Goal: Task Accomplishment & Management: Manage account settings

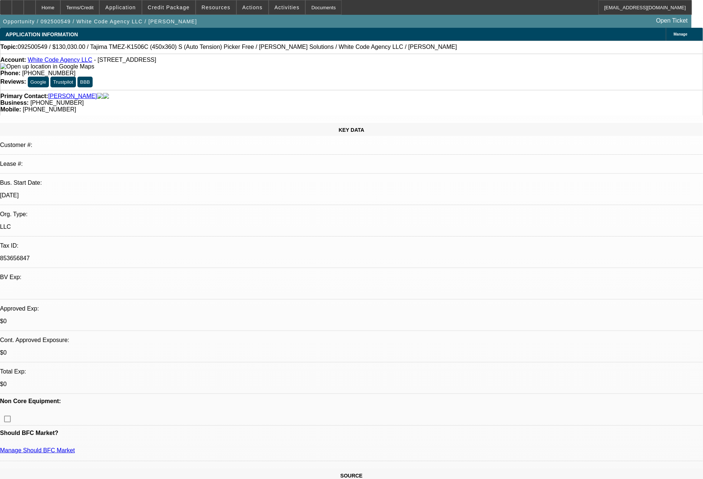
select select "0"
select select "2"
select select "0.1"
select select "4"
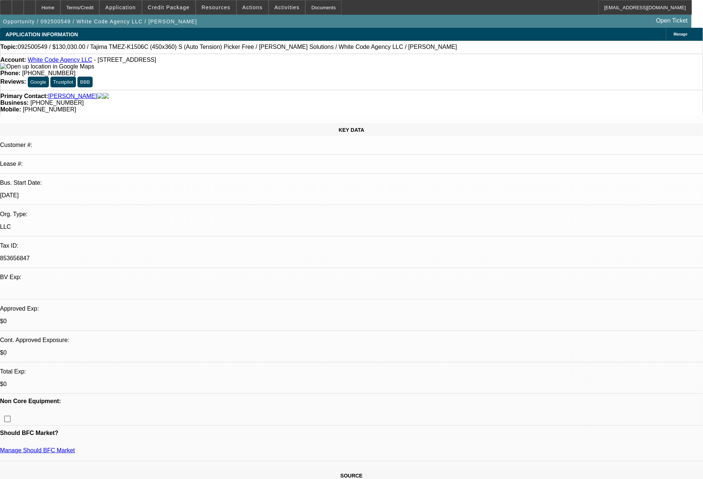
select select "0"
select select "2"
select select "0"
select select "6"
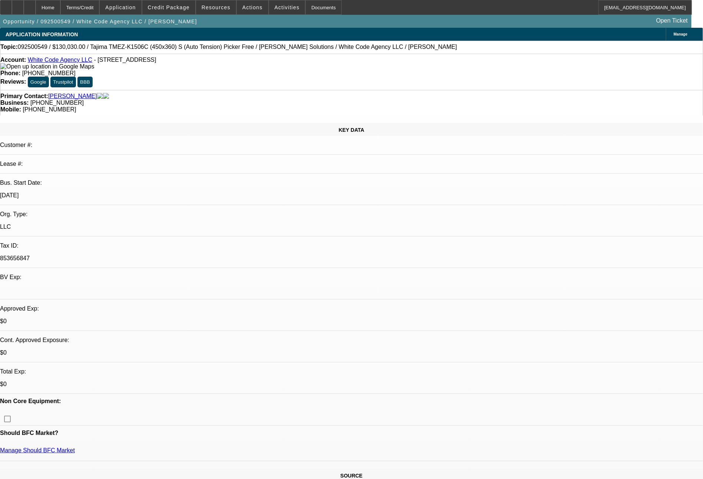
select select "0"
select select "2"
select select "0.1"
select select "4"
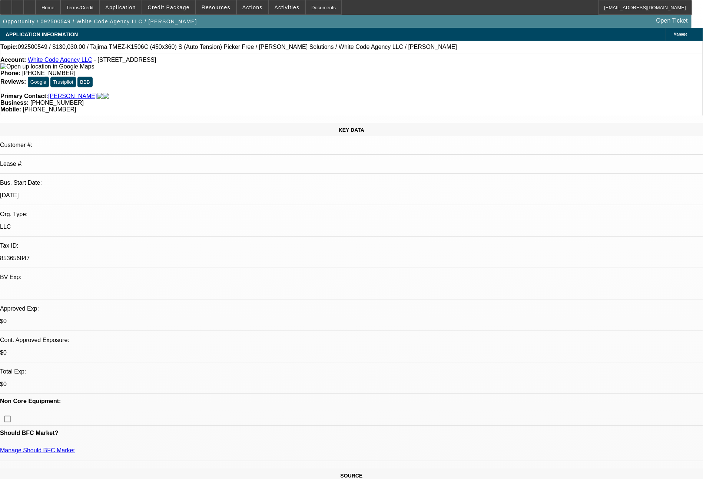
select select "0"
select select "2"
select select "0"
select select "6"
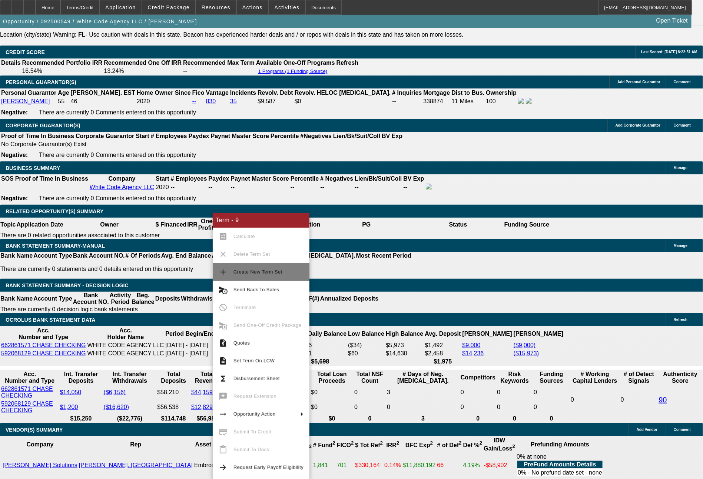
scroll to position [1137, 0]
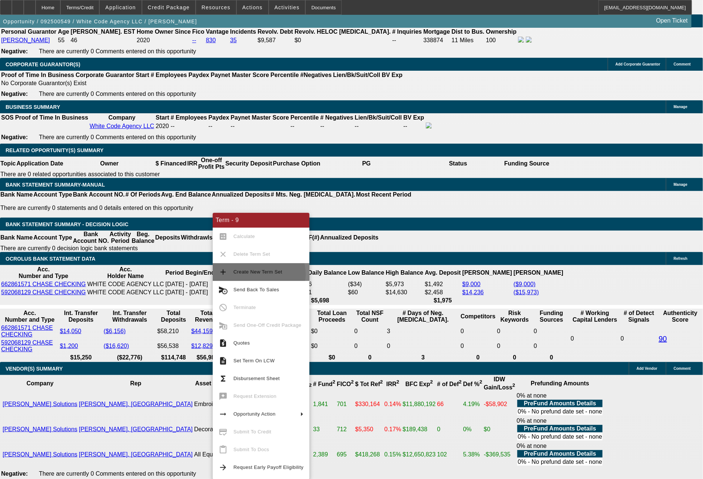
click at [257, 274] on span "Create New Term Set" at bounding box center [257, 272] width 49 height 6
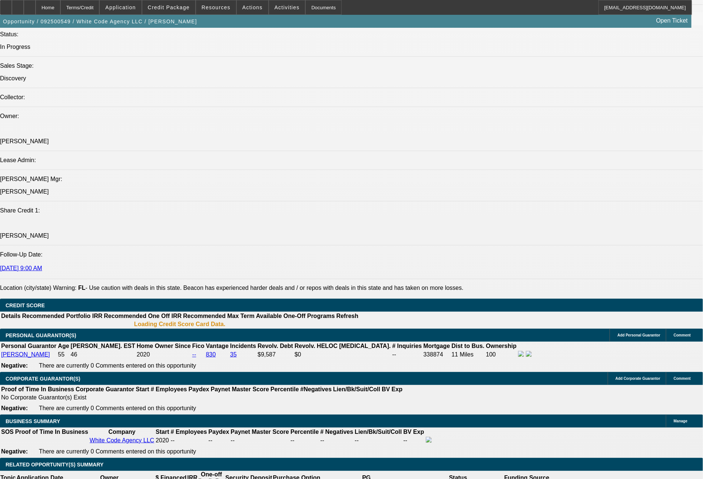
select select "0"
select select "2"
select select "0"
select select "6"
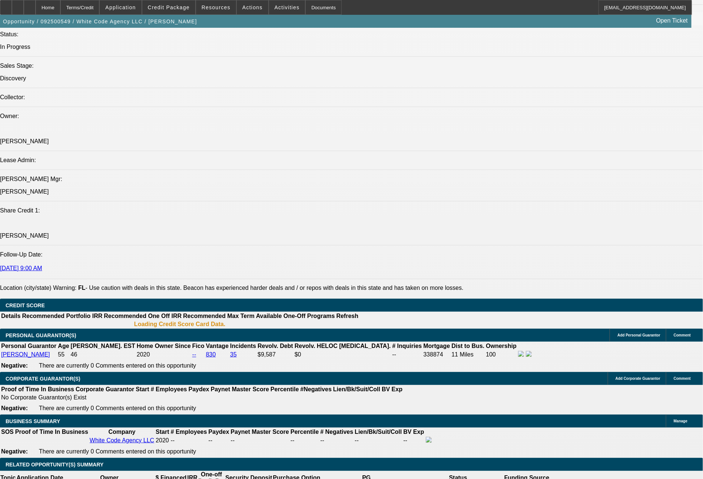
select select "0"
select select "2"
select select "0.1"
select select "4"
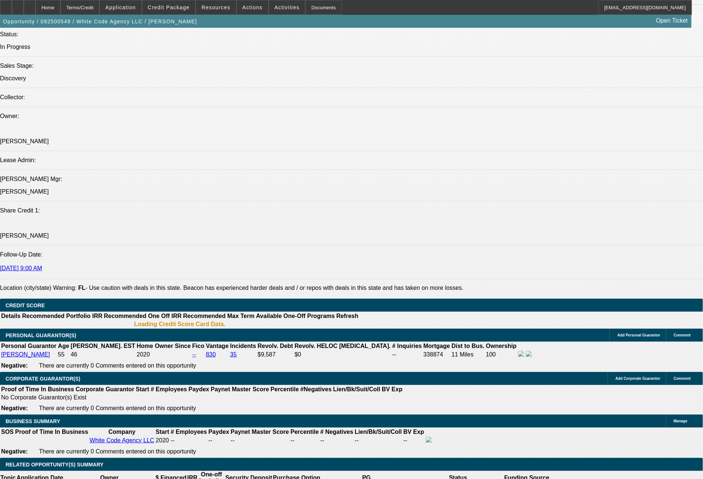
select select "0"
select select "2"
select select "0"
select select "6"
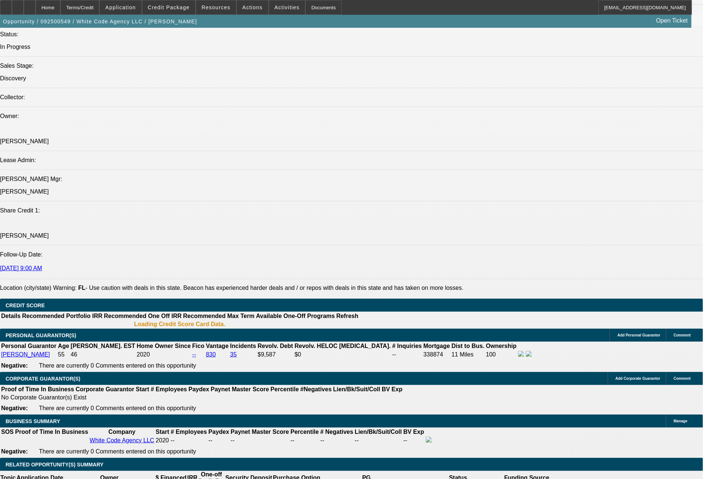
select select "0"
select select "2"
select select "0.1"
select select "4"
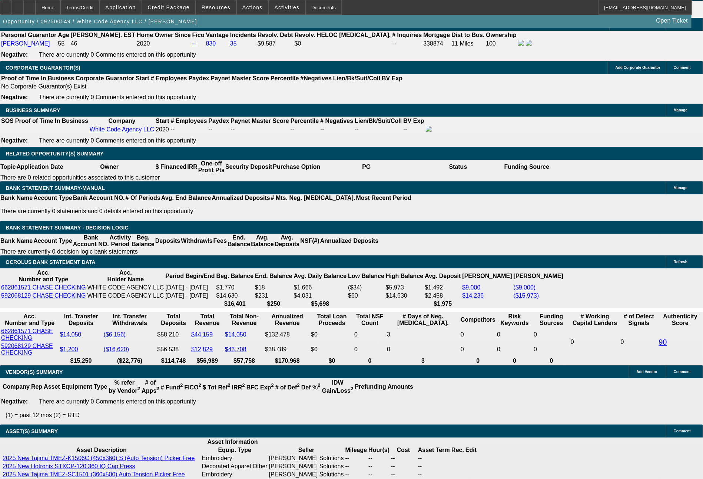
scroll to position [1141, 0]
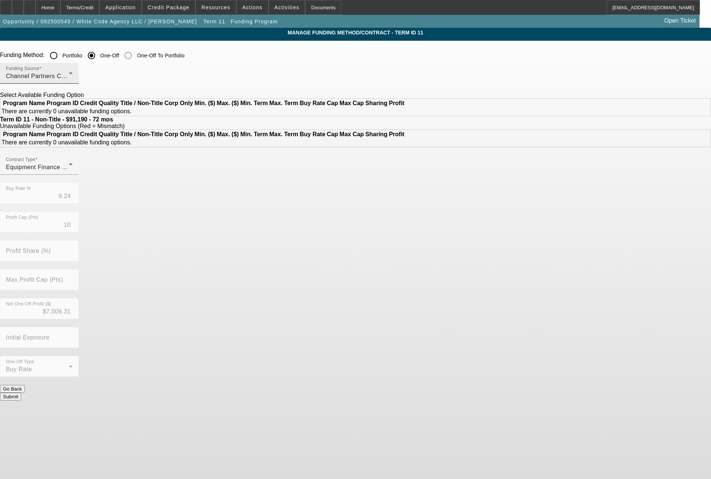
click at [73, 70] on div "Funding Source Channel Partners Capital LLC (EF)" at bounding box center [39, 73] width 67 height 21
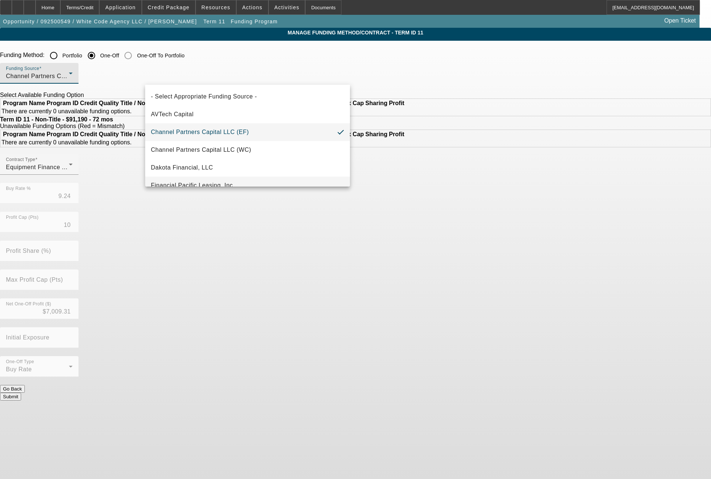
click at [230, 182] on span "Financial Pacific Leasing, Inc." at bounding box center [193, 185] width 84 height 9
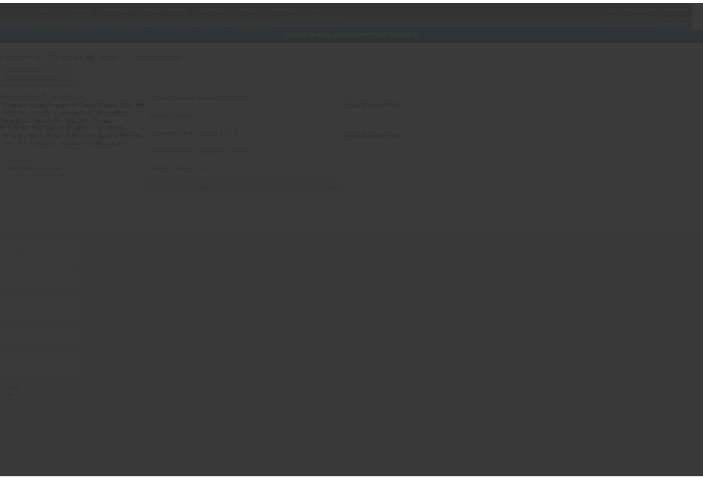
scroll to position [8, 0]
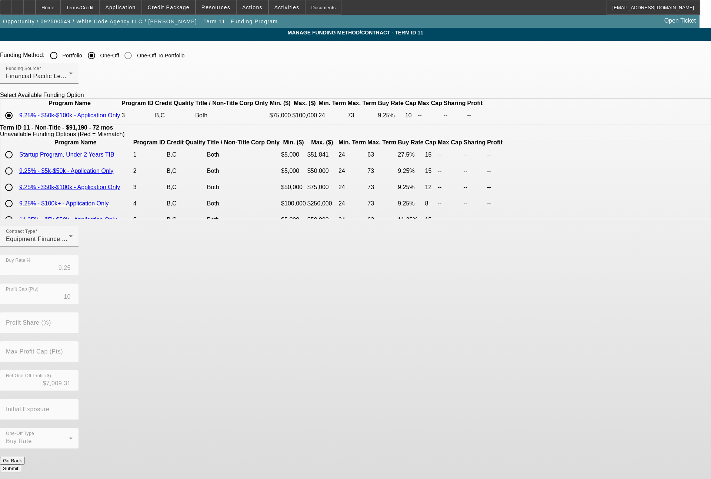
click at [21, 465] on button "Submit" at bounding box center [10, 469] width 21 height 8
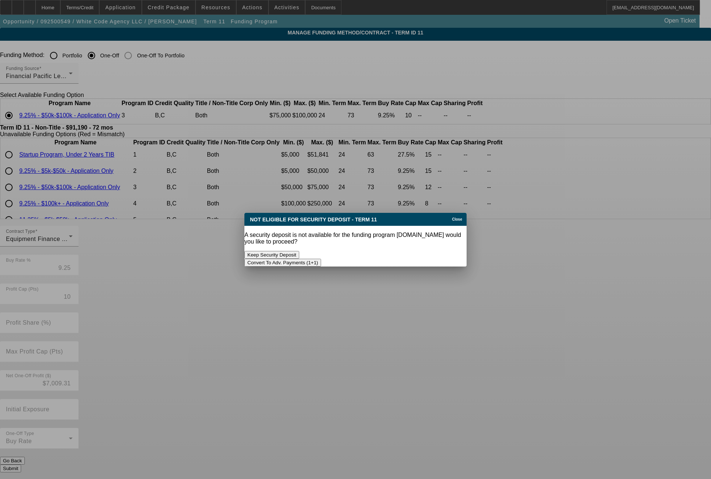
click at [321, 259] on button "Convert To Adv. Payments (1+1)" at bounding box center [282, 263] width 77 height 8
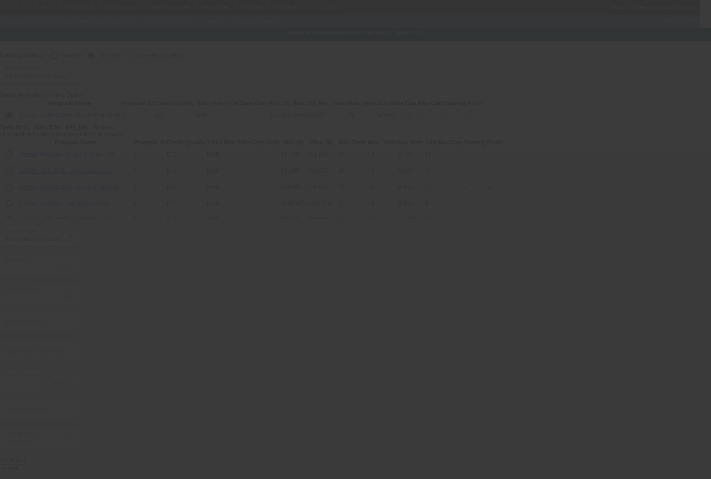
type input "9.24"
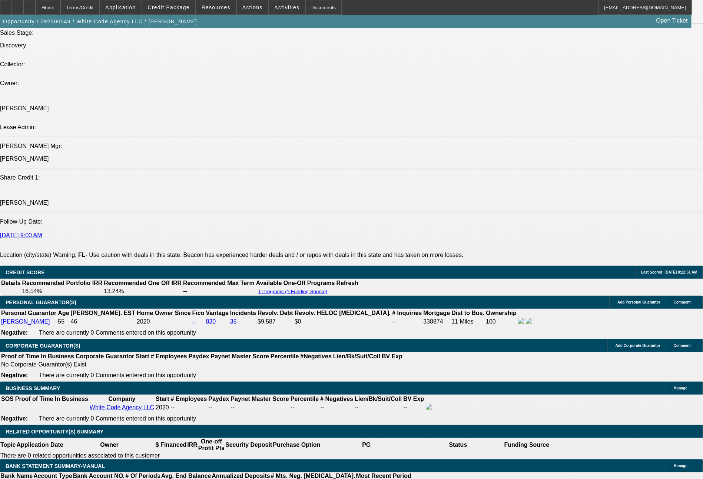
select select "0"
select select "6"
select select "0"
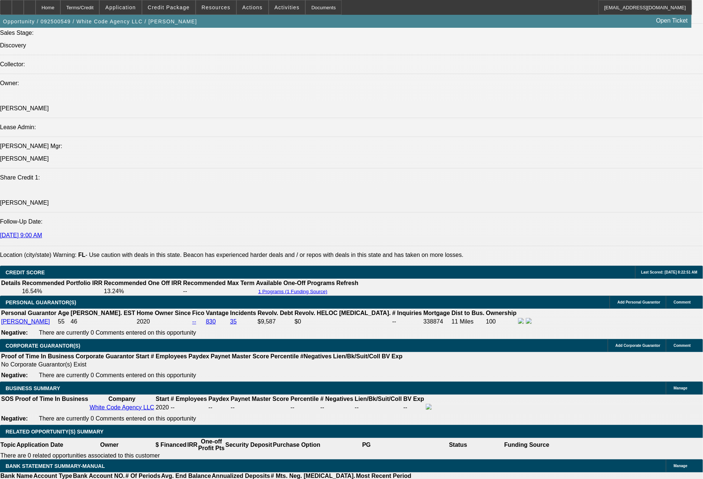
select select "2"
select select "0.1"
select select "4"
select select "0"
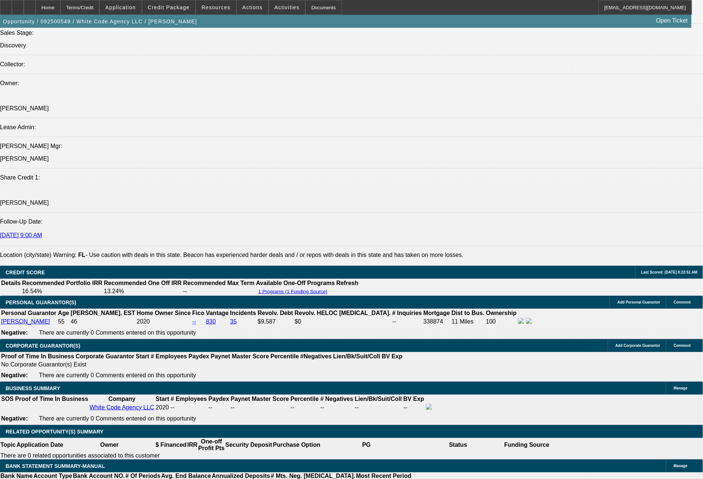
select select "2"
select select "0"
select select "6"
select select "0"
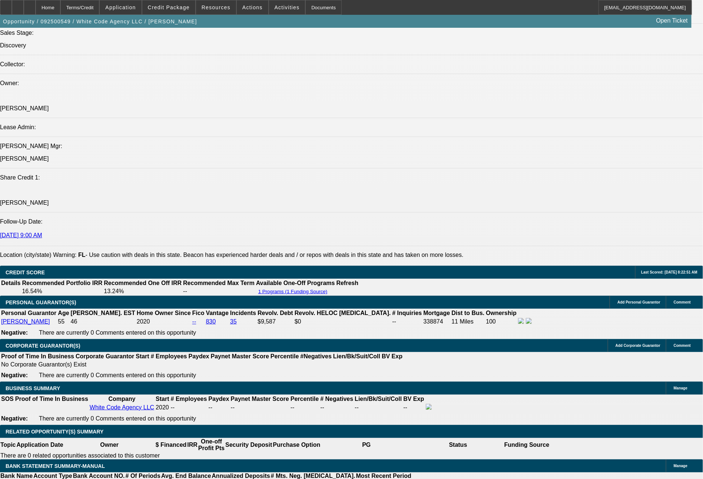
select select "2"
select select "0.1"
select select "4"
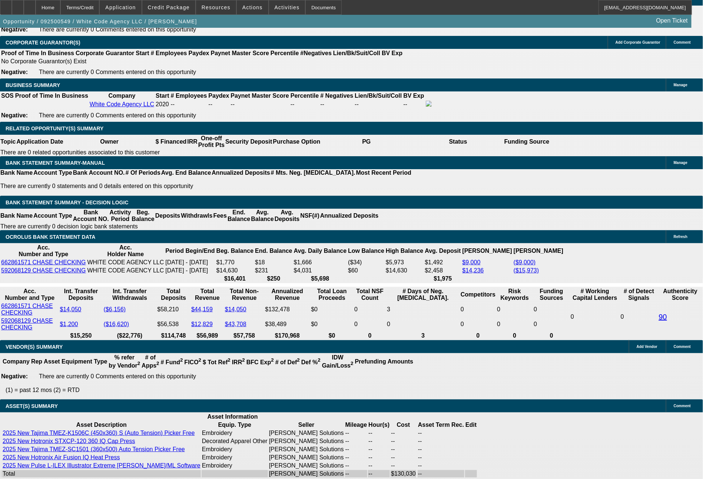
scroll to position [1220, 0]
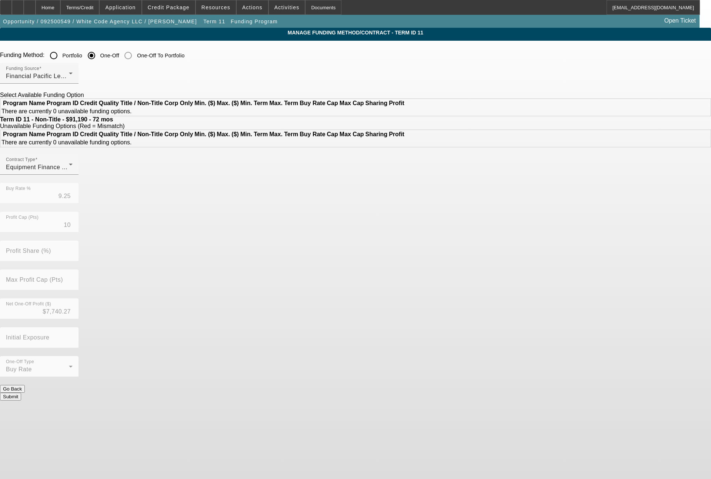
click at [61, 55] on input "Portfolio" at bounding box center [53, 55] width 15 height 15
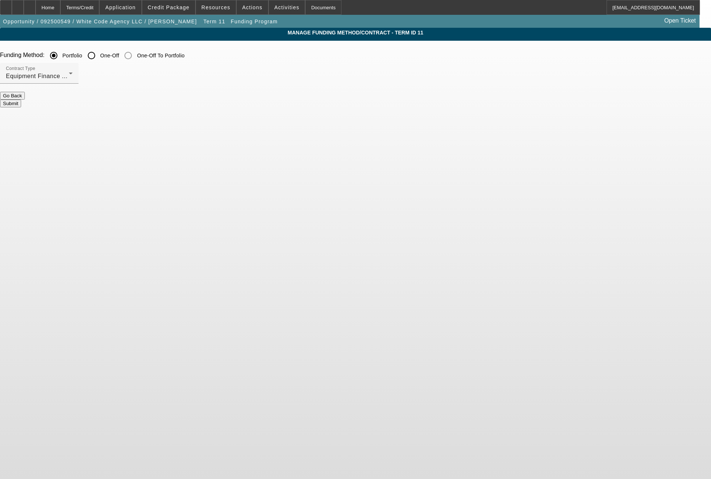
click at [21, 100] on button "Submit" at bounding box center [10, 104] width 21 height 8
radio input "false"
radio input "true"
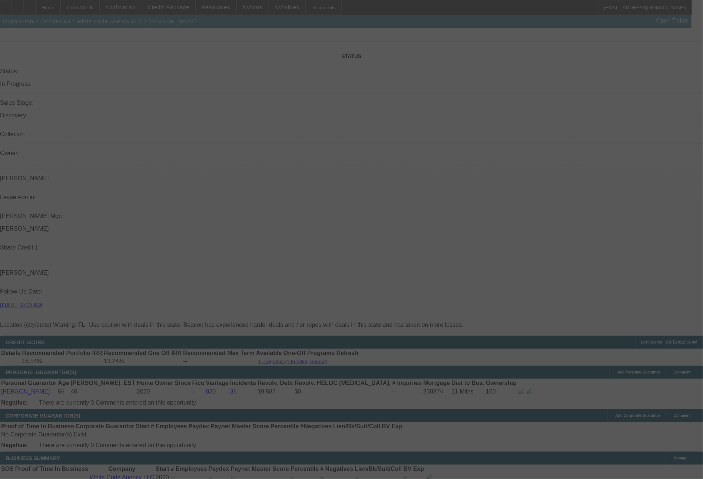
scroll to position [809, 0]
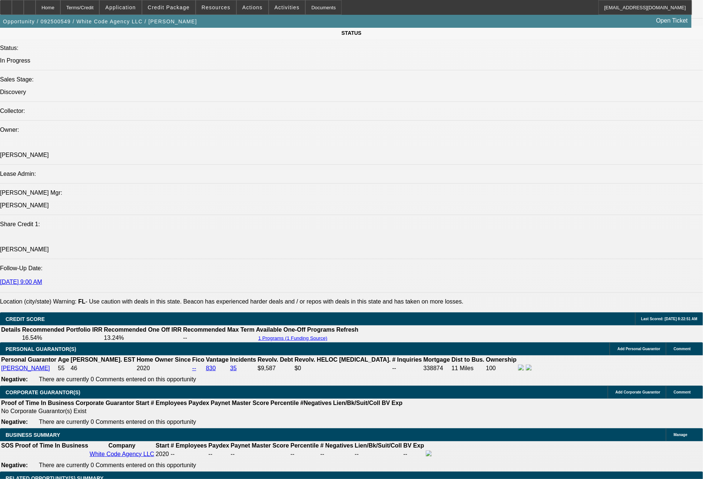
select select "0"
select select "6"
select select "0"
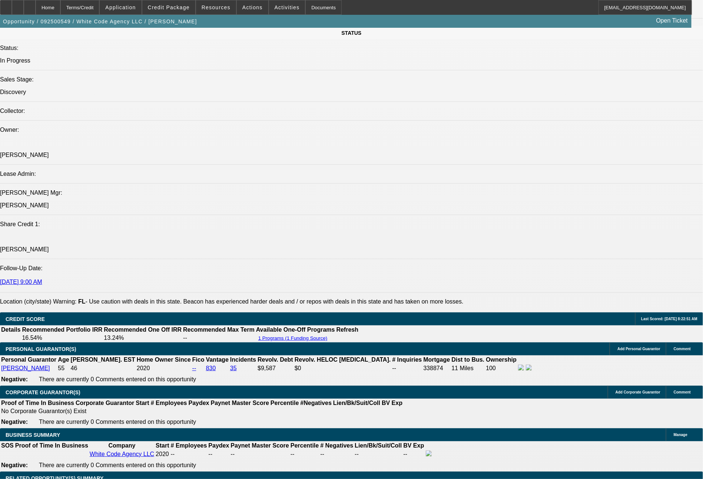
select select "2"
select select "0.1"
select select "4"
select select "0"
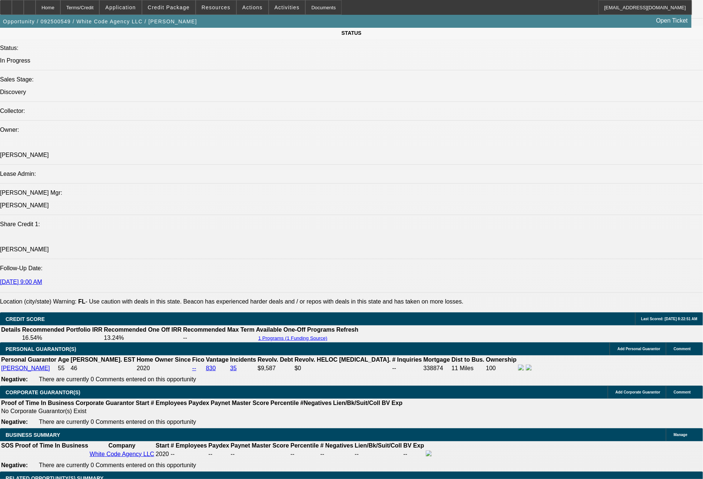
select select "2"
select select "0"
select select "6"
select select "0"
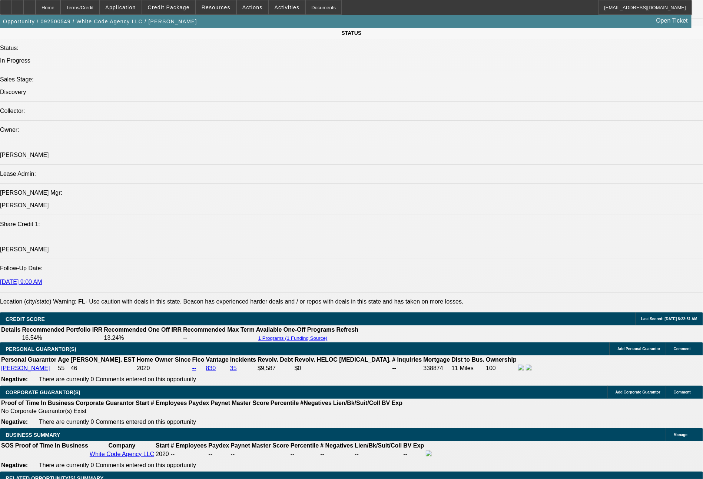
select select "2"
select select "0.1"
select select "4"
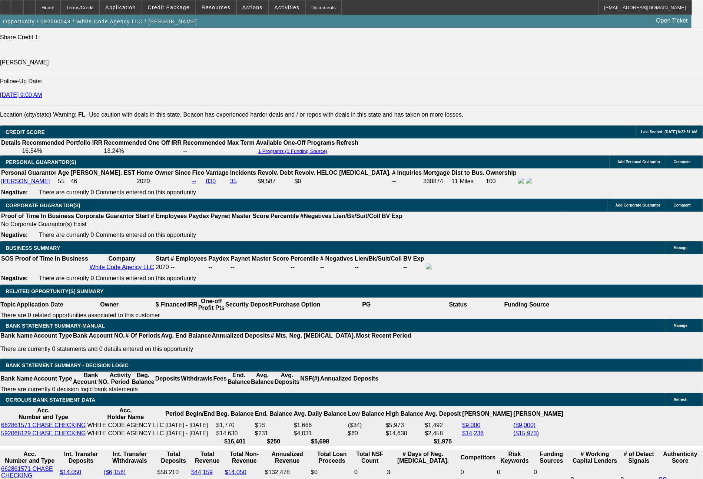
scroll to position [1021, 0]
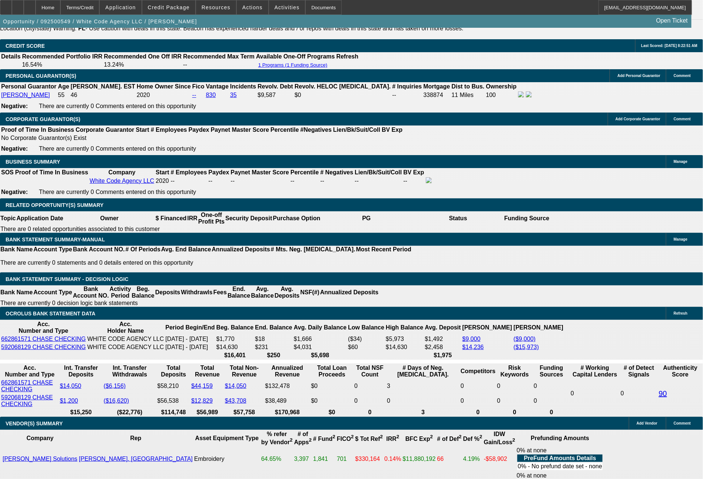
scroll to position [156, 0]
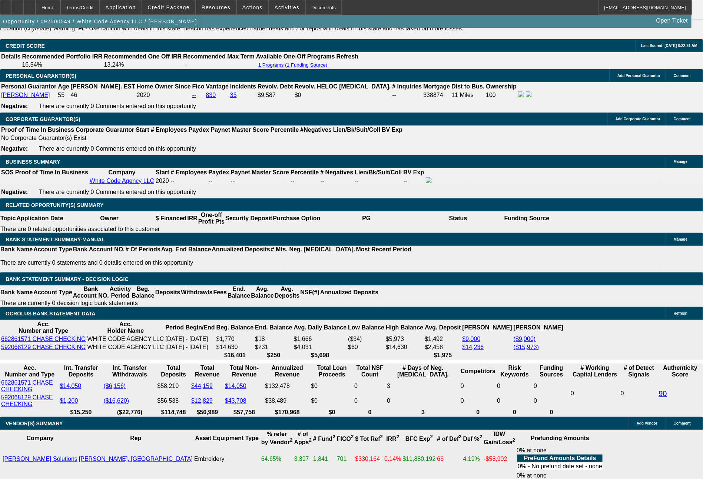
scroll to position [711, 0]
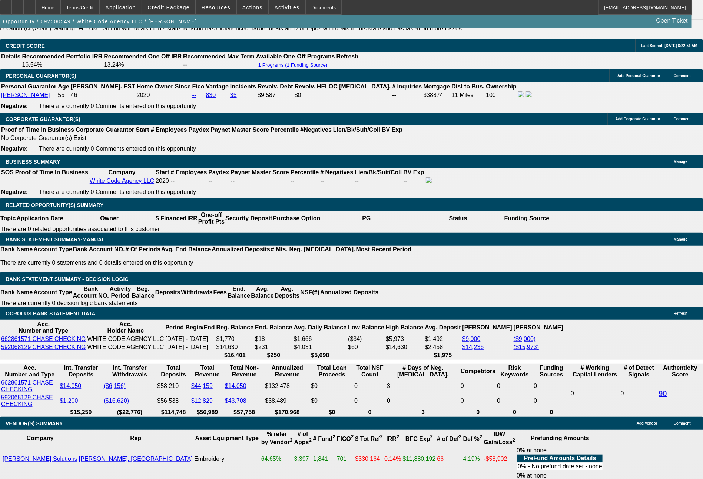
drag, startPoint x: 676, startPoint y: 332, endPoint x: 550, endPoint y: 255, distance: 146.8
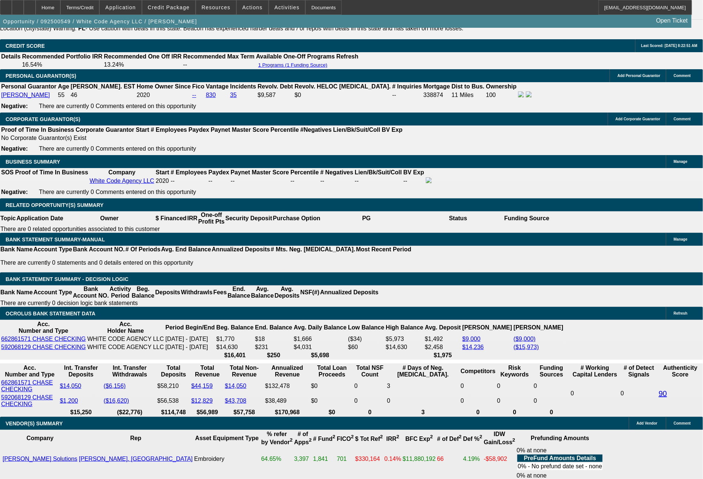
drag, startPoint x: 673, startPoint y: 269, endPoint x: 536, endPoint y: 254, distance: 137.9
drag, startPoint x: 552, startPoint y: 264, endPoint x: 603, endPoint y: 274, distance: 52.2
drag, startPoint x: 680, startPoint y: 270, endPoint x: 538, endPoint y: 256, distance: 142.6
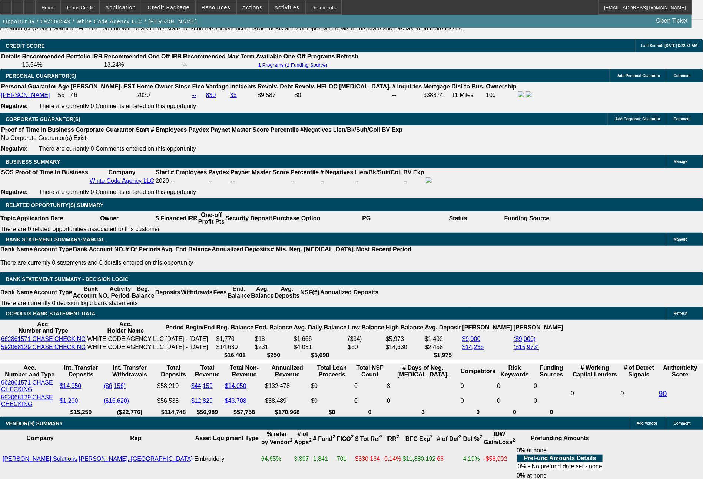
copy td "Bill - please advise on all (4) term sets. Customer is 98% sure he will do an E…"
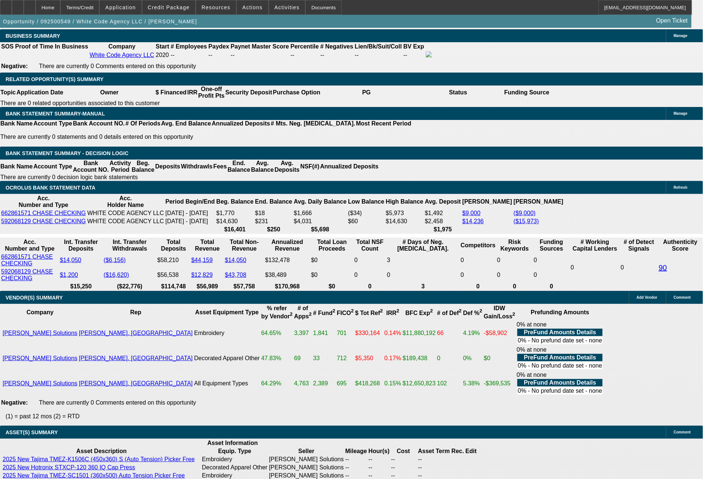
scroll to position [1231, 0]
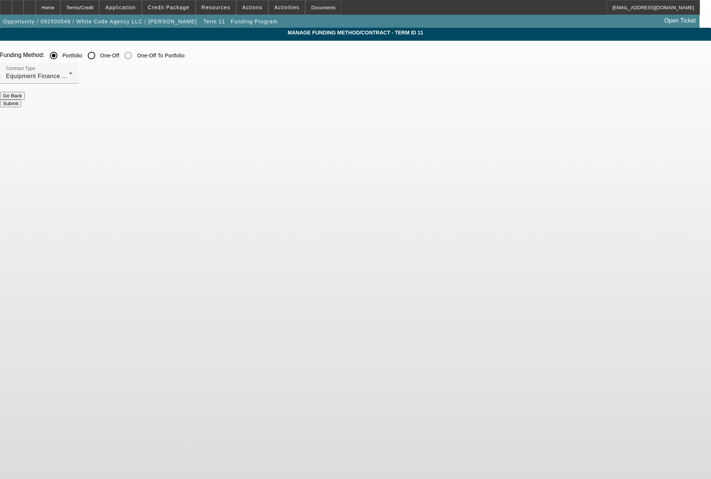
click at [21, 100] on button "Submit" at bounding box center [10, 104] width 21 height 8
click at [21, 102] on button "Submit" at bounding box center [10, 104] width 21 height 8
click at [100, 7] on div "Terms/Credit" at bounding box center [79, 7] width 39 height 15
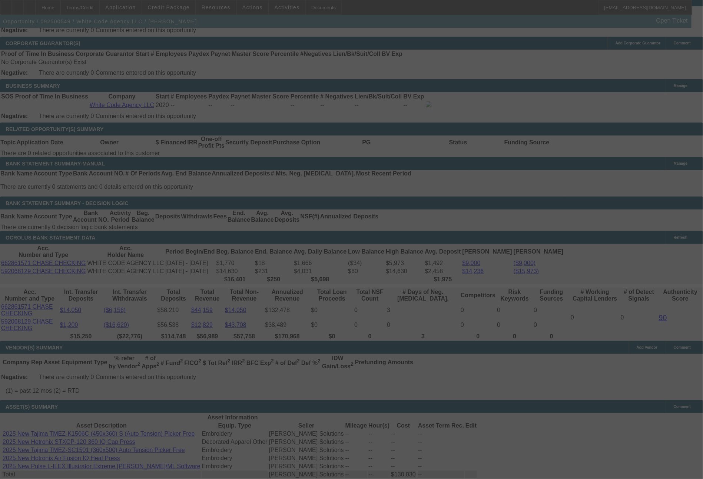
scroll to position [1185, 0]
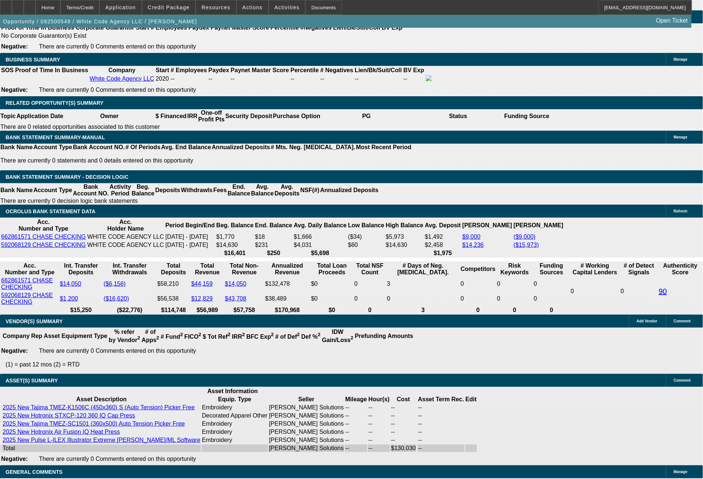
select select "0"
select select "6"
select select "0"
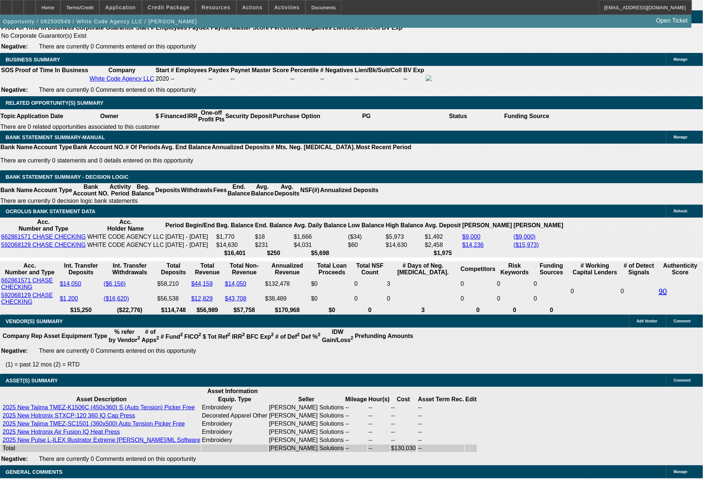
select select "2"
select select "0.1"
select select "4"
select select "0"
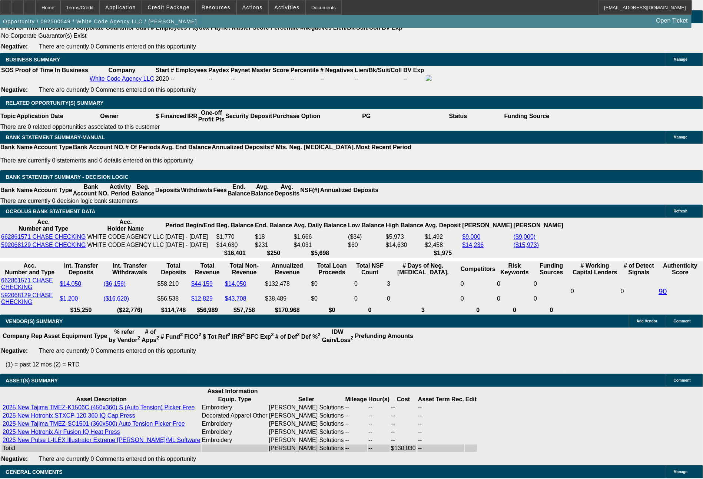
select select "2"
select select "0"
select select "6"
select select "0"
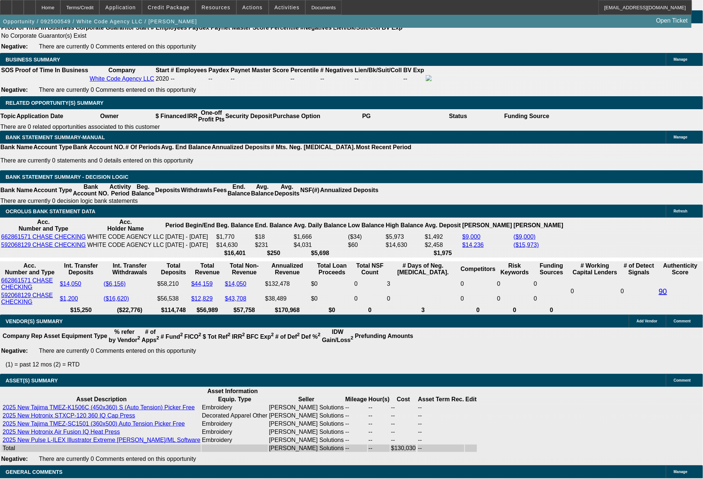
select select "2"
select select "0.1"
select select "4"
drag, startPoint x: 143, startPoint y: 174, endPoint x: 183, endPoint y: 178, distance: 40.1
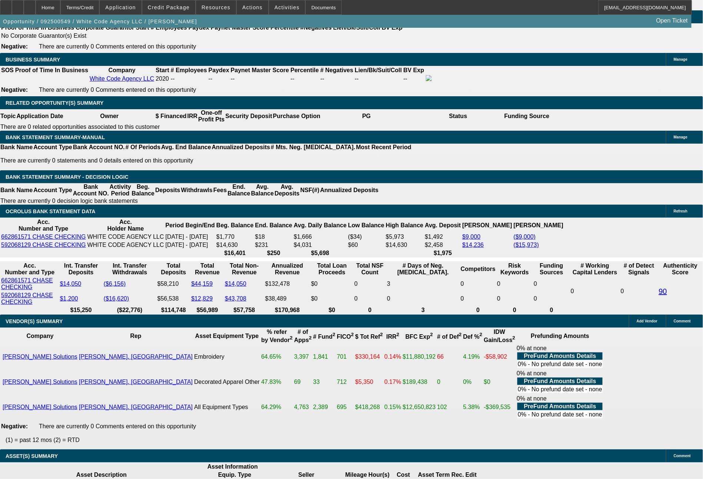
scroll to position [1245, 0]
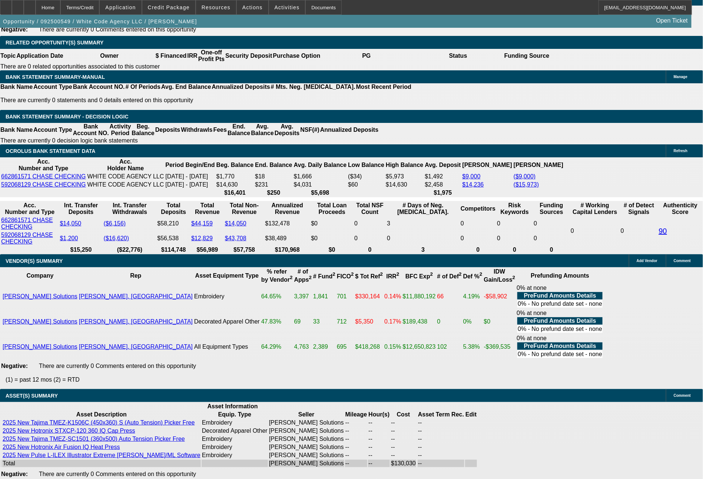
type input "$9,119.00"
type input "UNKNOWN"
drag, startPoint x: 111, startPoint y: 237, endPoint x: 148, endPoint y: 233, distance: 36.9
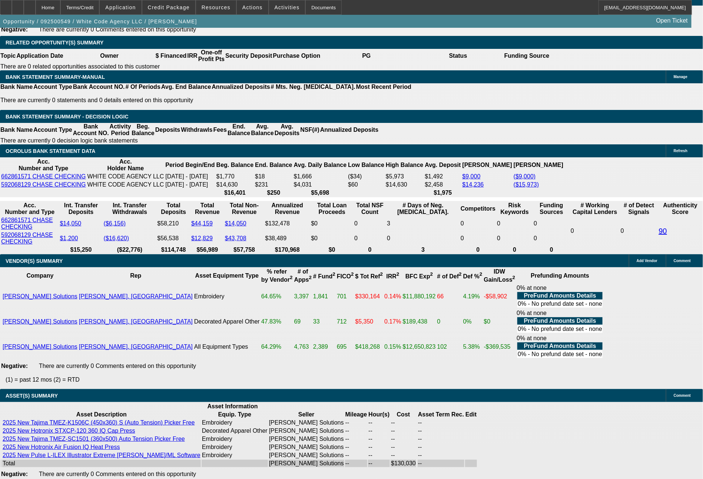
type input "1"
type input "1633"
type input "12.7"
type input "$1,633.00"
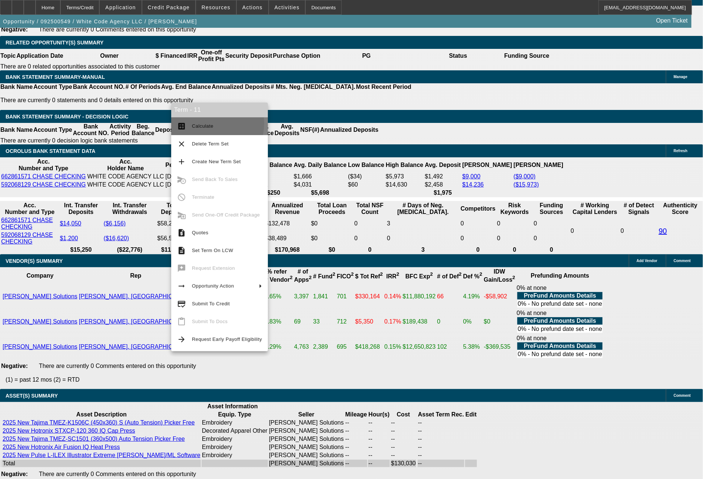
click at [206, 123] on span "Calculate" at bounding box center [227, 126] width 70 height 9
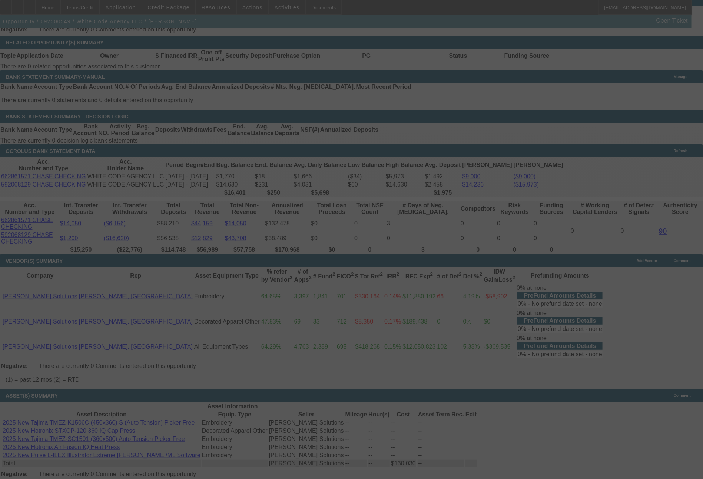
select select "0"
select select "6"
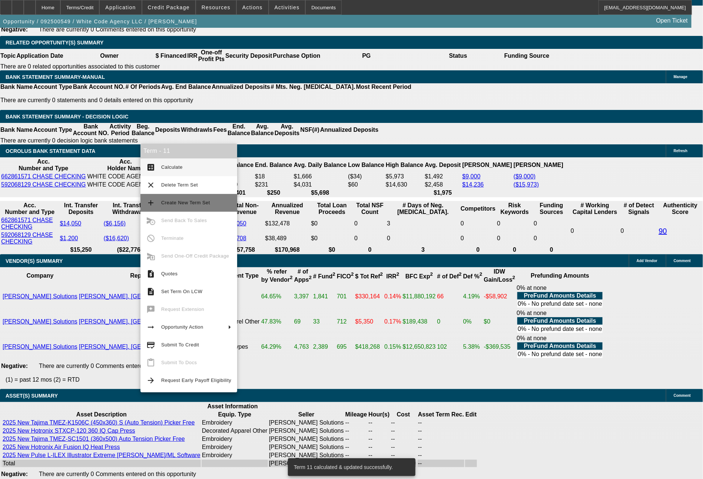
click at [180, 201] on span "Create New Term Set" at bounding box center [185, 203] width 49 height 6
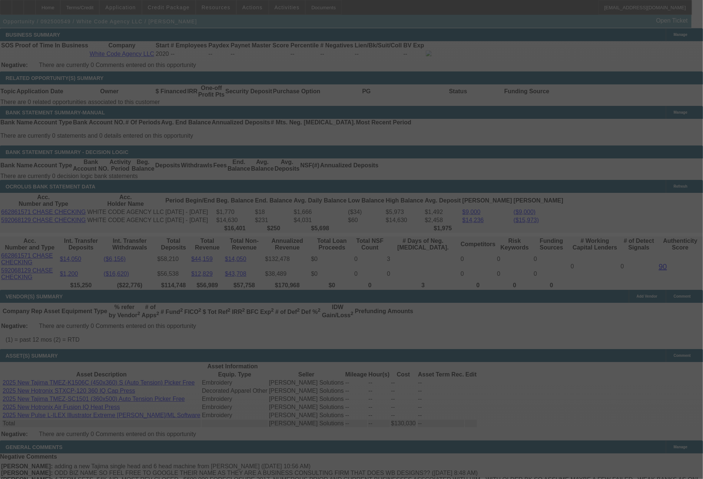
scroll to position [1185, 0]
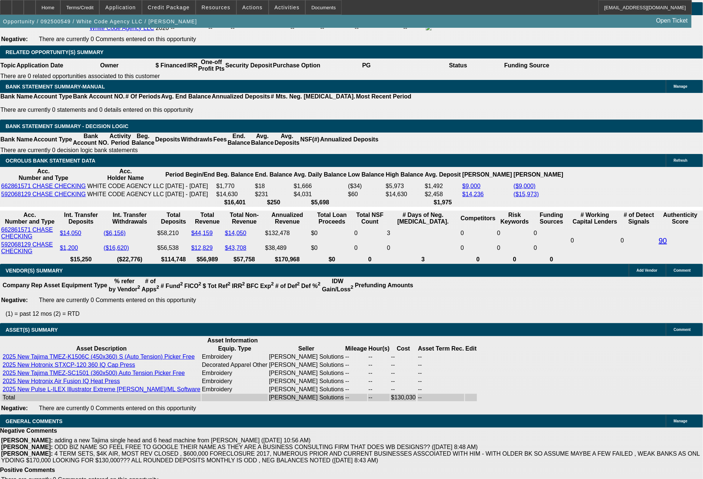
select select "0"
select select "6"
select select "0"
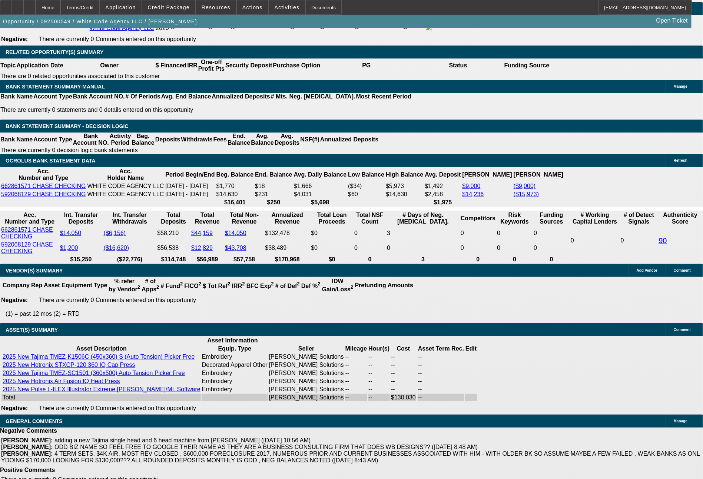
select select "0"
select select "6"
select select "0"
select select "2"
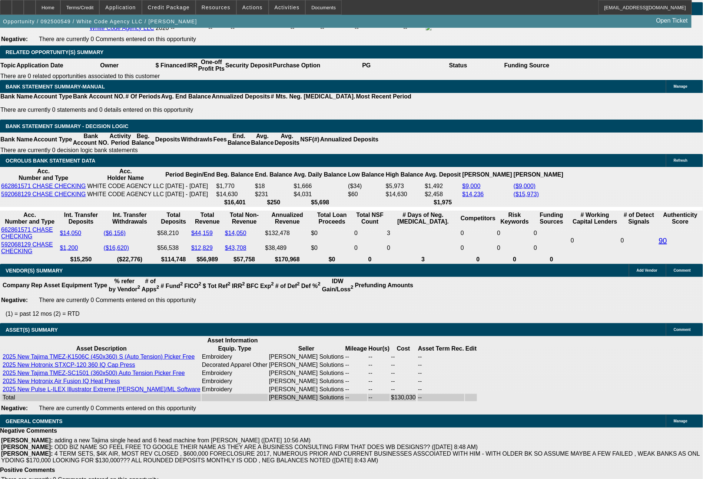
select select "2"
select select "0.1"
select select "4"
select select "0"
select select "2"
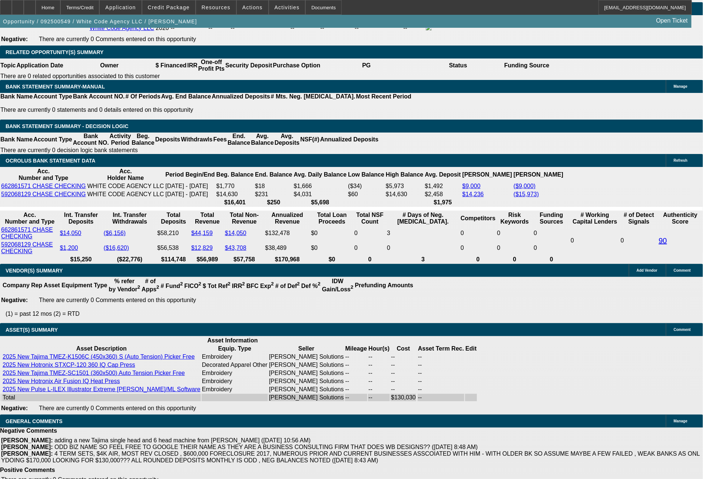
select select "2"
select select "0"
select select "6"
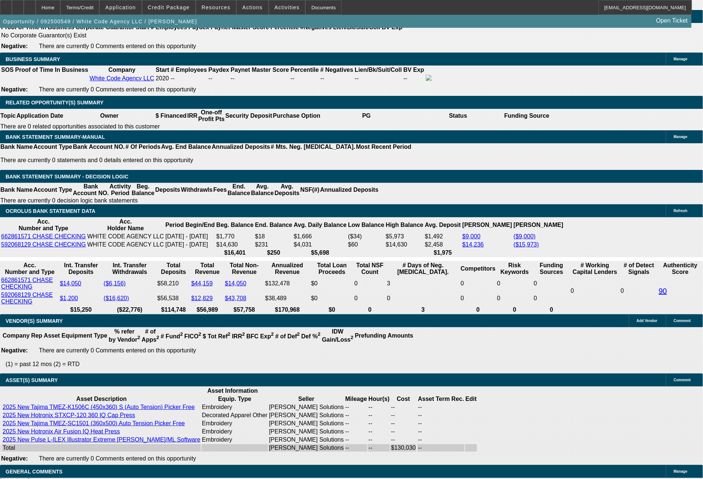
drag, startPoint x: 142, startPoint y: 230, endPoint x: 161, endPoint y: 233, distance: 19.1
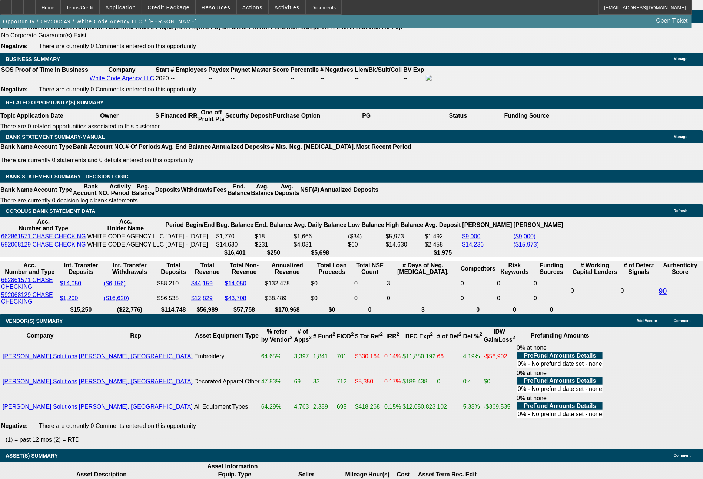
type input "6"
type input "UNKNOWN"
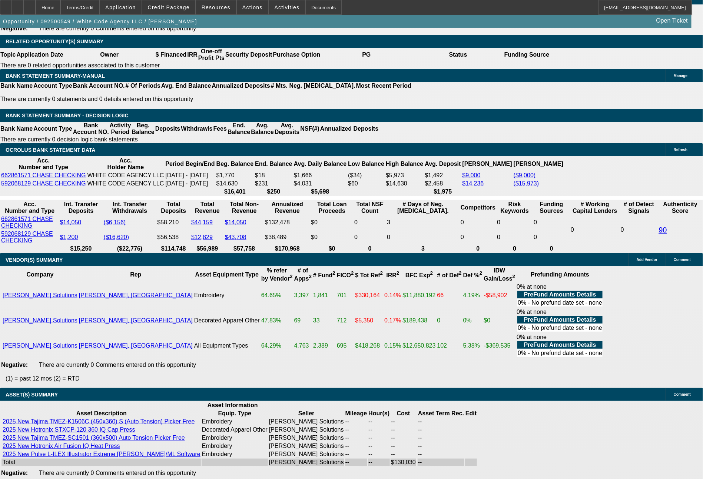
type input "$14,188.16"
type input "60"
type input "$1,853.28"
type input "60"
type input "0"
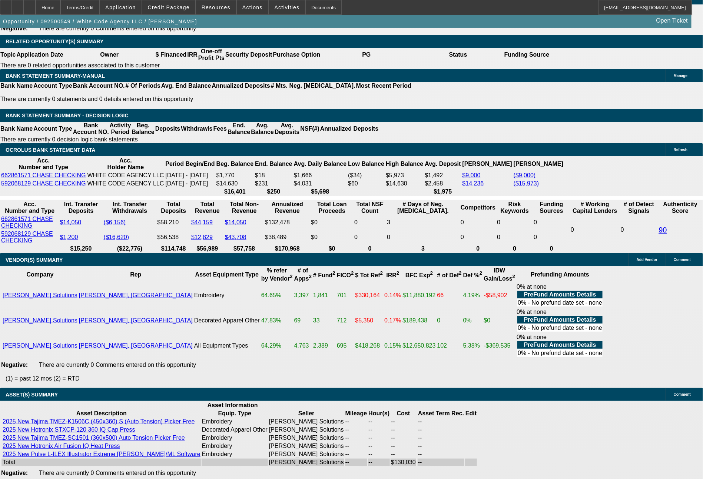
type input "1853.28"
type input "$0.00"
drag, startPoint x: 114, startPoint y: 232, endPoint x: 146, endPoint y: 232, distance: 31.9
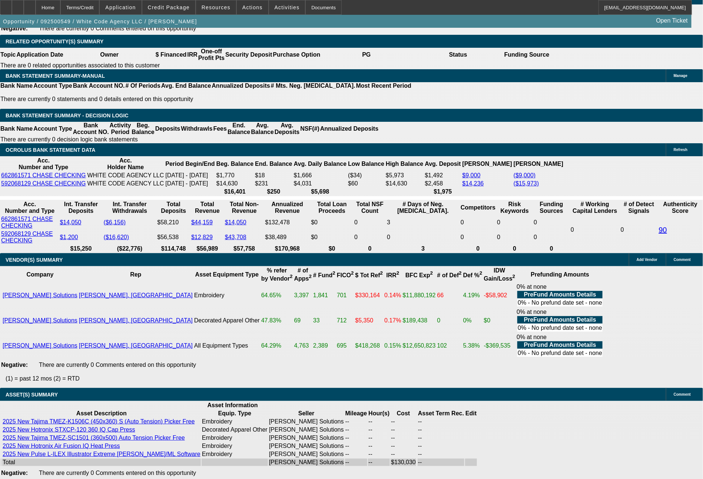
type input "1"
type input "1841"
type input "12.4"
type input "$1,841.00"
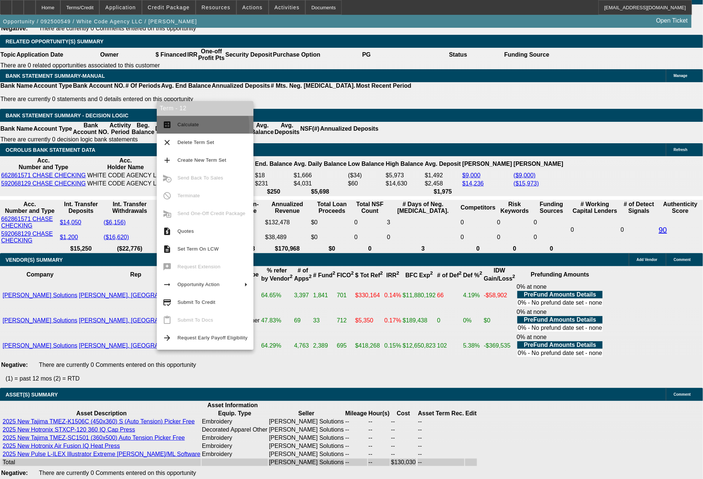
click at [186, 127] on span "Calculate" at bounding box center [187, 125] width 21 height 6
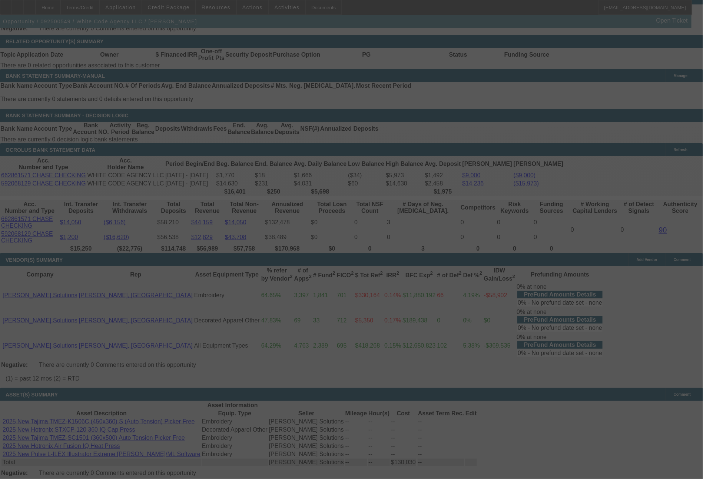
select select "0"
select select "6"
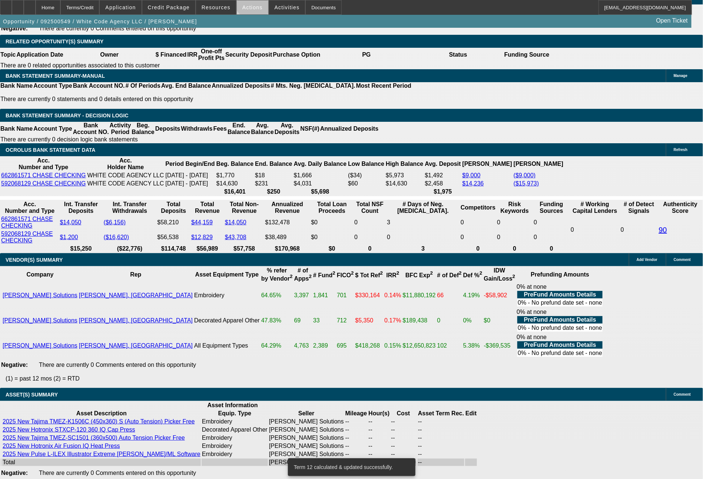
click at [254, 2] on span at bounding box center [252, 8] width 31 height 18
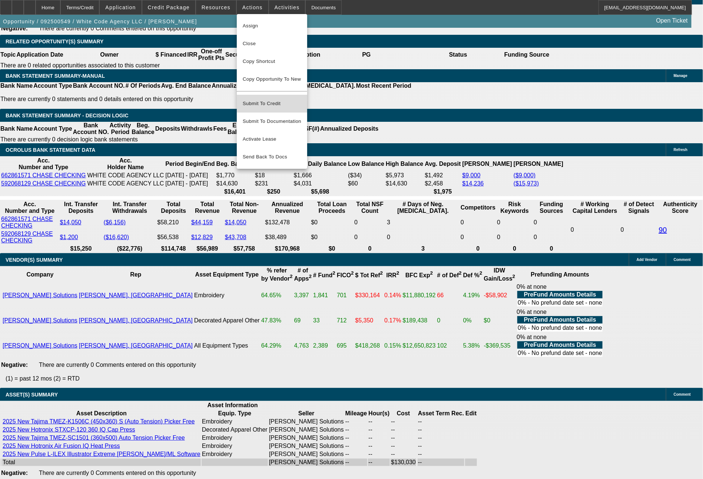
click at [264, 99] on span "Submit To Credit" at bounding box center [272, 103] width 59 height 9
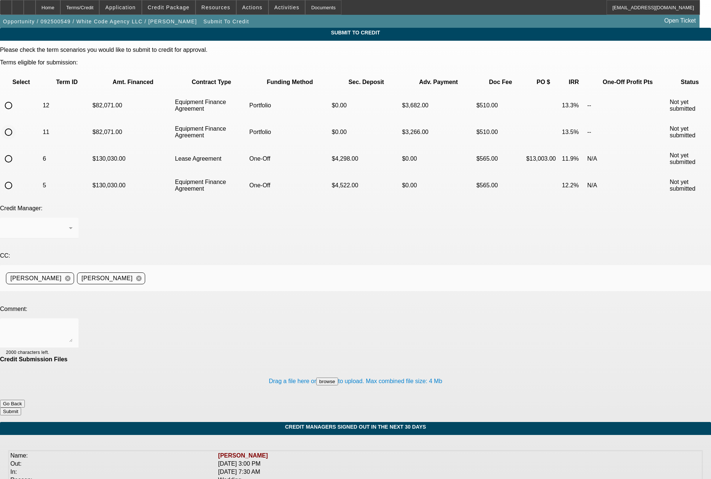
click at [16, 125] on input "radio" at bounding box center [8, 132] width 15 height 15
radio input "true"
click at [69, 224] on div "Arida, George" at bounding box center [37, 228] width 63 height 9
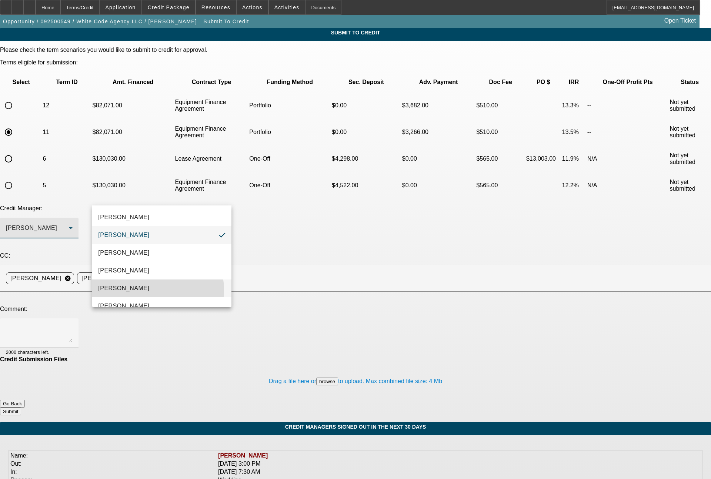
click at [142, 291] on mat-option "Magner, Bill" at bounding box center [161, 289] width 139 height 18
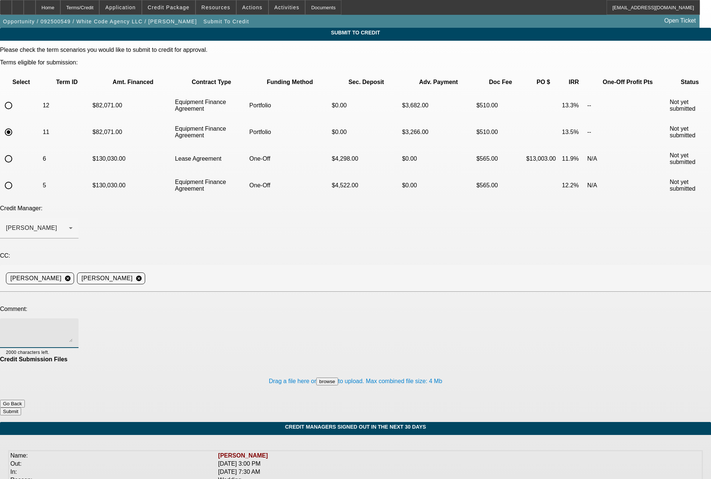
click at [73, 324] on textarea at bounding box center [39, 333] width 67 height 18
click at [73, 324] on textarea "Bill - we have no funding source option for this one" at bounding box center [39, 333] width 67 height 18
click at [73, 324] on textarea "Bill - CPCEF declined citing lack of comp credit, so we have no funding source …" at bounding box center [39, 333] width 67 height 18
type textarea "Bill - CPCEF declined citing lack of comp credit, so we have no funding source …"
click at [21, 408] on button "Submit" at bounding box center [10, 412] width 21 height 8
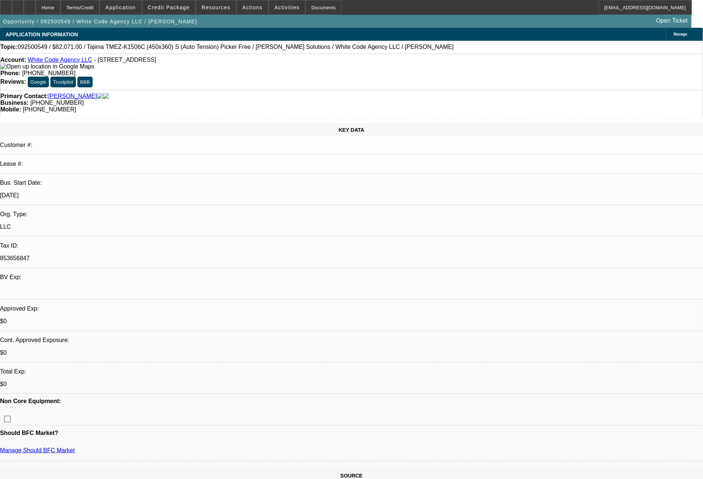
select select "0"
select select "6"
select select "0"
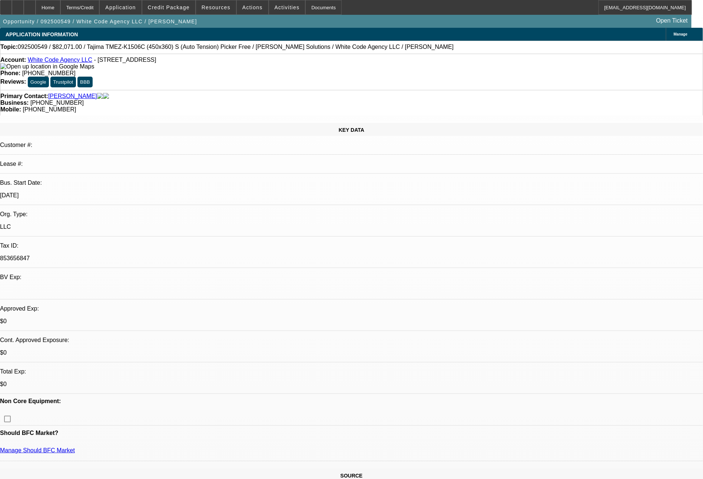
select select "0"
select select "6"
select select "0"
select select "2"
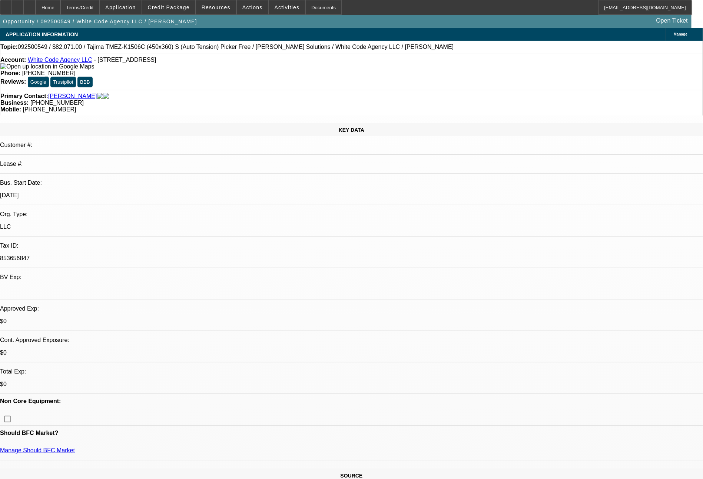
select select "2"
select select "0.1"
select select "4"
select select "0"
select select "2"
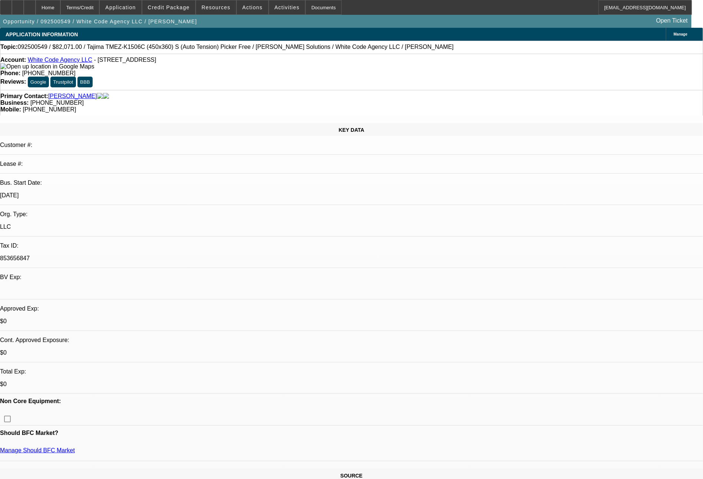
select select "2"
select select "0"
select select "6"
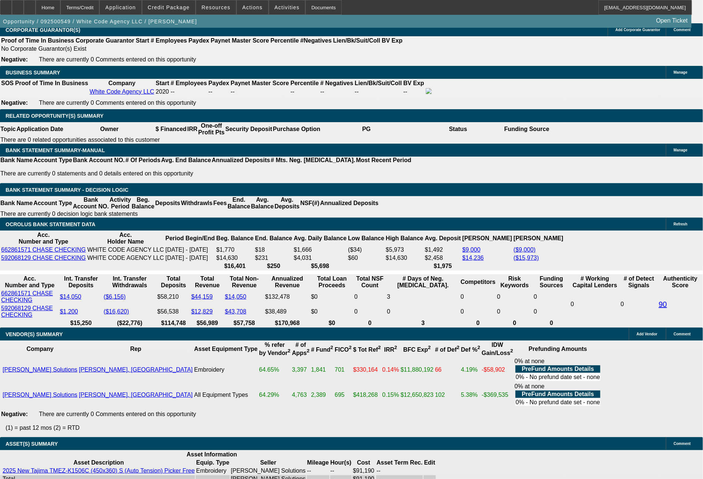
scroll to position [1147, 0]
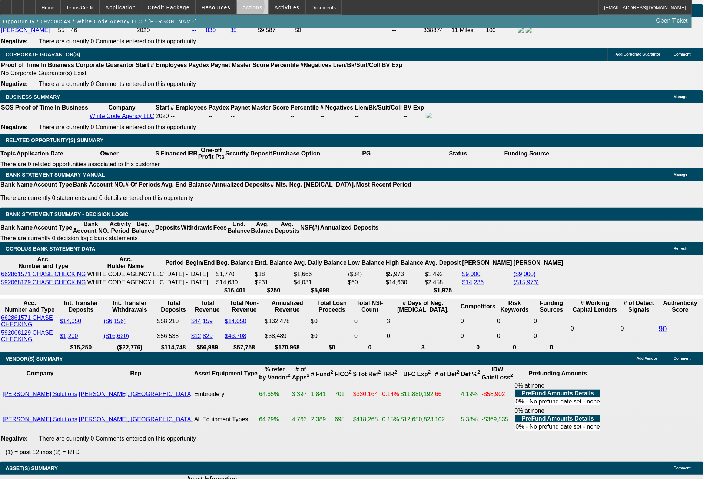
click at [241, 8] on span at bounding box center [252, 8] width 31 height 18
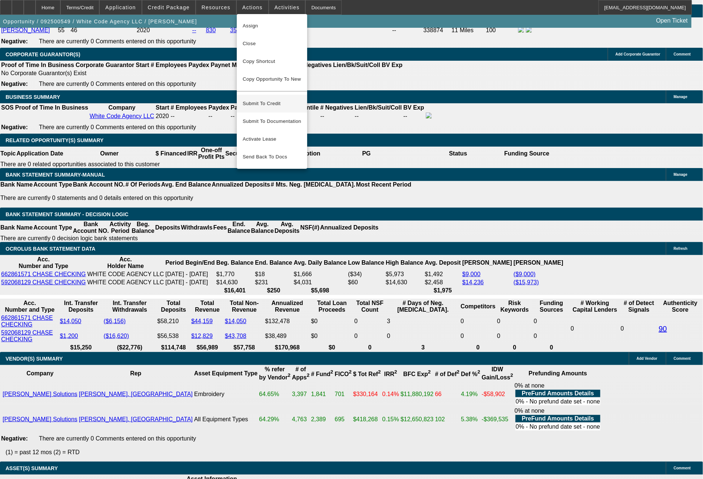
click at [260, 99] on span "Submit To Credit" at bounding box center [272, 103] width 59 height 9
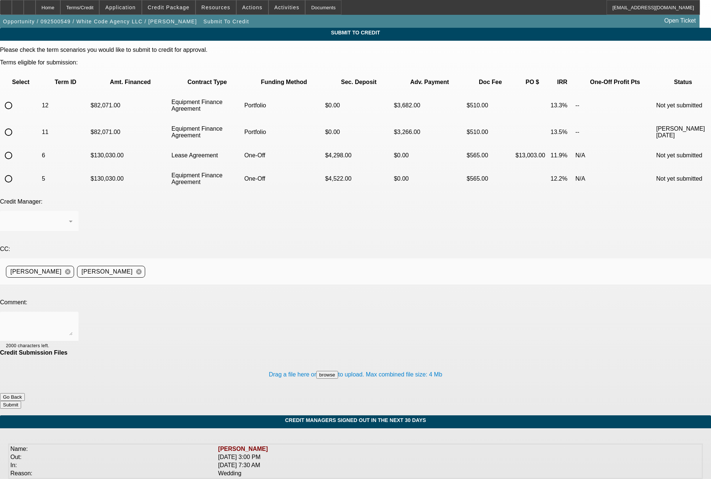
click at [16, 98] on input "radio" at bounding box center [8, 105] width 15 height 15
radio input "true"
click at [73, 211] on div "Arida, George" at bounding box center [39, 221] width 67 height 21
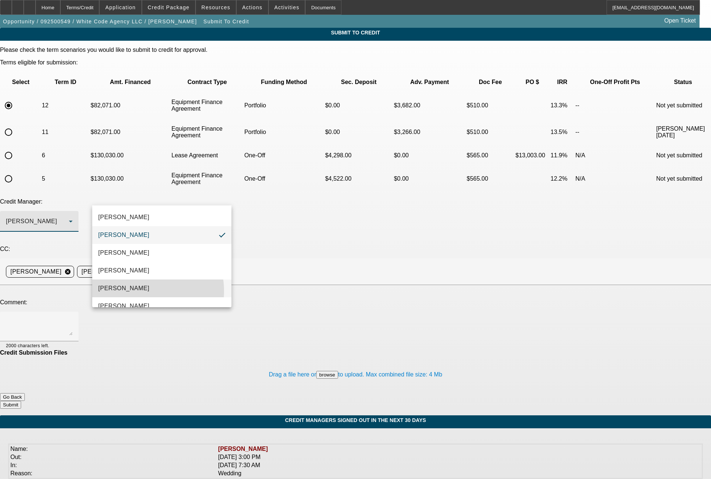
click at [142, 291] on mat-option "[PERSON_NAME]" at bounding box center [161, 289] width 139 height 18
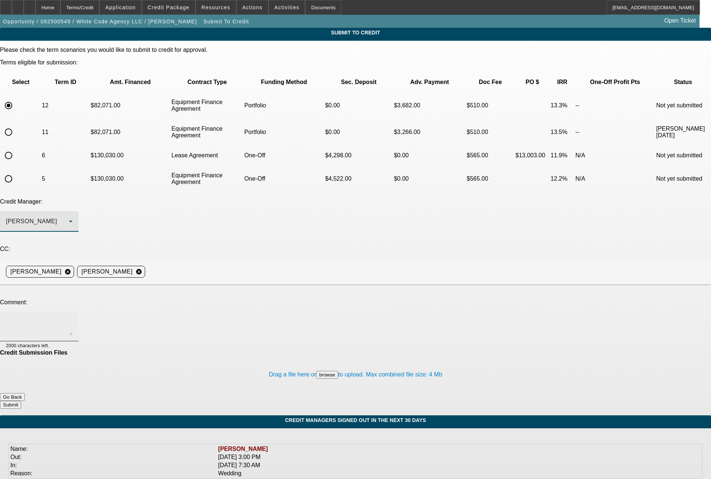
click at [73, 318] on textarea at bounding box center [39, 327] width 67 height 18
type textarea "60 month EFA term set"
click at [21, 401] on button "Submit" at bounding box center [10, 405] width 21 height 8
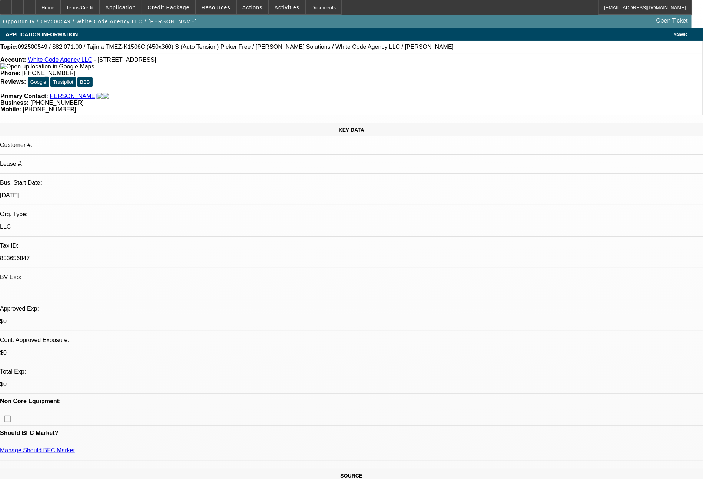
select select "0"
select select "6"
select select "0"
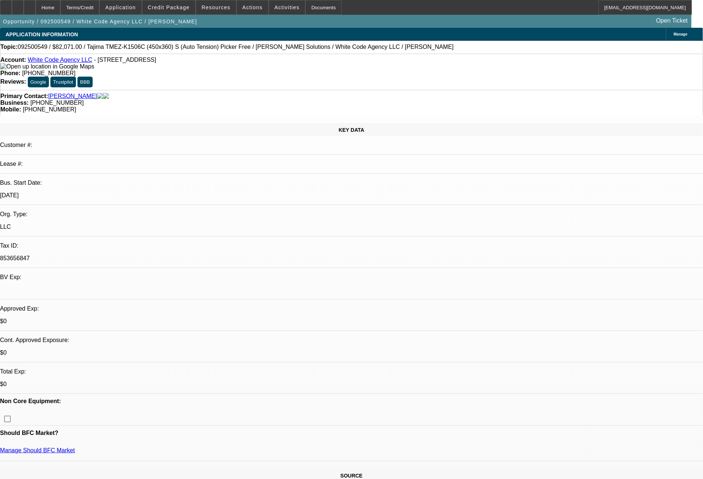
select select "0"
select select "6"
select select "0"
select select "2"
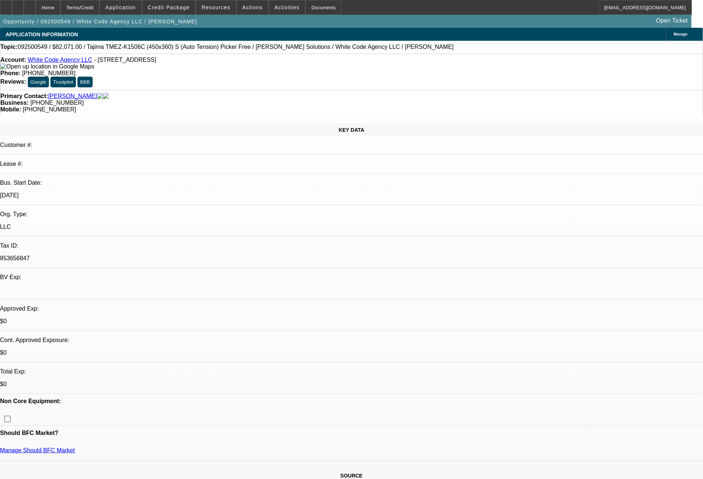
select select "2"
select select "0.1"
select select "4"
select select "0"
select select "2"
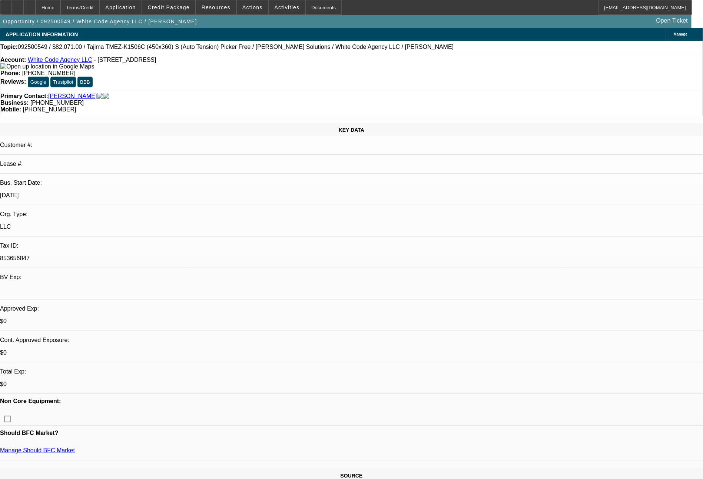
select select "2"
select select "0"
select select "6"
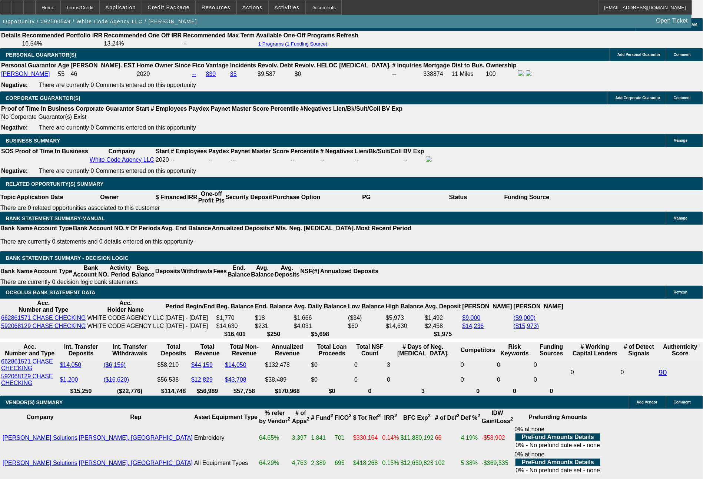
scroll to position [1111, 0]
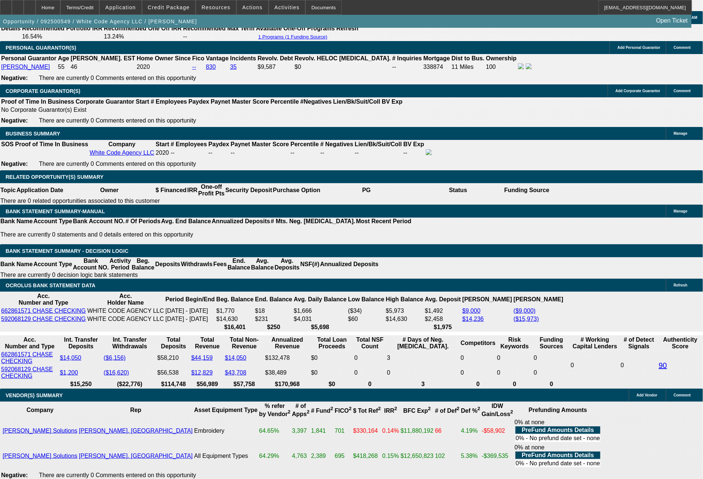
select select "0"
select select "2"
select select "0.1"
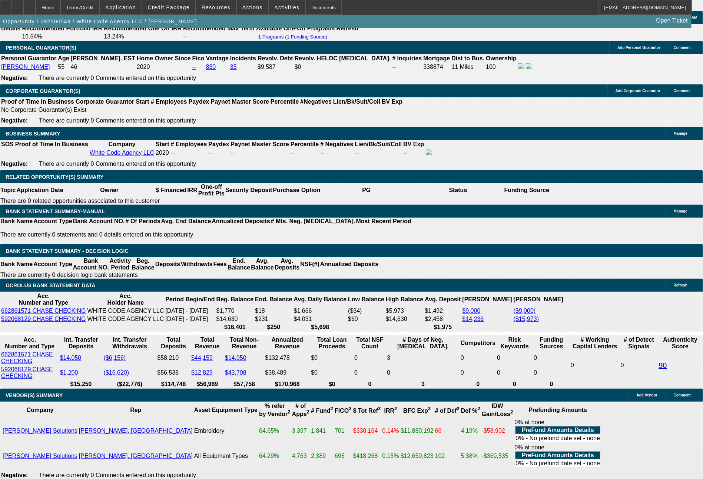
select select "4"
select select "0"
select select "2"
select select "0"
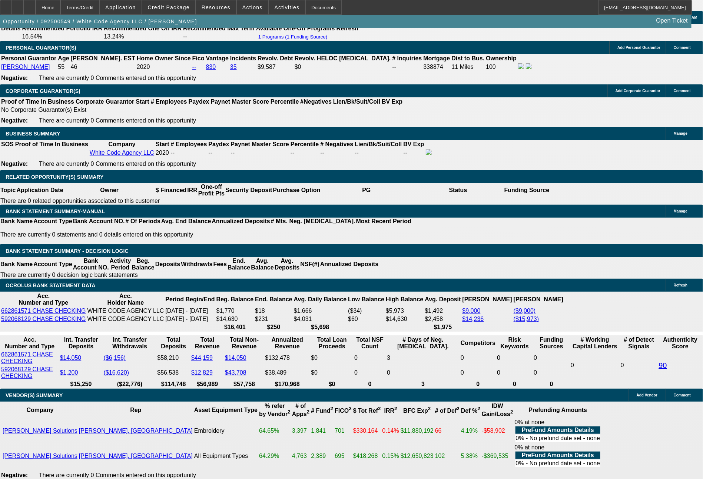
select select "6"
select select "0"
select select "2"
select select "0.1"
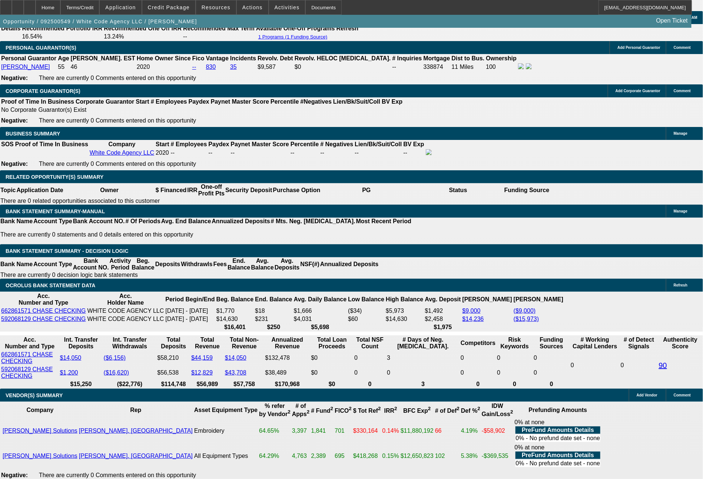
select select "4"
select select "0"
select select "2"
select select "0"
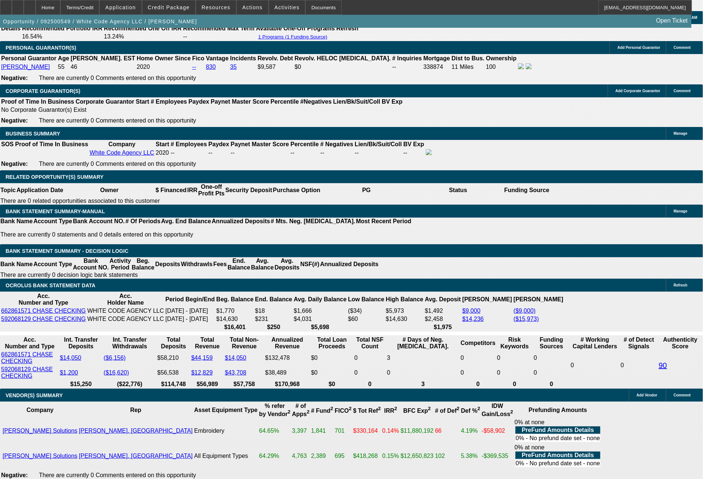
select select "6"
select select "0"
select select "2"
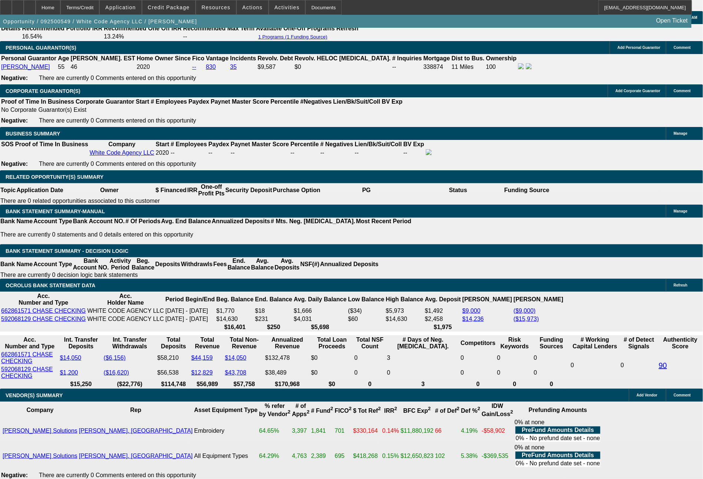
select select "0.1"
select select "4"
select select "0"
select select "2"
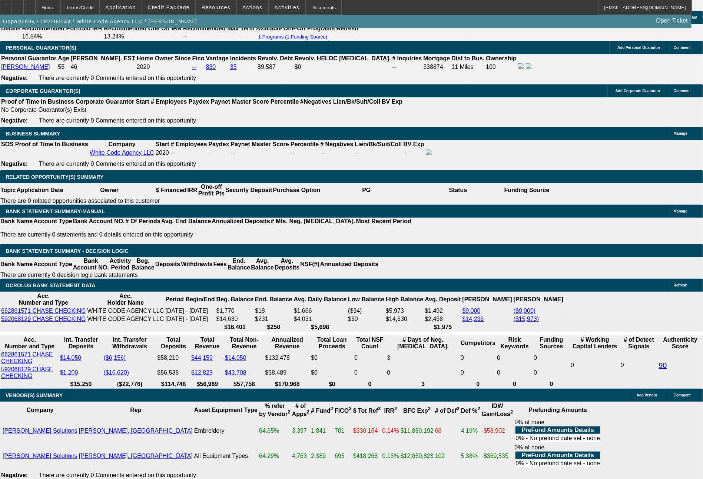
select select "0"
select select "6"
select select "0"
select select "2"
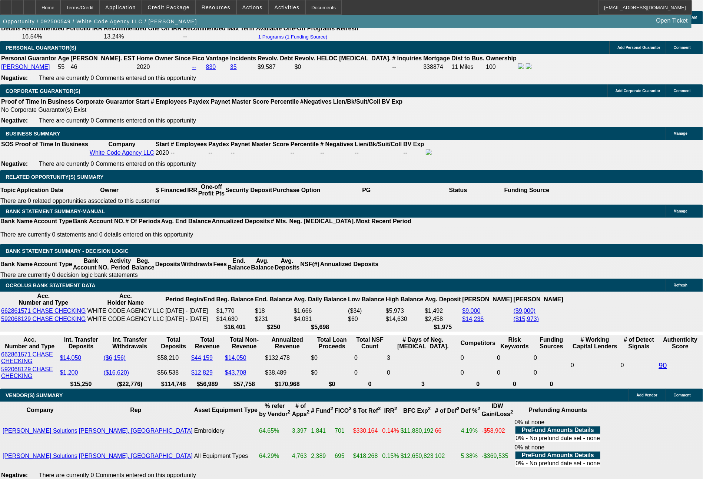
select select "0.1"
select select "4"
select select "0"
select select "2"
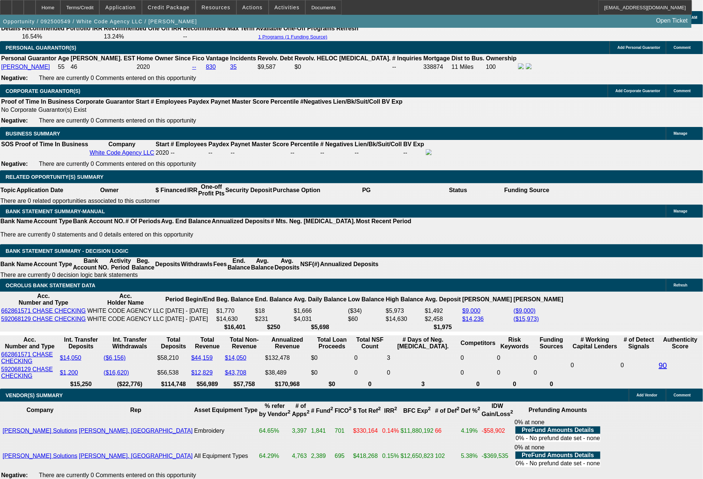
select select "0"
select select "6"
select select "0"
select select "2"
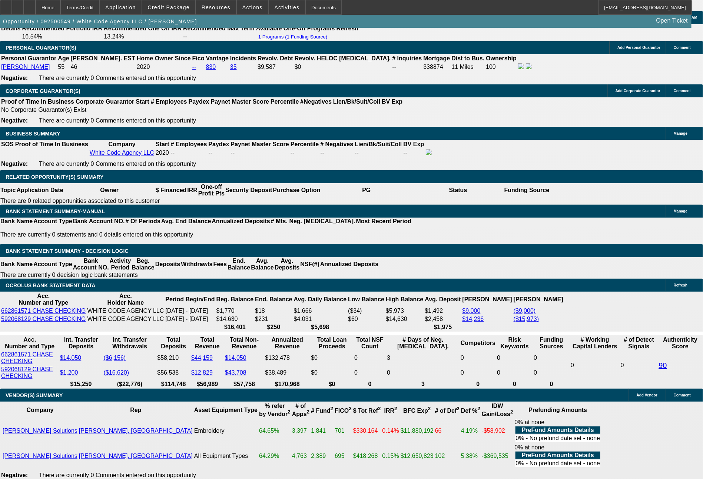
select select "2"
select select "0.1"
select select "4"
select select "0"
select select "2"
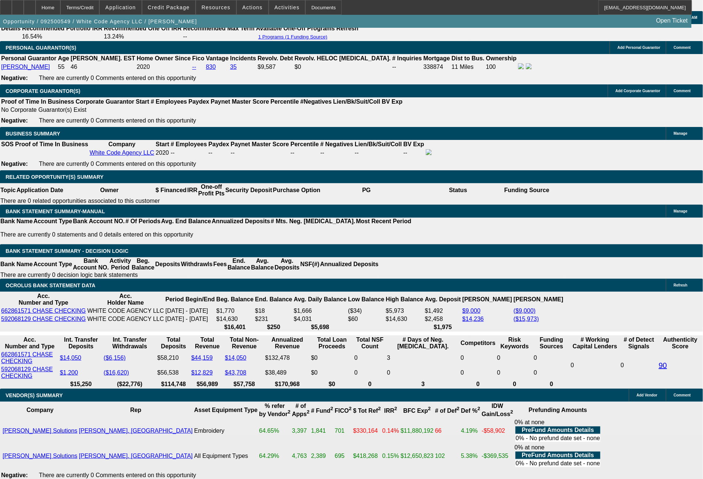
select select "2"
select select "0"
select select "6"
select select "0"
select select "2"
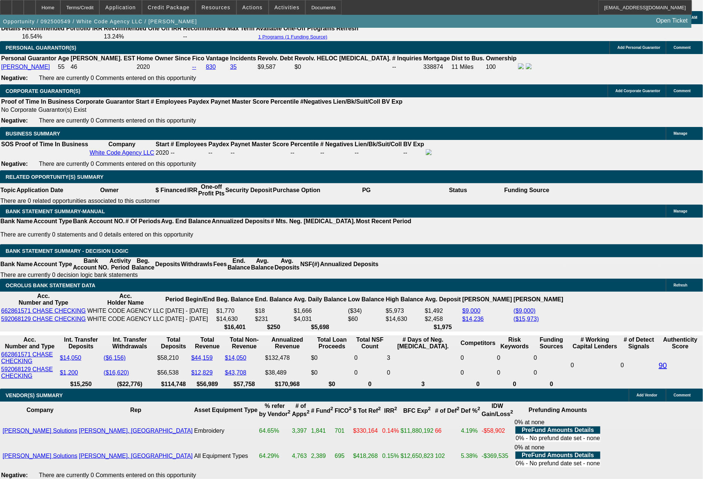
select select "2"
select select "0.1"
select select "4"
select select "0"
select select "2"
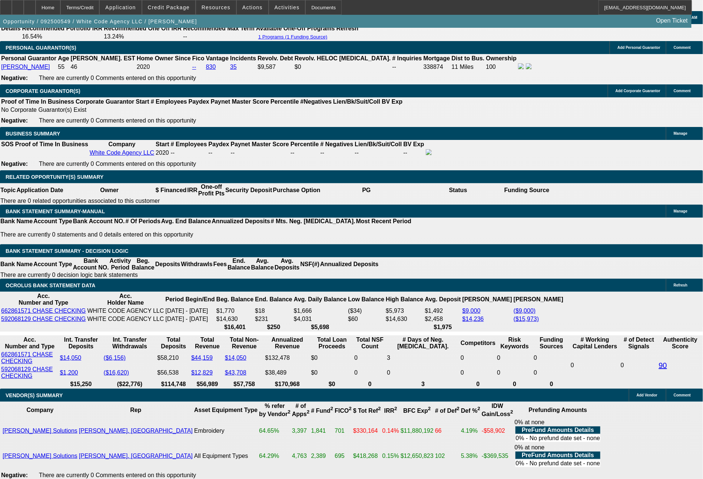
select select "2"
select select "0"
select select "6"
select select "0"
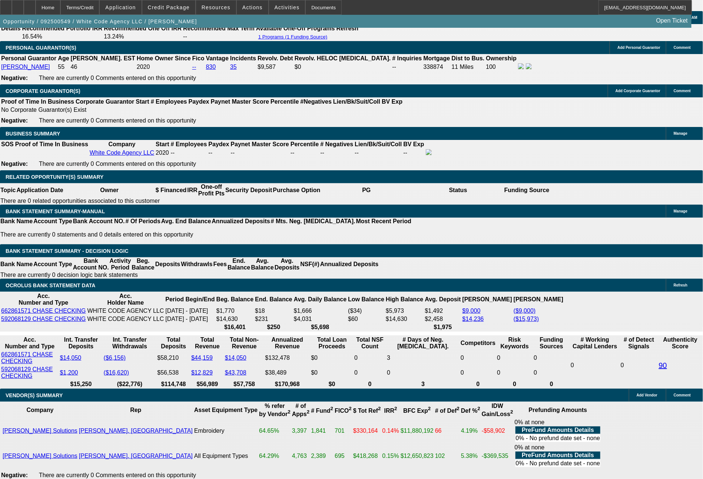
select select "2"
select select "0.1"
select select "4"
select select "0"
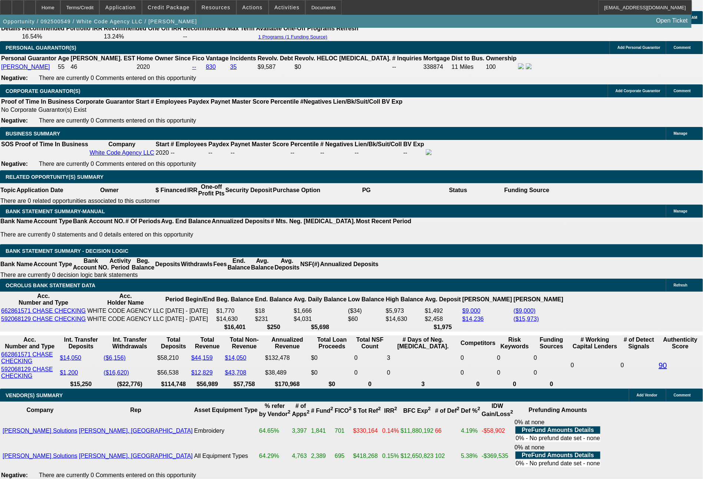
select select "2"
select select "0"
select select "6"
select select "0"
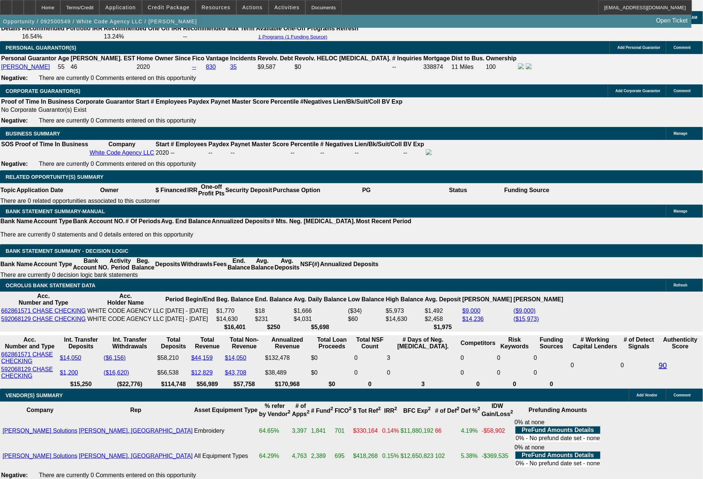
select select "2"
select select "0.1"
select select "4"
select select "0"
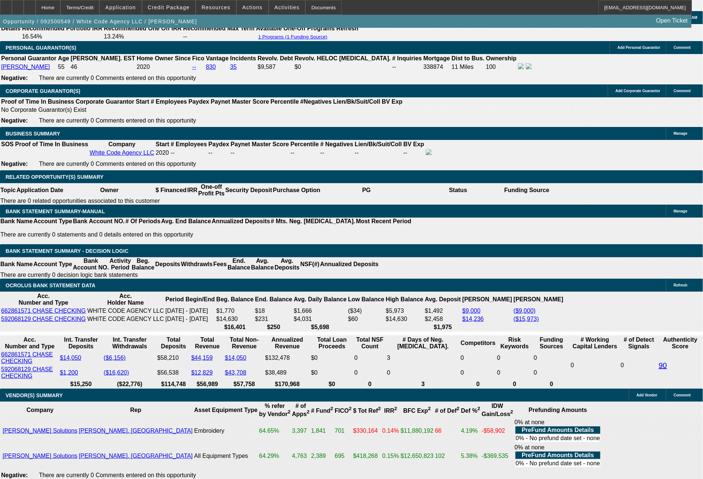
select select "2"
select select "0"
select select "6"
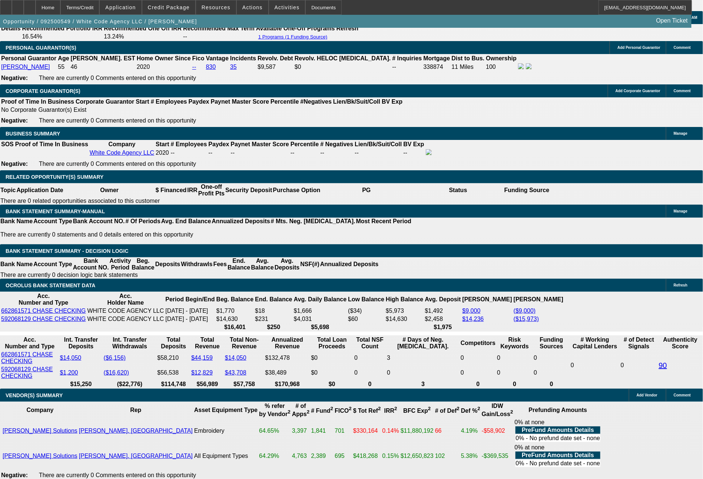
select select "0"
select select "6"
select select "0"
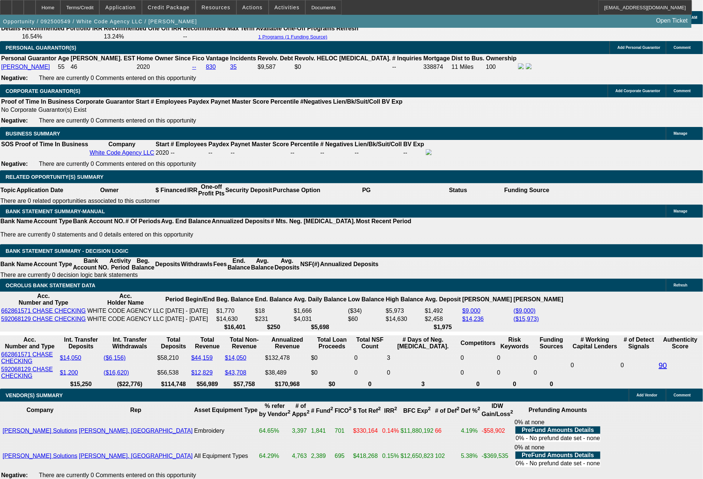
select select "0"
select select "6"
select select "0"
select select "2"
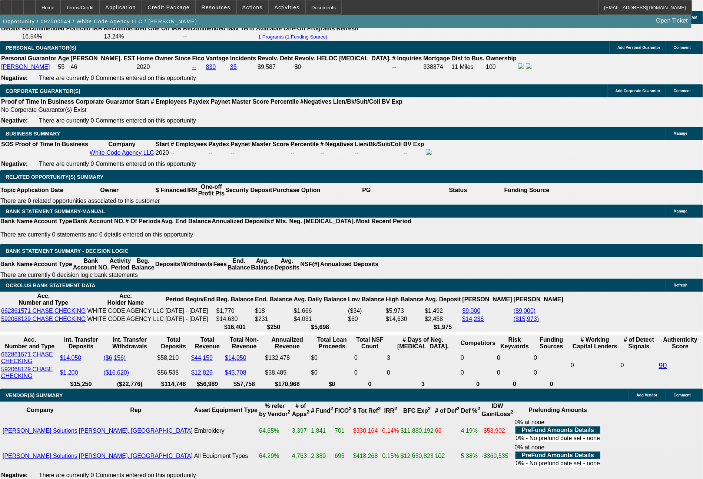
select select "2"
select select "0.1"
select select "4"
select select "0"
select select "2"
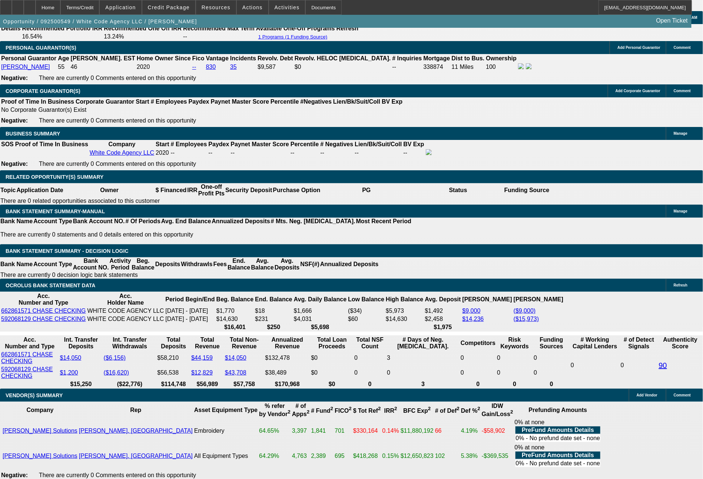
select select "2"
select select "0"
select select "6"
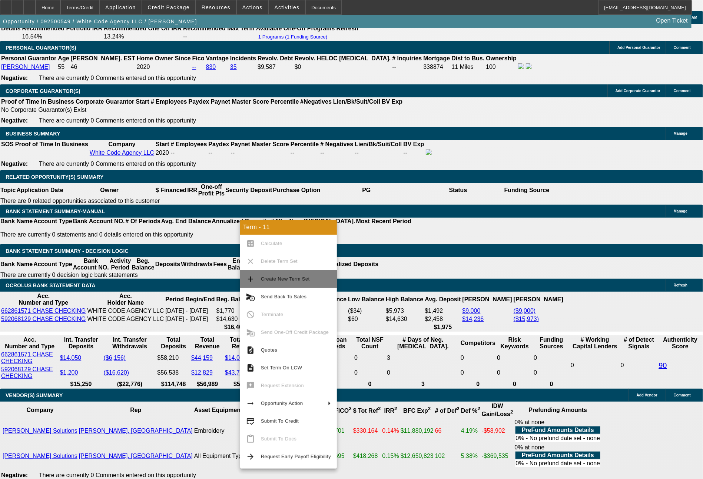
click at [278, 282] on span "Create New Term Set" at bounding box center [296, 279] width 70 height 9
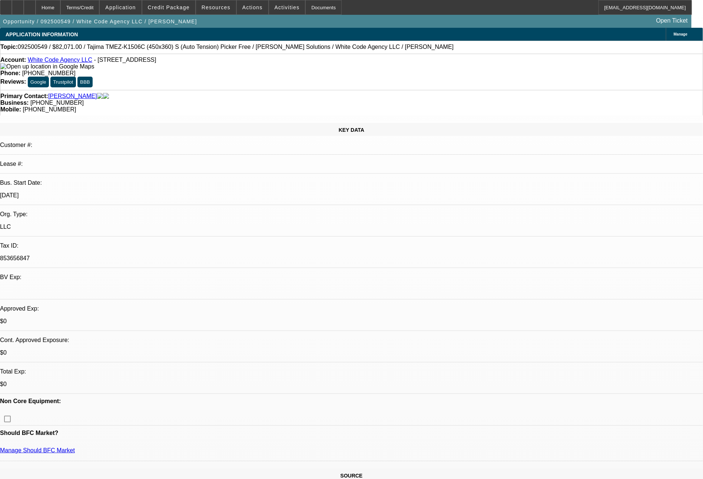
select select "0"
select select "6"
select select "0"
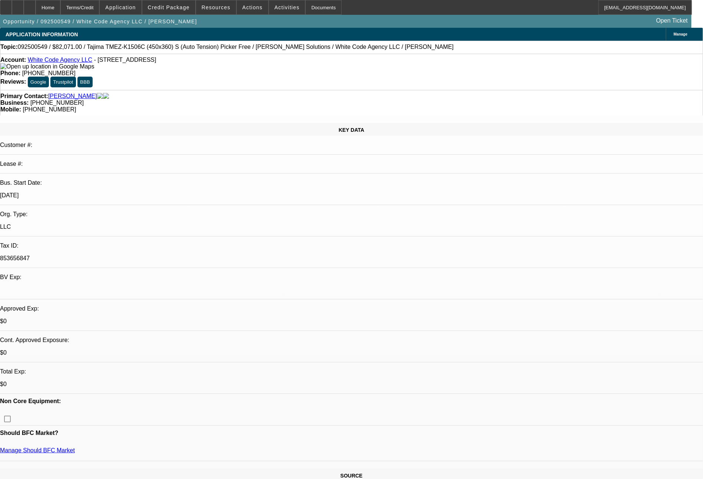
select select "0"
select select "6"
select select "0"
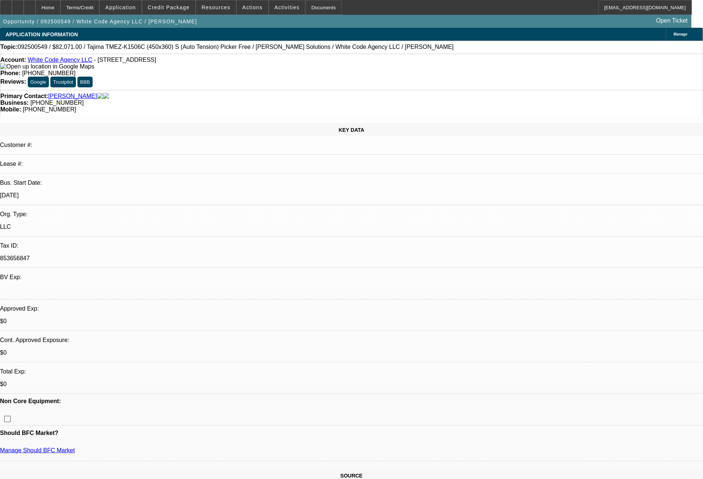
select select "0"
select select "6"
select select "0"
select select "2"
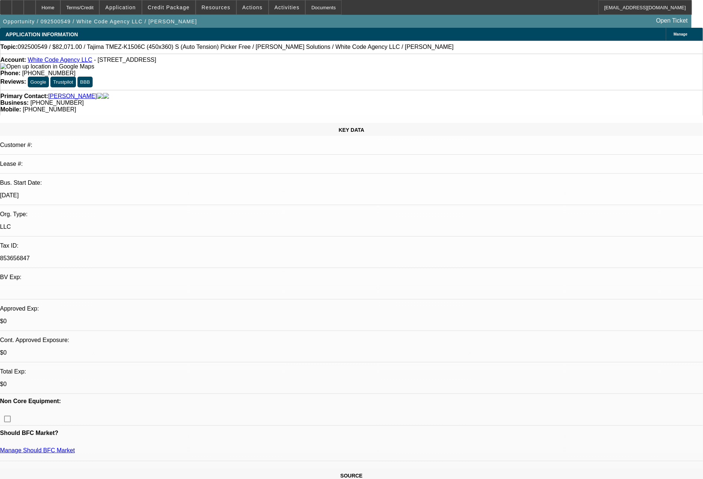
select select "0.1"
select select "4"
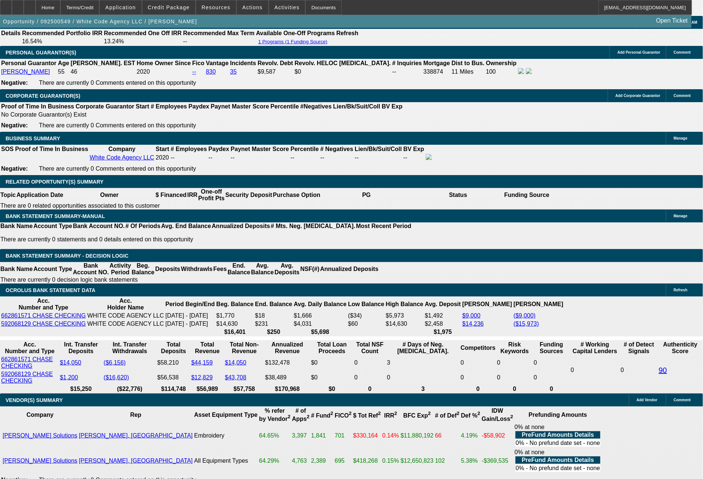
scroll to position [1128, 0]
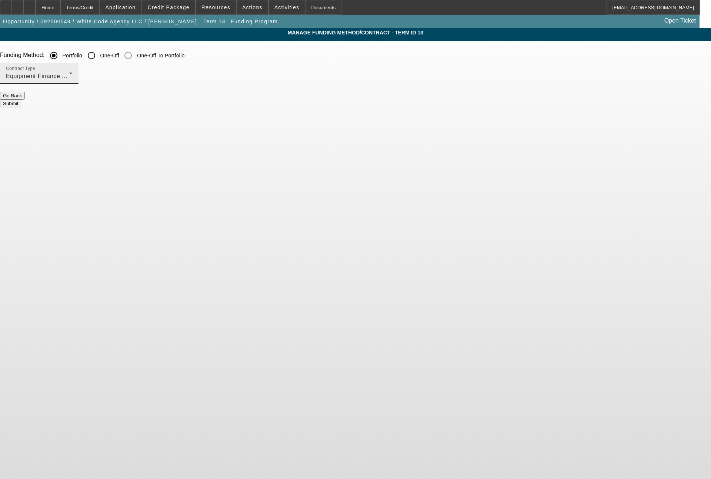
click at [73, 83] on div "Contract Type Equipment Finance Agreement" at bounding box center [39, 73] width 67 height 21
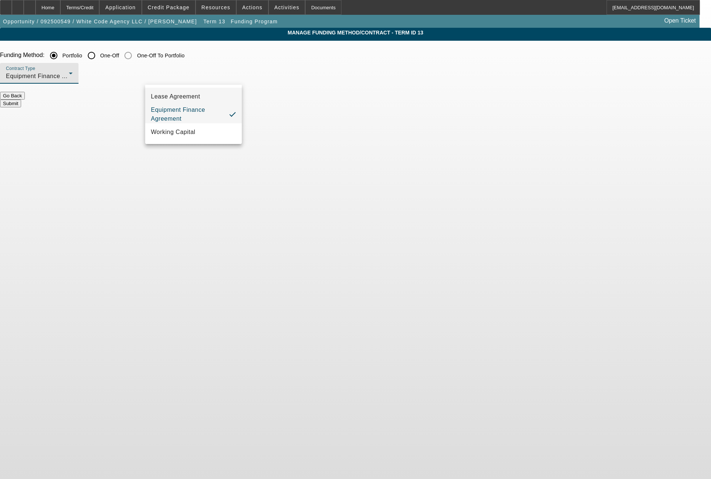
click at [183, 95] on span "Lease Agreement" at bounding box center [175, 96] width 49 height 9
click at [21, 100] on button "Submit" at bounding box center [10, 104] width 21 height 8
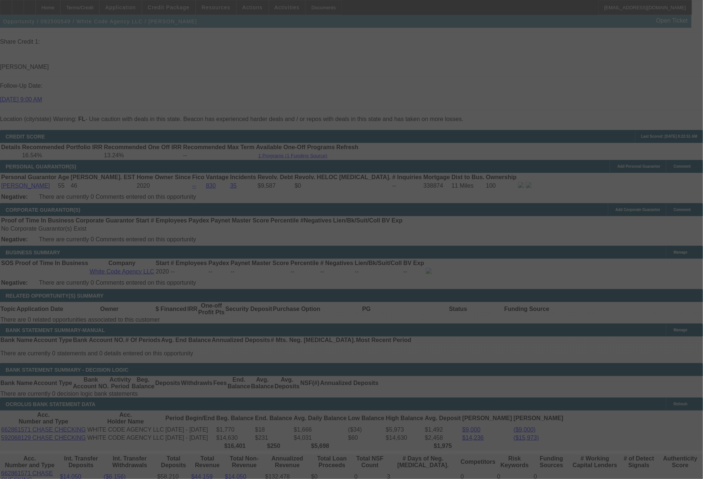
scroll to position [1077, 0]
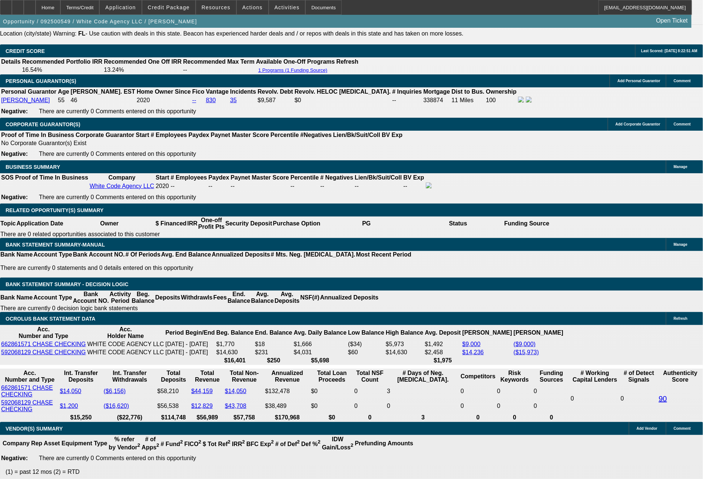
select select "0"
select select "6"
select select "0"
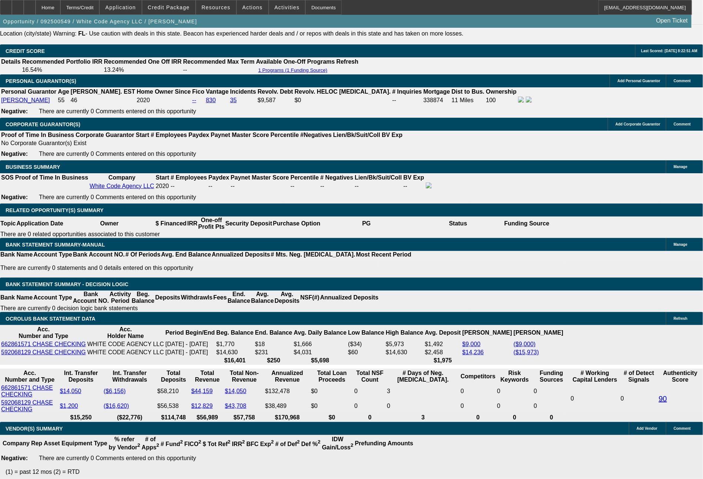
select select "0"
select select "6"
select select "0"
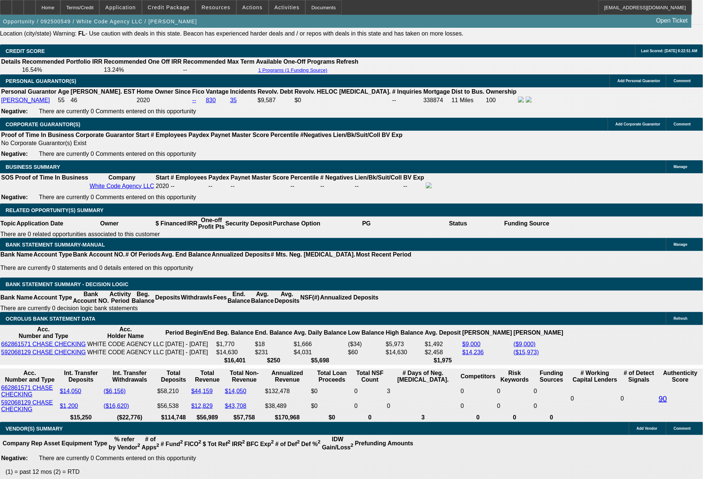
select select "0"
select select "6"
select select "0"
select select "2"
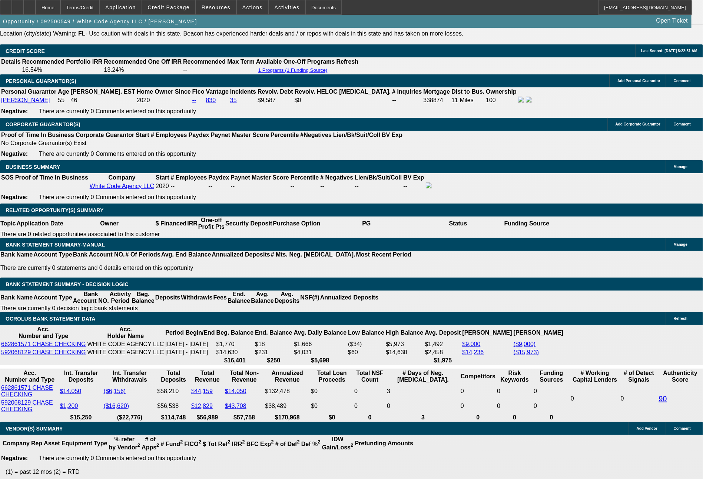
select select "0.1"
select select "4"
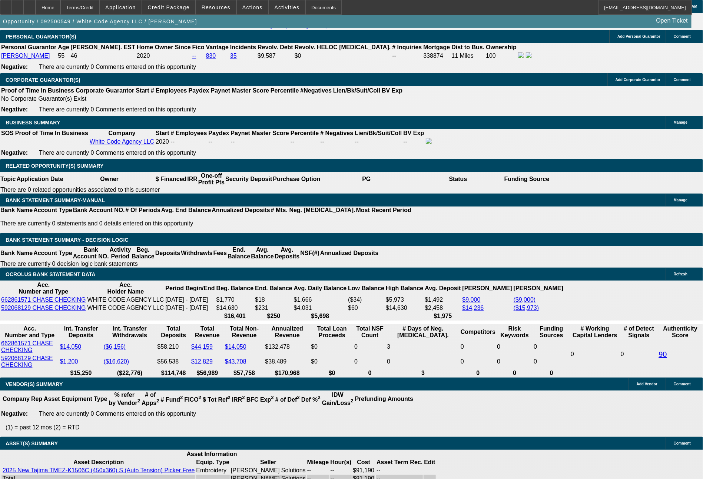
drag, startPoint x: 110, startPoint y: 250, endPoint x: 152, endPoint y: 252, distance: 41.5
type input "1"
type input "UNKNOWN"
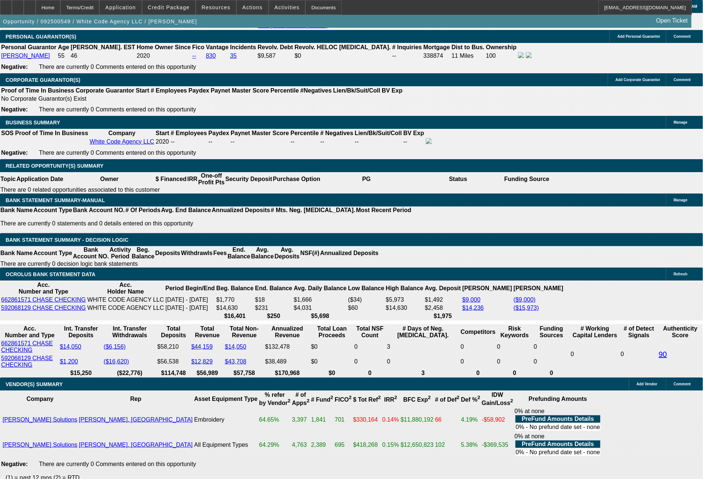
scroll to position [1165, 0]
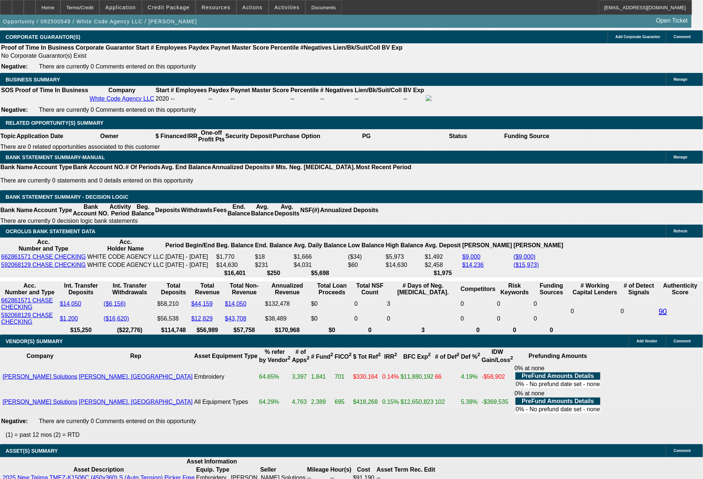
type input "1547"
type input "10.6"
type input "1541"
type input "10.5"
type input "$1,541.00"
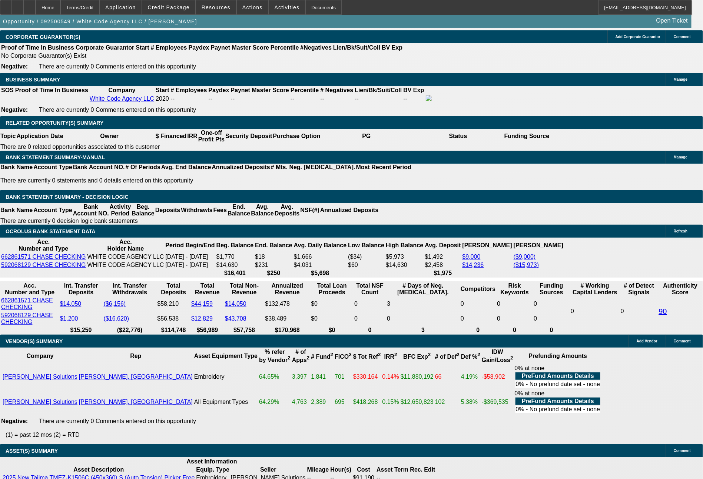
select select "0.1"
type input "$9,119.00"
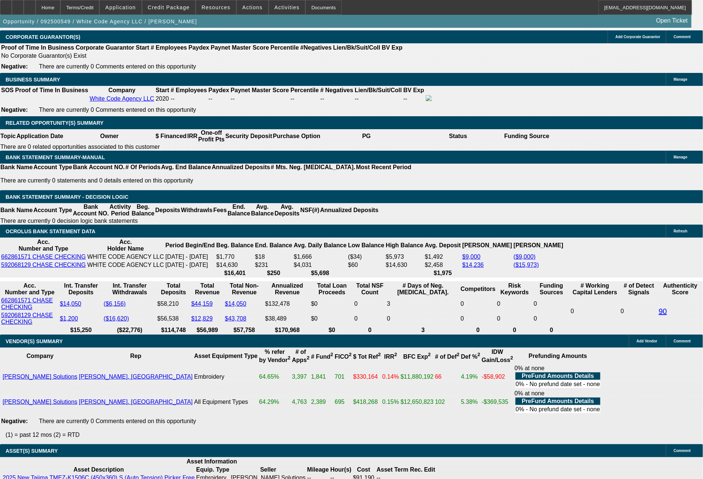
select select "4"
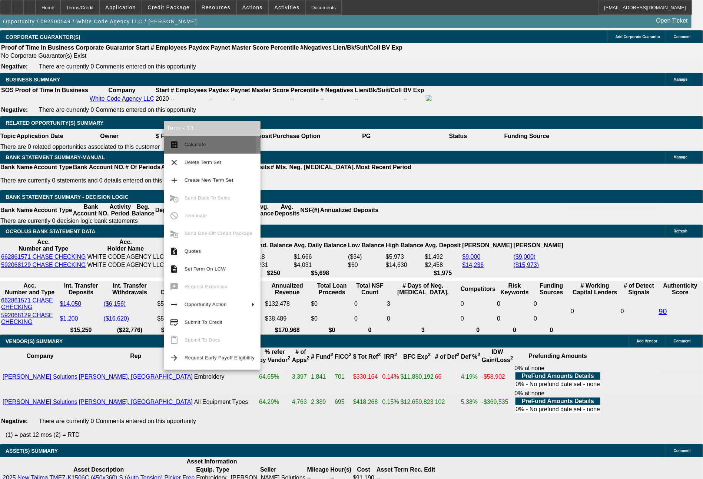
click at [200, 146] on span "Calculate" at bounding box center [194, 145] width 21 height 6
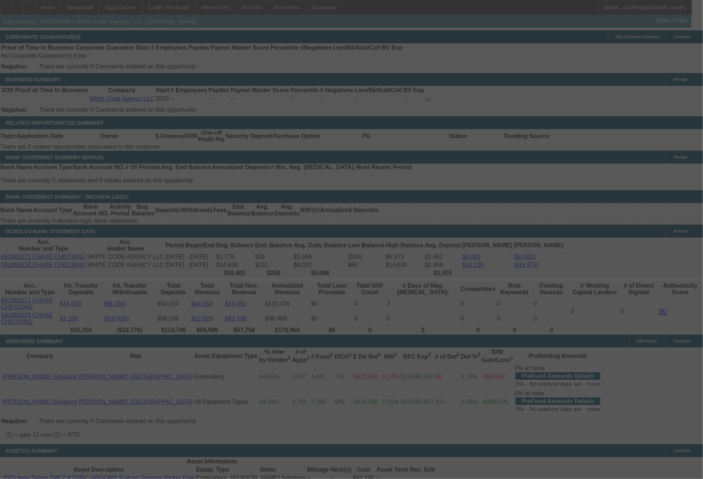
select select "0"
select select "0.1"
select select "4"
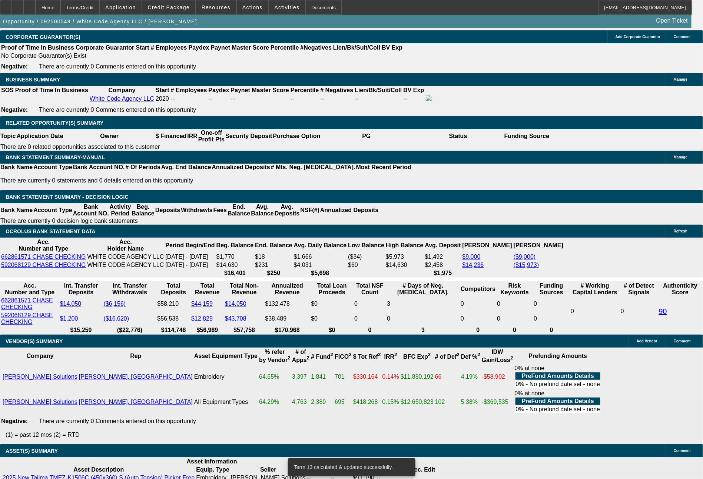
drag, startPoint x: 111, startPoint y: 252, endPoint x: 158, endPoint y: 250, distance: 46.3
type input "1"
type input "UNKNOWN"
type input "1546"
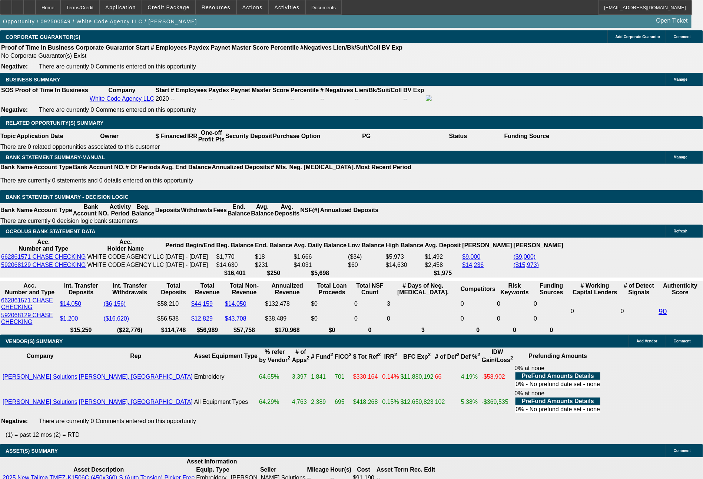
type input "10.6"
type input "$1,546.00"
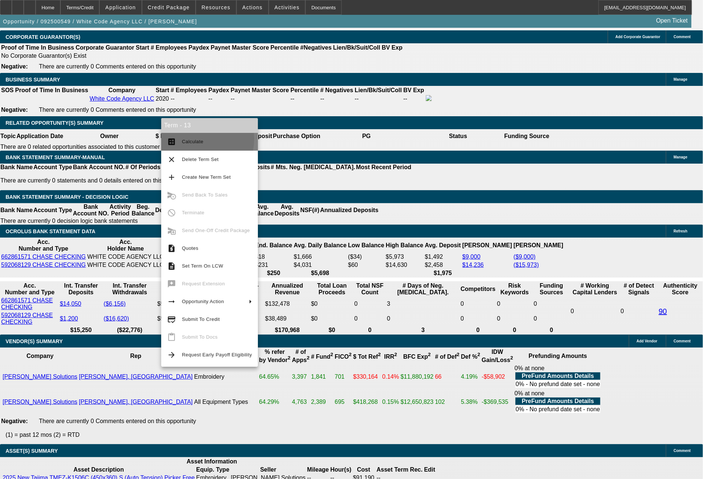
click at [189, 139] on span "Calculate" at bounding box center [217, 141] width 70 height 9
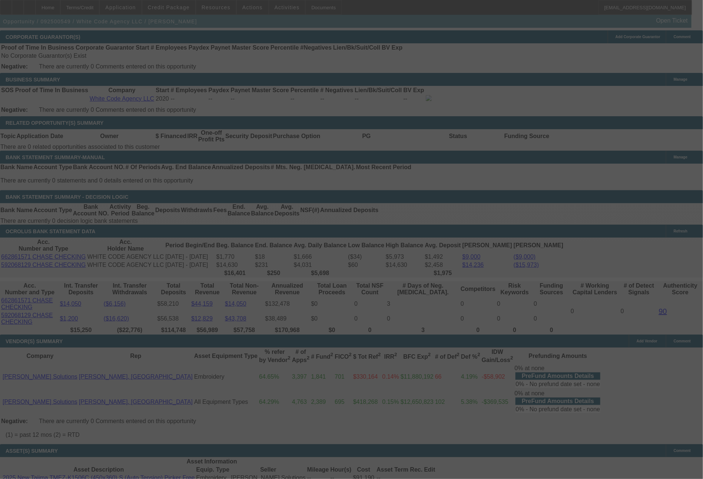
select select "0"
select select "0.1"
select select "4"
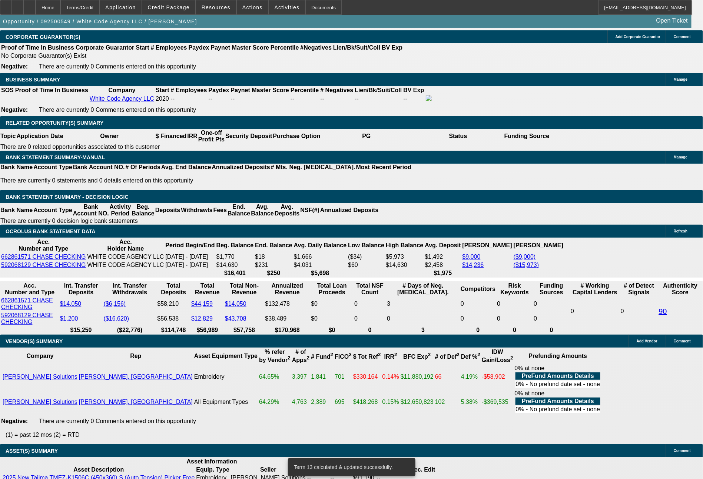
drag, startPoint x: 113, startPoint y: 251, endPoint x: 141, endPoint y: 249, distance: 28.6
type input "1"
type input "UNKNOWN"
type input "1549"
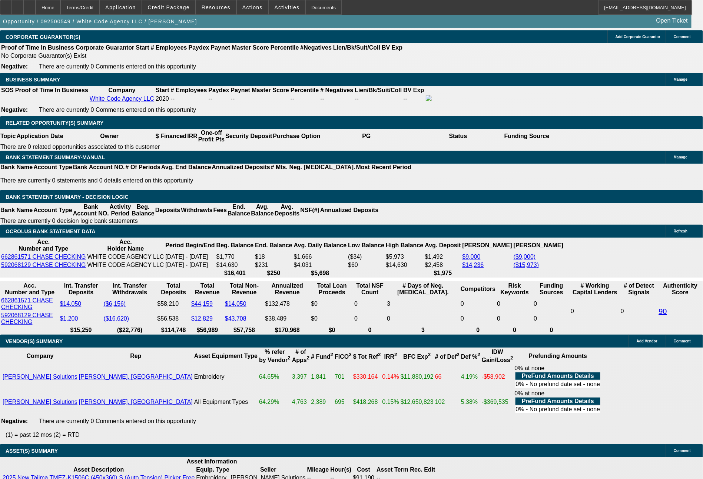
type input "10.7"
type input "$1,549.00"
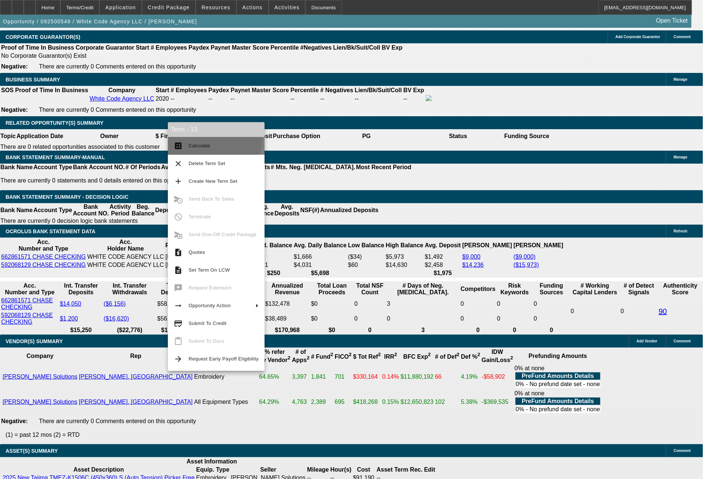
click at [211, 140] on button "calculate Calculate" at bounding box center [216, 146] width 97 height 18
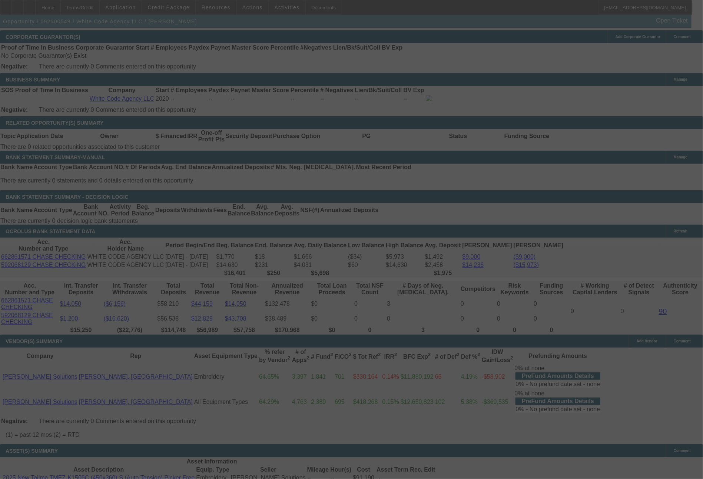
select select "0"
select select "0.1"
select select "4"
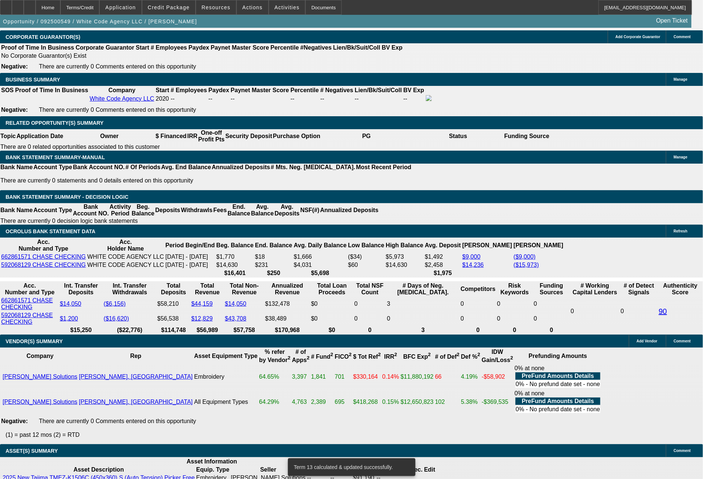
click at [258, 5] on span at bounding box center [252, 8] width 31 height 18
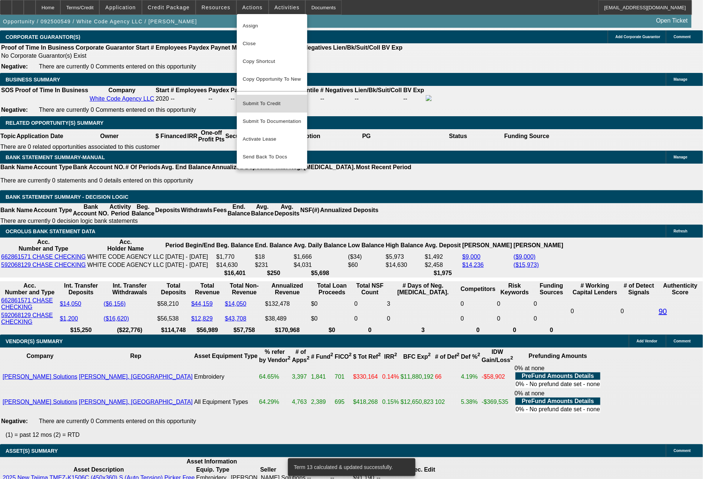
click at [272, 99] on span "Submit To Credit" at bounding box center [272, 103] width 59 height 9
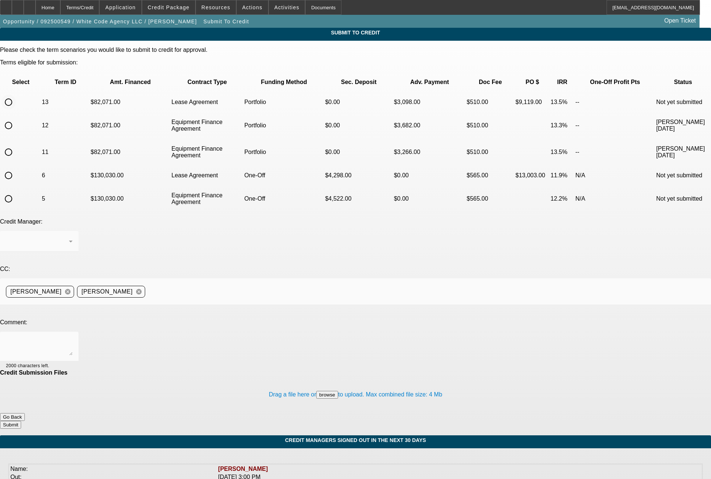
click at [16, 95] on input "radio" at bounding box center [8, 102] width 15 height 15
radio input "true"
click at [69, 237] on div "[PERSON_NAME]" at bounding box center [37, 241] width 63 height 9
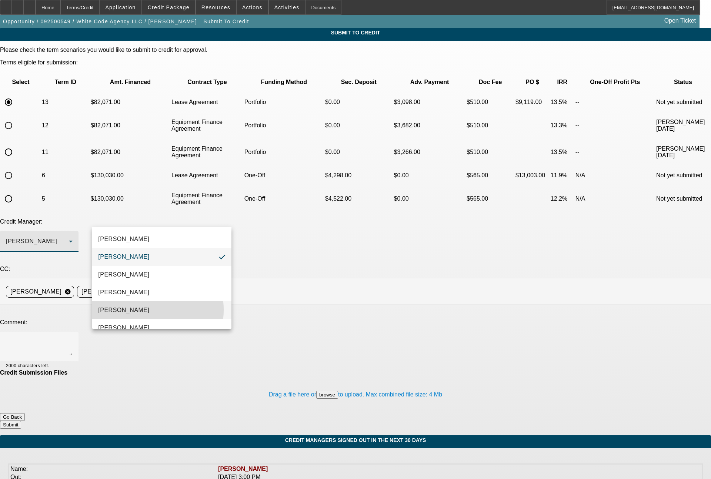
click at [134, 310] on mat-option "[PERSON_NAME]" at bounding box center [161, 311] width 139 height 18
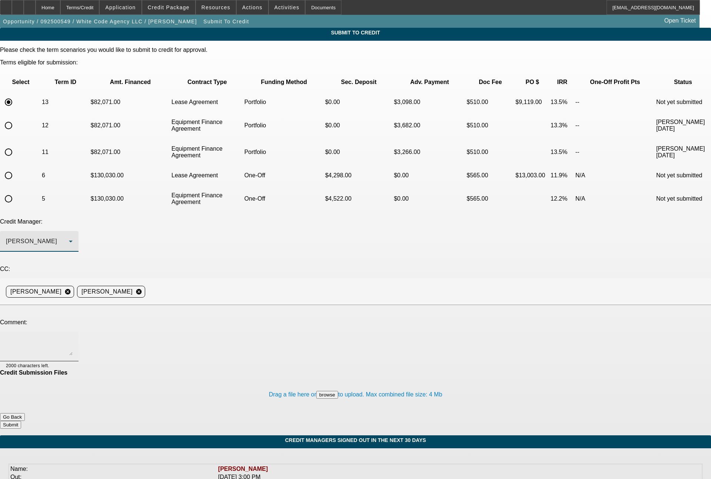
click at [73, 338] on textarea at bounding box center [39, 347] width 67 height 18
type textarea "72 month lease term set"
click at [21, 421] on button "Submit" at bounding box center [10, 425] width 21 height 8
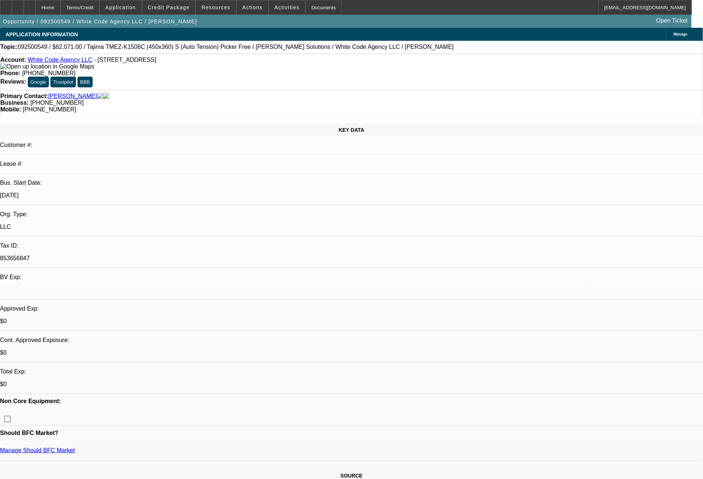
select select "0"
select select "0.1"
select select "4"
select select "0"
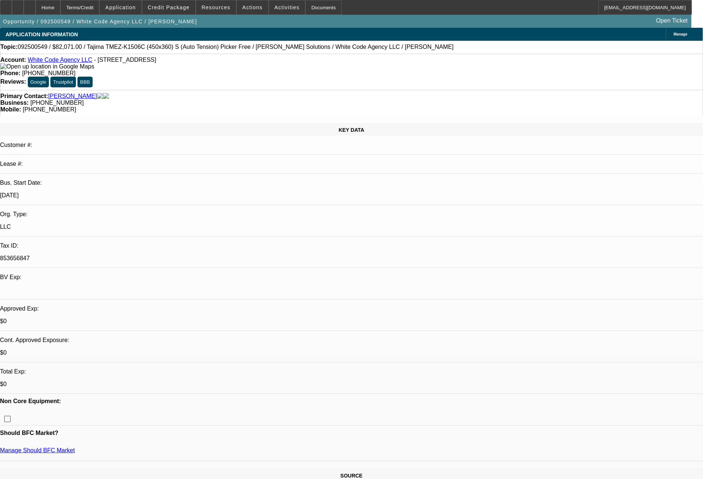
select select "0"
select select "6"
select select "0"
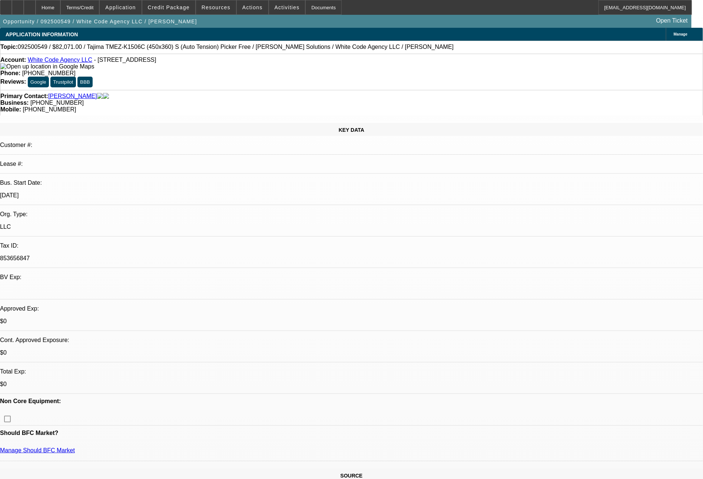
select select "0"
select select "6"
select select "0"
select select "2"
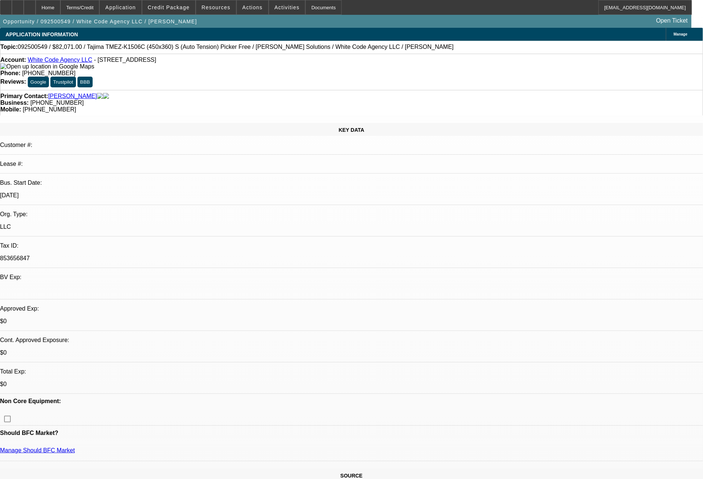
select select "0.1"
select select "4"
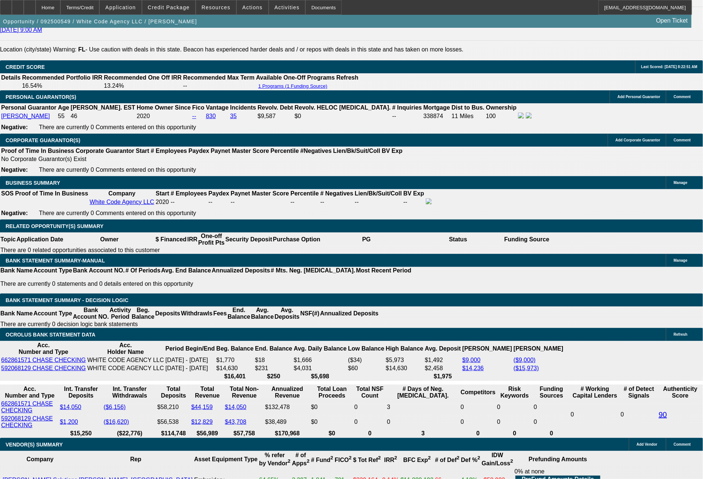
scroll to position [1084, 0]
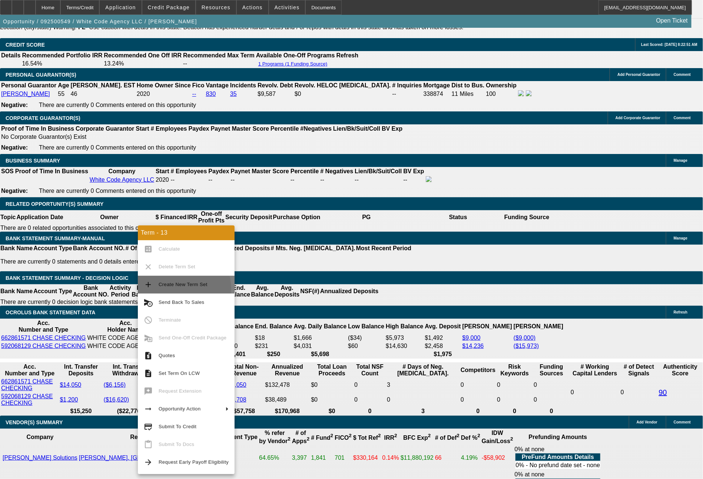
click at [173, 289] on button "add Create New Term Set" at bounding box center [186, 285] width 97 height 18
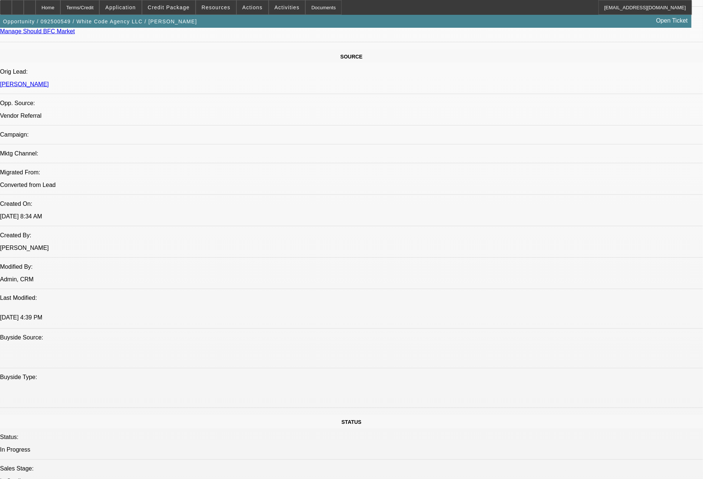
select select "0"
select select "0.1"
select select "4"
select select "0"
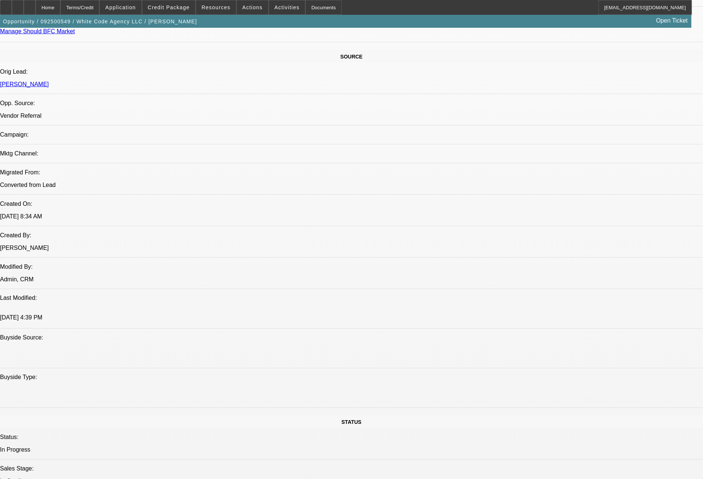
select select "0"
select select "0.1"
select select "4"
select select "0"
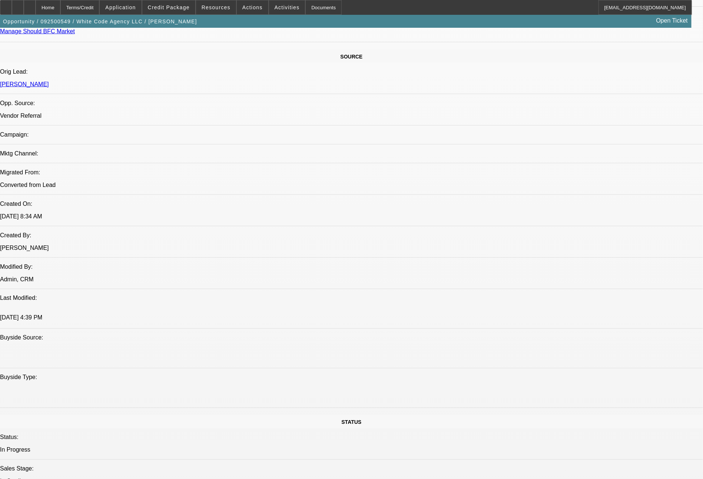
select select "0"
select select "6"
select select "0"
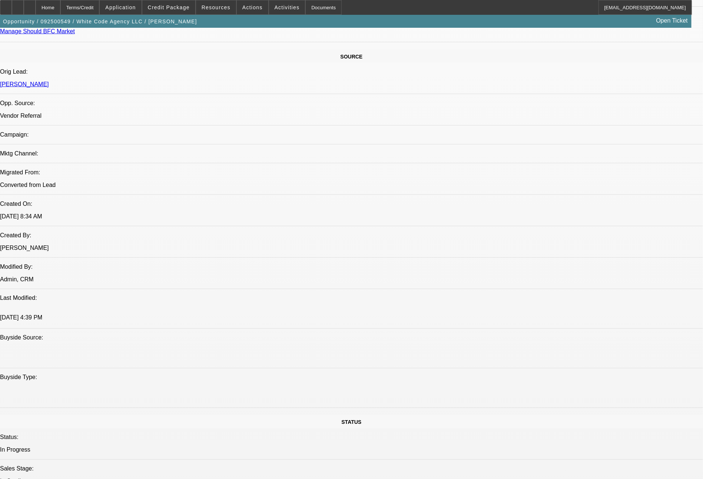
select select "6"
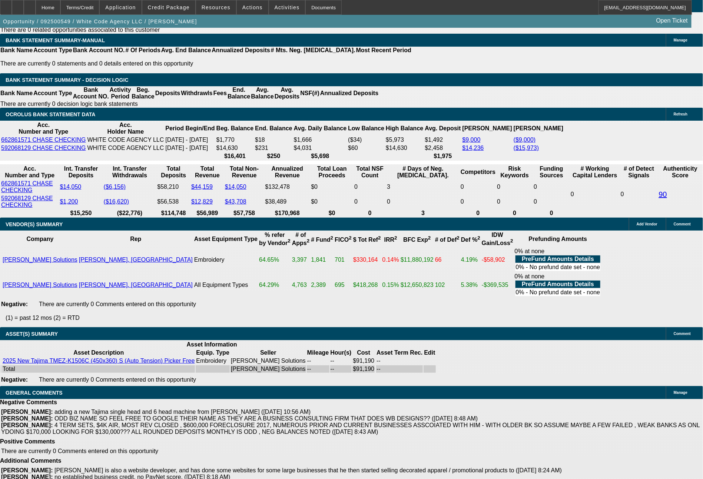
scroll to position [1325, 0]
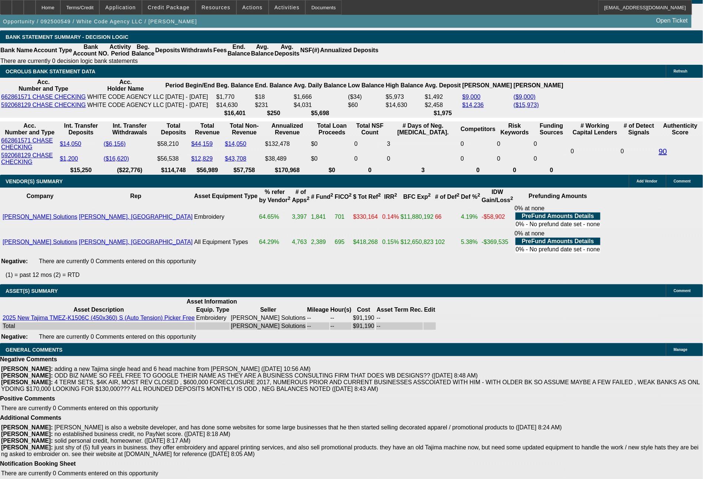
drag, startPoint x: 140, startPoint y: 96, endPoint x: 163, endPoint y: 96, distance: 23.0
type input "6"
type input "UNKNOWN"
type input "$14,108.01"
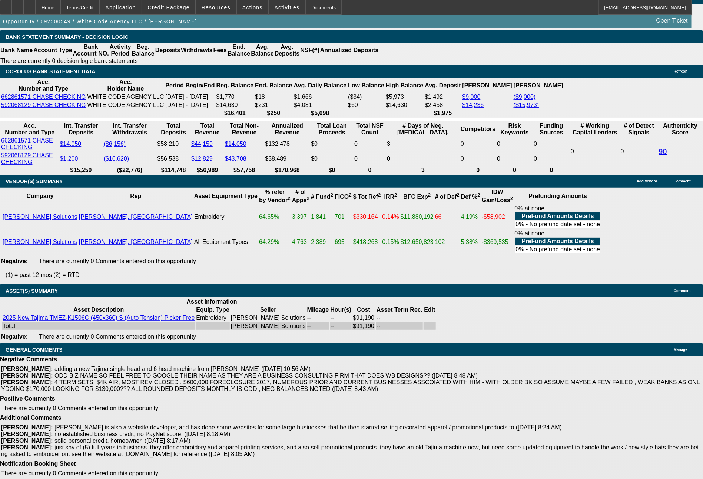
type input "60"
type input "$1,771.64"
type input "60"
drag, startPoint x: 113, startPoint y: 92, endPoint x: 159, endPoint y: 97, distance: 46.9
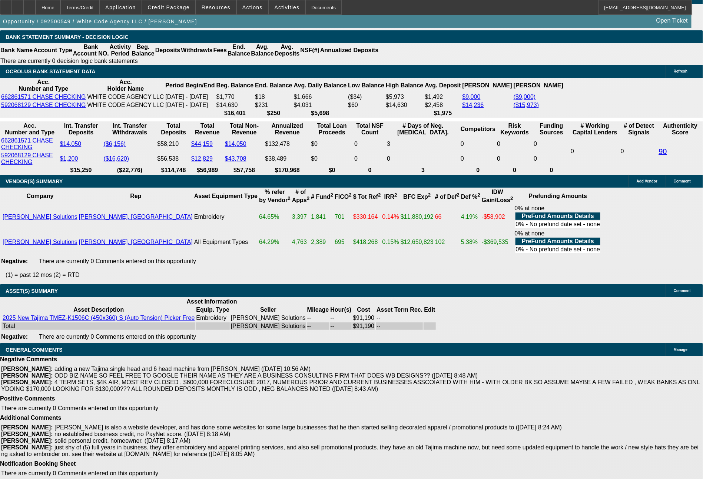
type input "1"
type input "1761"
type input "10.4"
type input "$1,761.00"
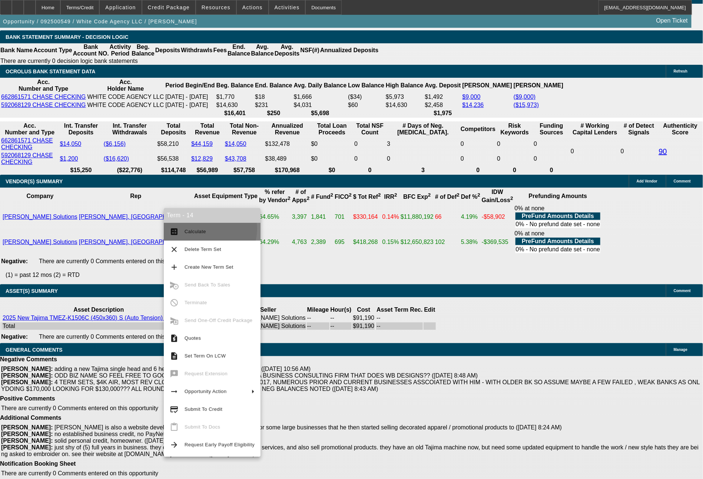
click at [208, 229] on span "Calculate" at bounding box center [219, 231] width 70 height 9
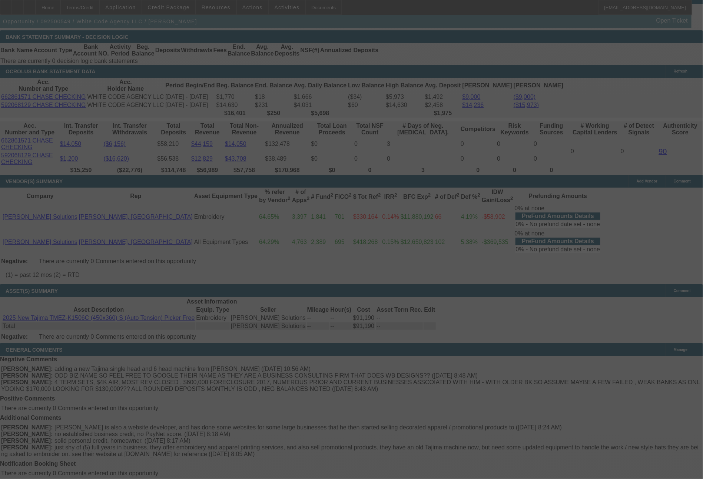
select select "0"
select select "0.1"
select select "4"
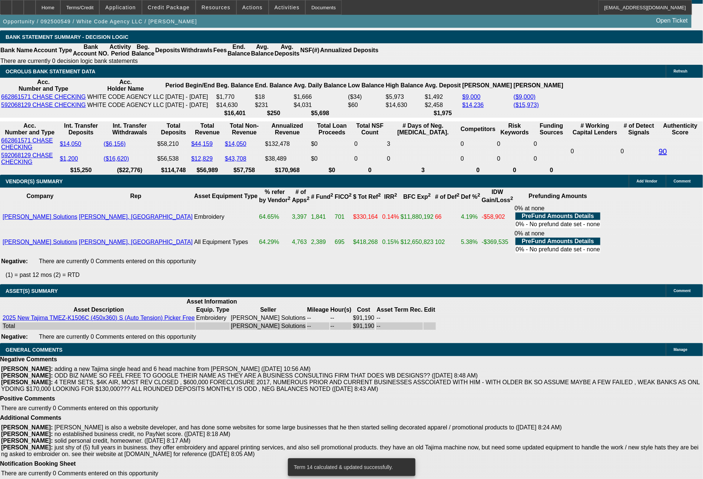
drag, startPoint x: 111, startPoint y: 91, endPoint x: 153, endPoint y: 92, distance: 41.9
type input "1"
type input "UNKNOWN"
type input "1753"
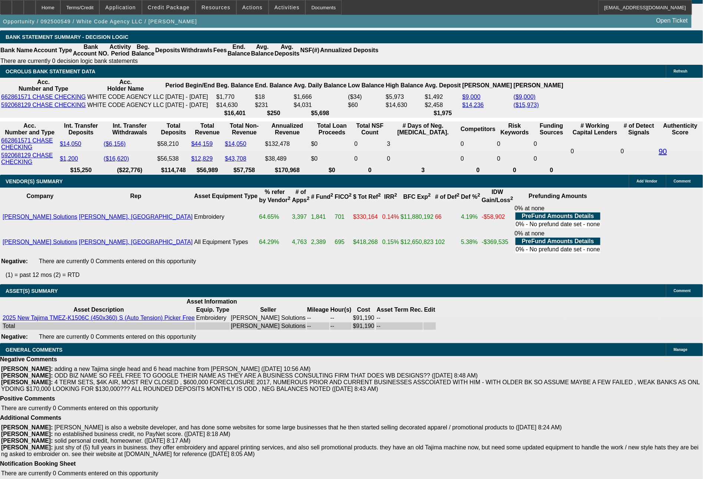
type input "10.2"
type input "$1,753.00"
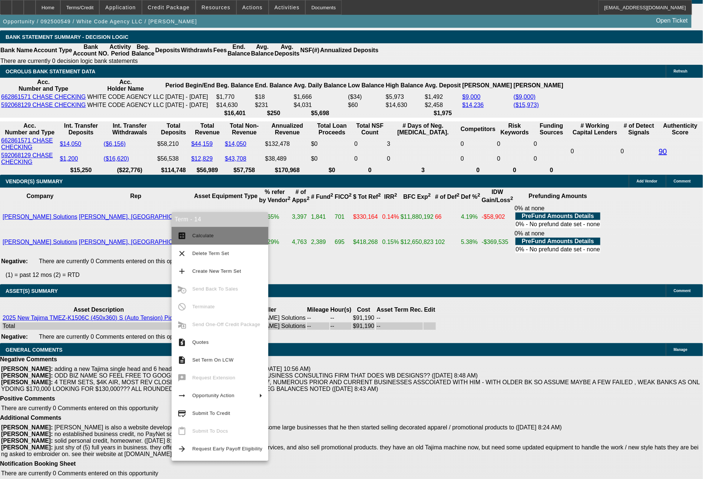
click at [213, 236] on span "Calculate" at bounding box center [227, 236] width 70 height 9
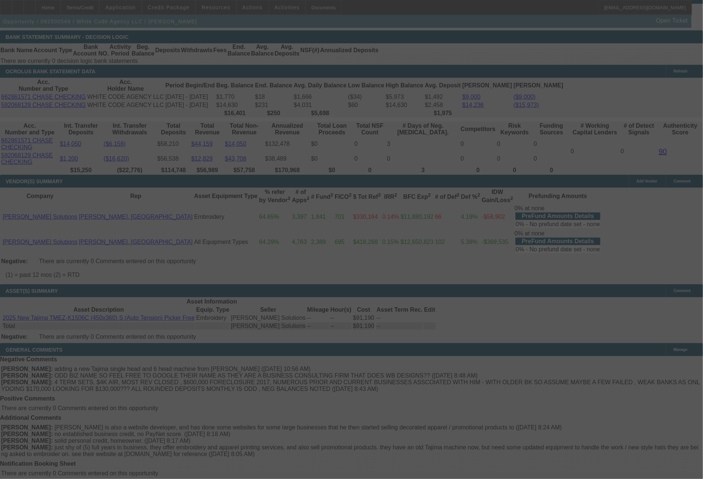
select select "0"
select select "0.1"
select select "4"
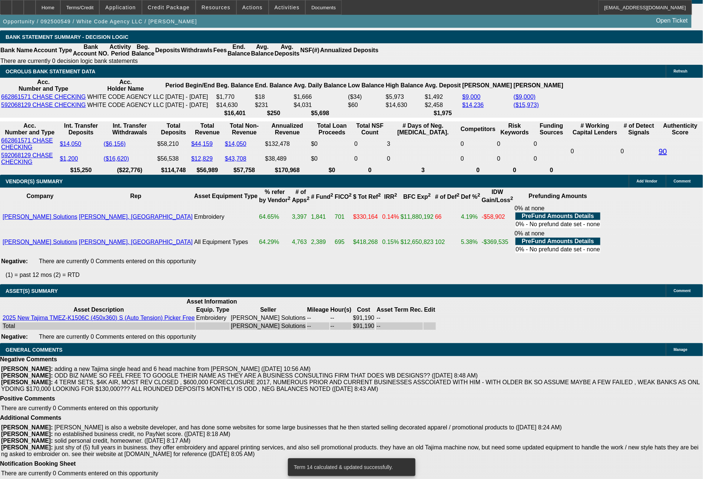
drag, startPoint x: 106, startPoint y: 92, endPoint x: 152, endPoint y: 90, distance: 46.3
type input "1"
type input "UNKNOWN"
type input "1744"
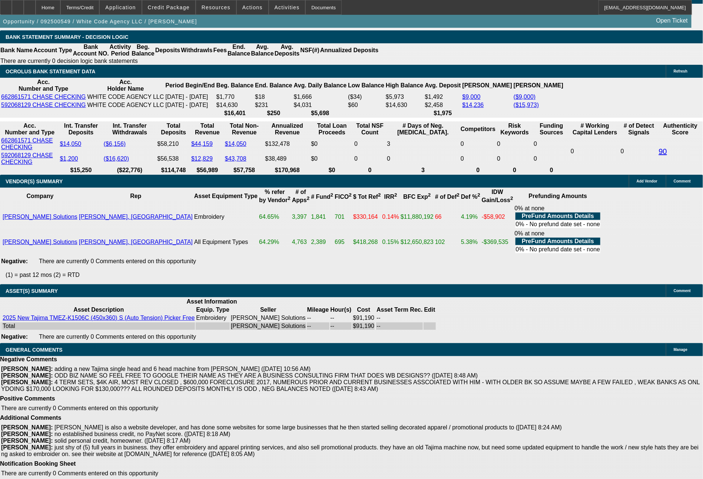
type input "10"
type input "174"
type input "1743"
type input "10"
type input "174"
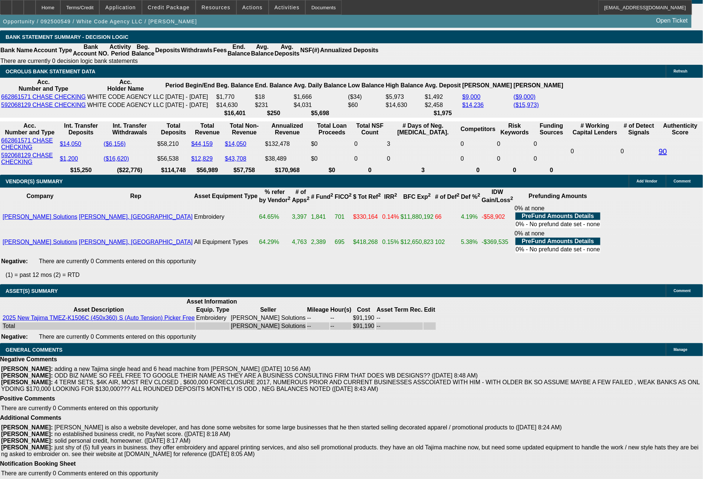
type input "1741"
type input "9.9"
type input "$1,741.00"
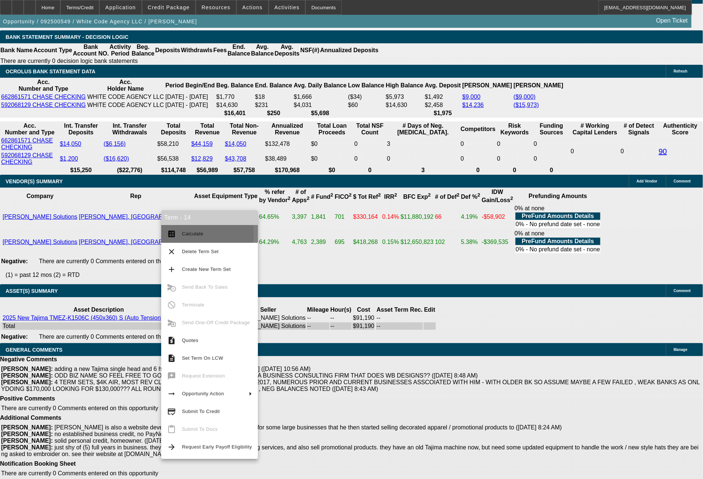
click at [190, 233] on span "Calculate" at bounding box center [192, 234] width 21 height 6
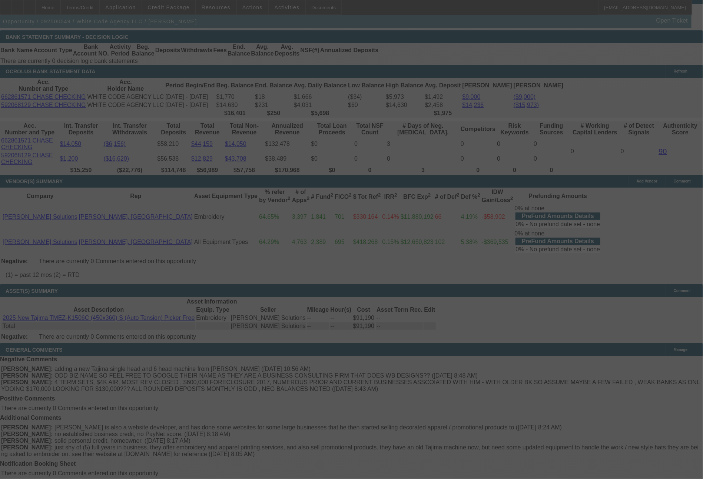
select select "0"
select select "0.1"
select select "4"
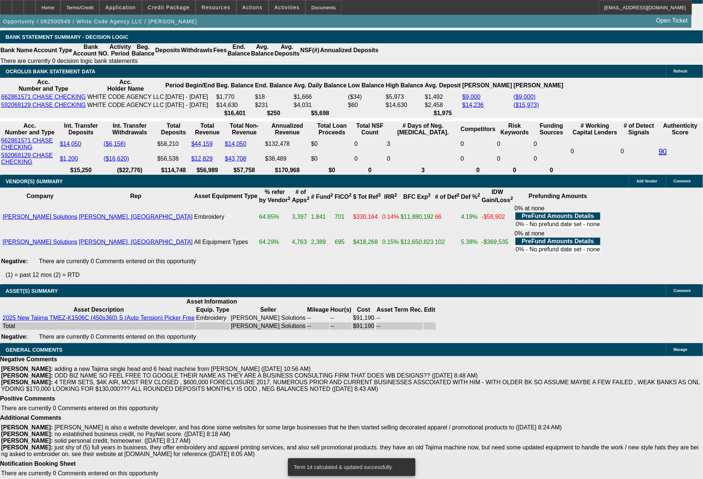
drag, startPoint x: 110, startPoint y: 93, endPoint x: 156, endPoint y: 94, distance: 45.2
type input "17"
type input "UNKNOWN"
type input "1739"
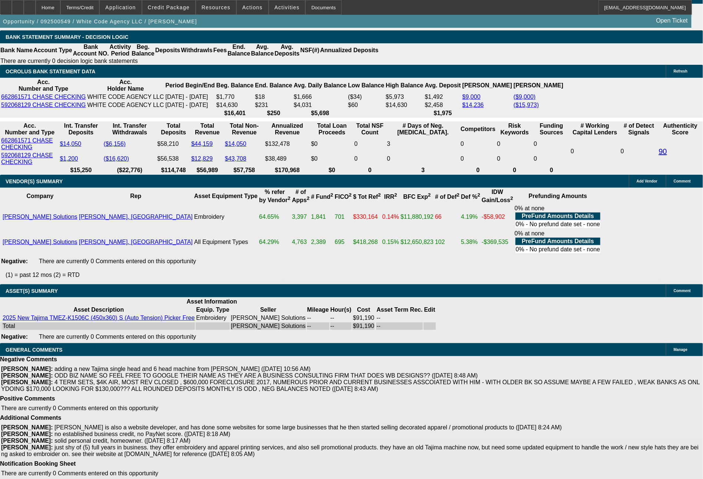
type input "9.9"
type input "$1,739.00"
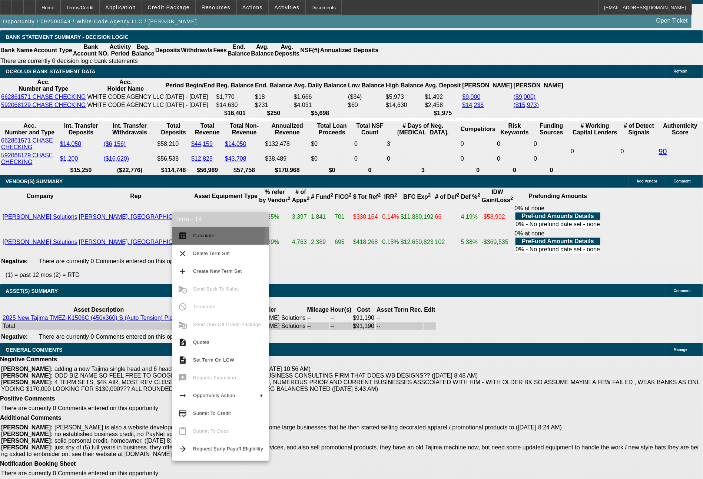
click at [196, 234] on span "Calculate" at bounding box center [203, 236] width 21 height 6
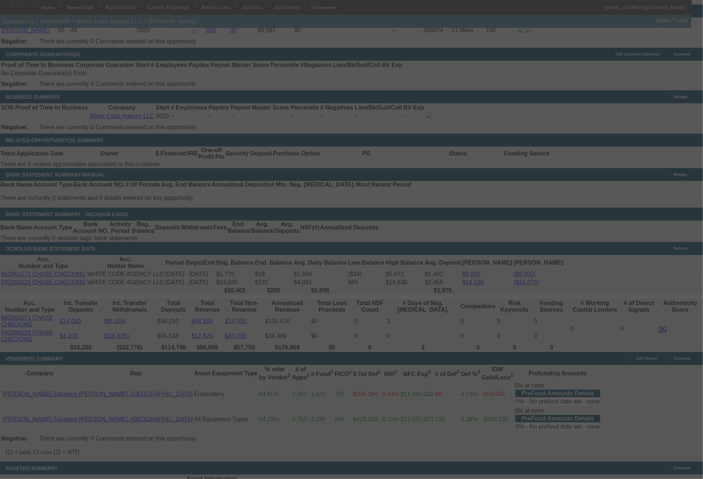
scroll to position [1147, 0]
select select "0"
select select "0.1"
select select "4"
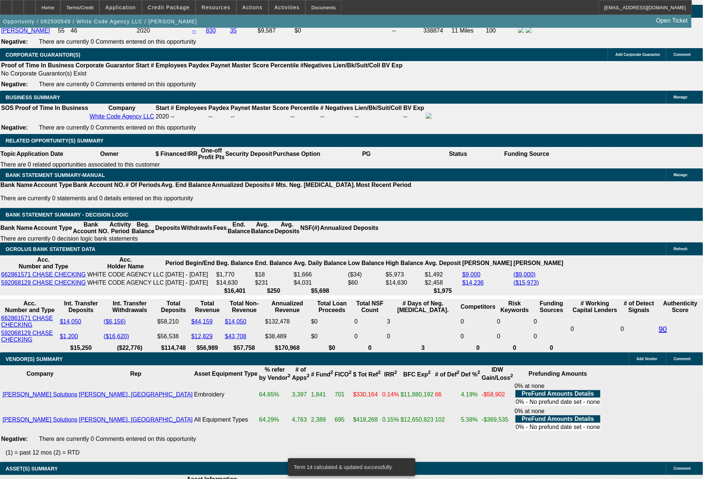
click at [244, 8] on span "Actions" at bounding box center [252, 7] width 20 height 6
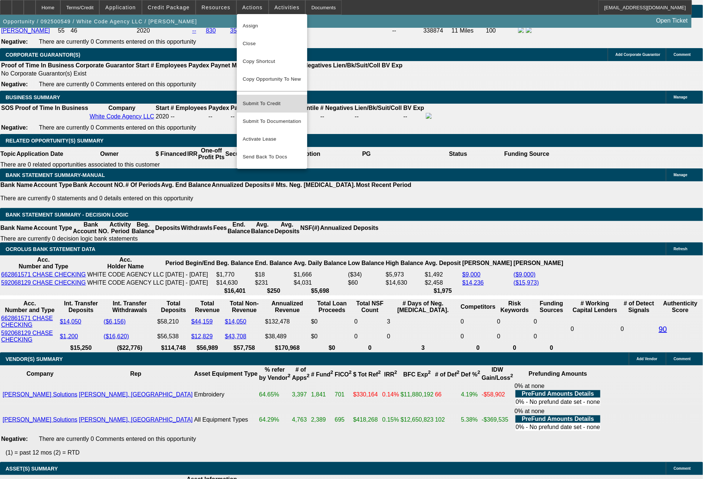
click at [269, 101] on span "Submit To Credit" at bounding box center [272, 103] width 59 height 9
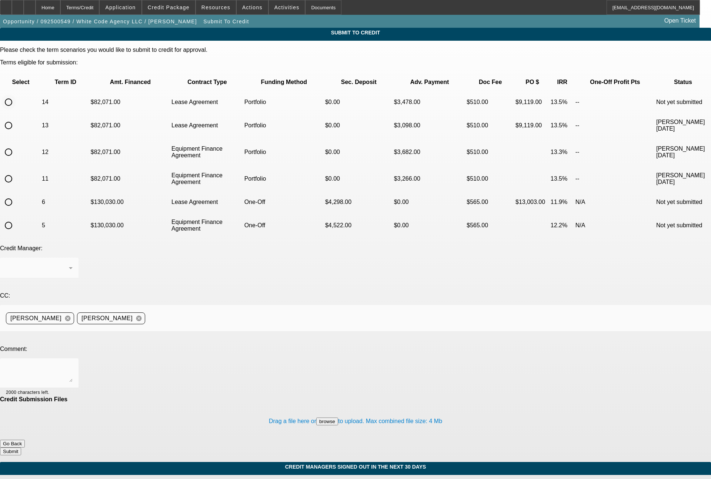
click at [16, 95] on input "radio" at bounding box center [8, 102] width 15 height 15
radio input "true"
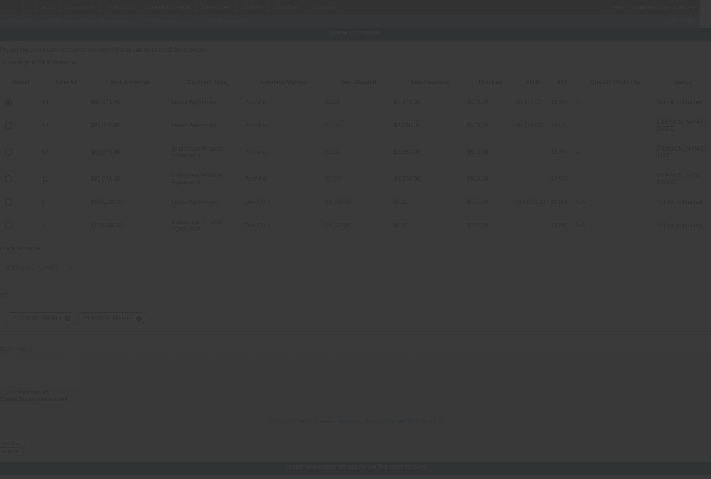
click at [69, 264] on div "Arida, George" at bounding box center [37, 268] width 63 height 9
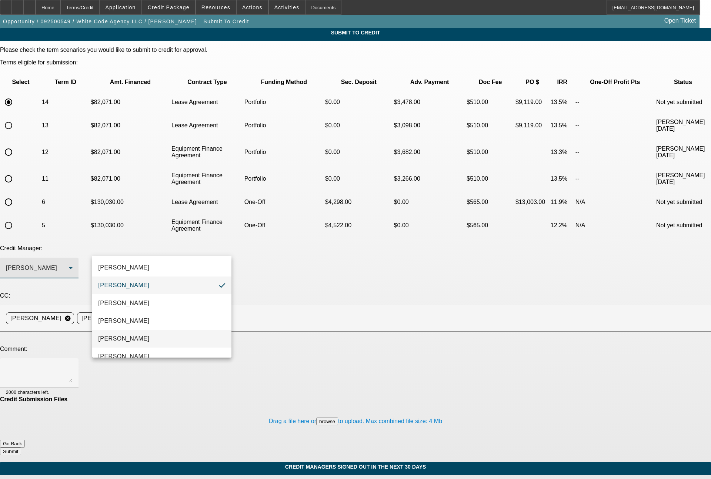
click at [125, 342] on span "Magner, Bill" at bounding box center [123, 338] width 51 height 9
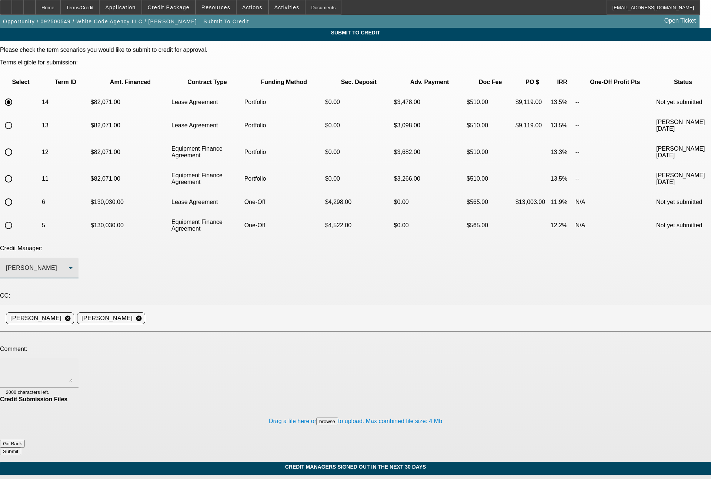
click at [73, 365] on textarea at bounding box center [39, 374] width 67 height 18
type textarea "60 month lease term set"
click at [21, 448] on button "Submit" at bounding box center [10, 452] width 21 height 8
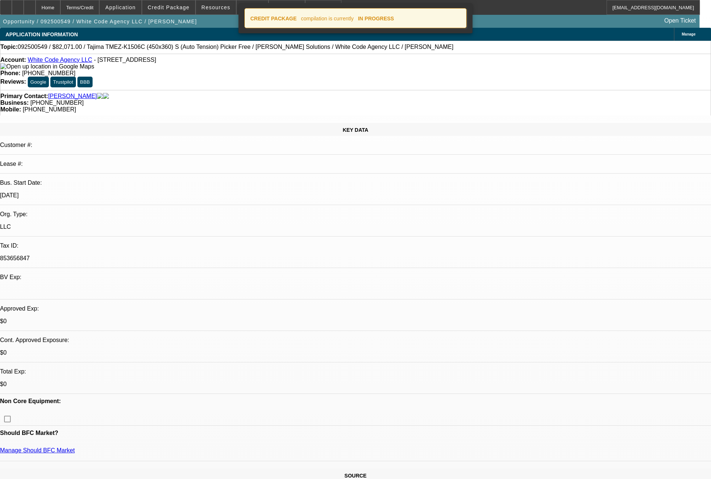
select select "0"
select select "6"
select select "0"
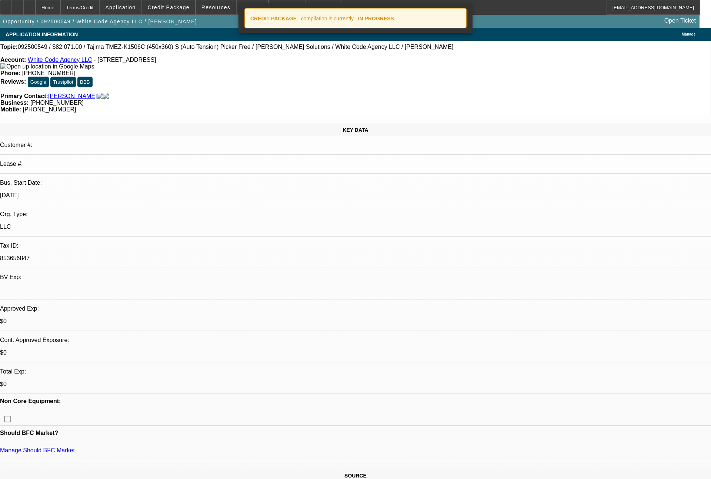
select select "0"
select select "0.1"
select select "4"
select select "0"
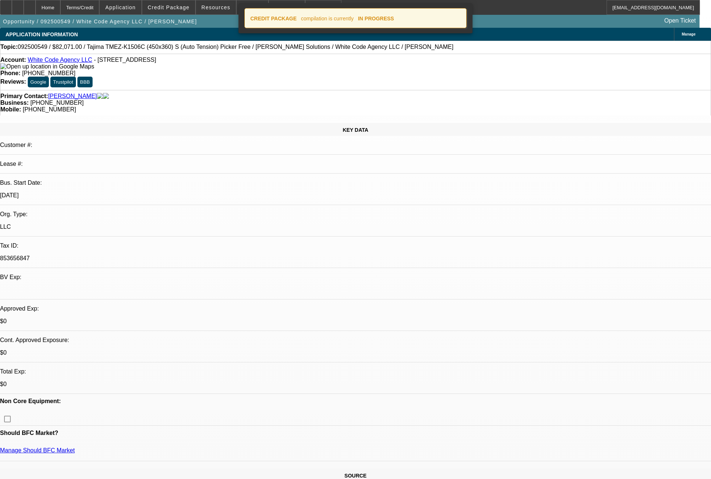
select select "0.1"
select select "4"
select select "0"
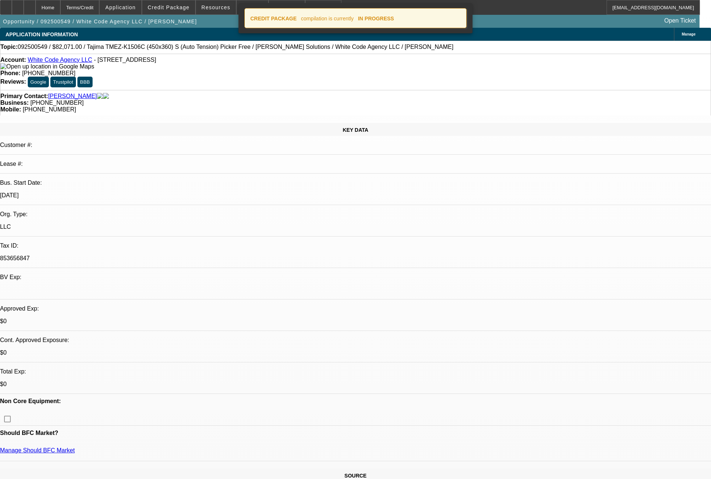
select select "6"
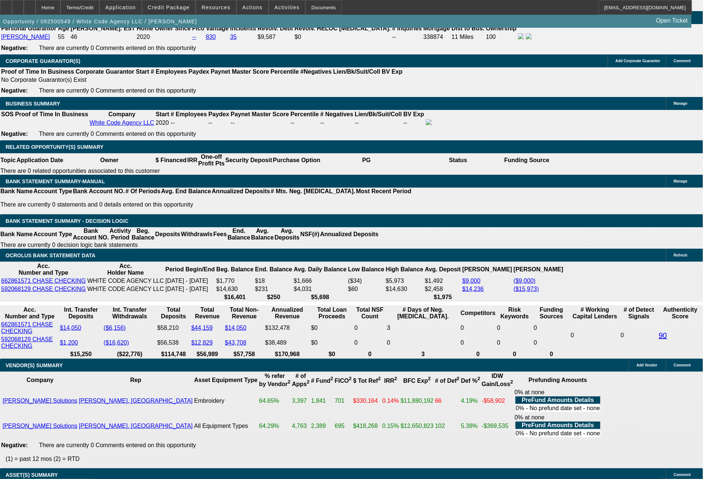
scroll to position [1145, 0]
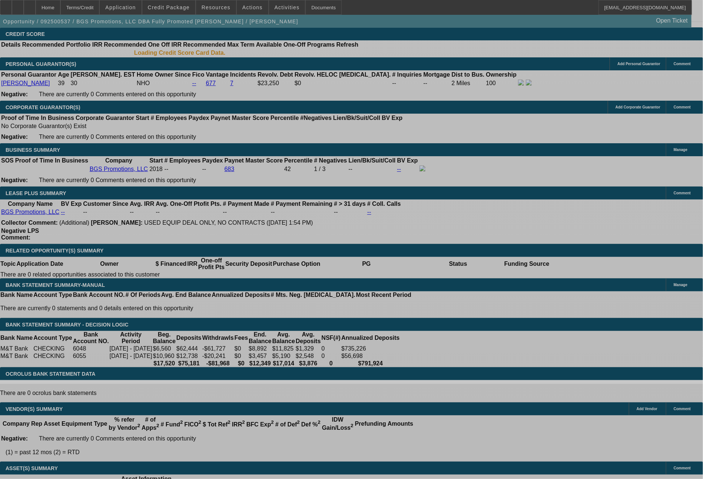
scroll to position [1115, 0]
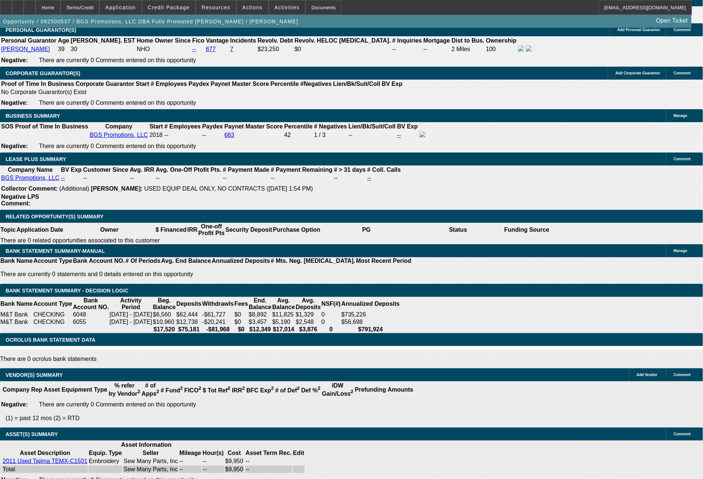
select select "0"
select select "2"
select select "0.1"
select select "4"
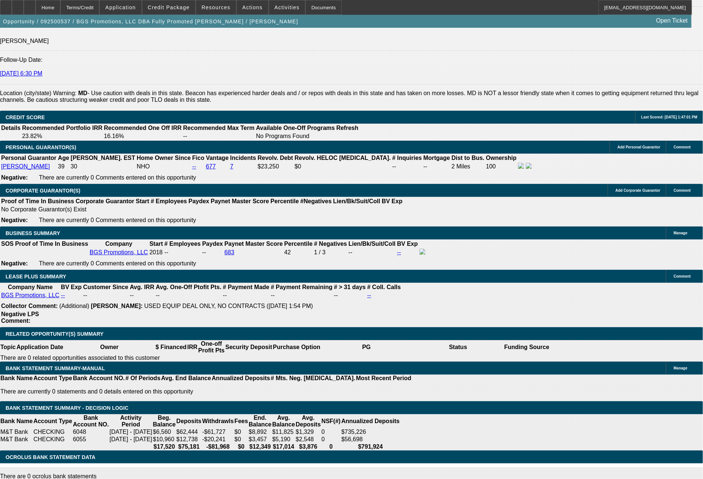
scroll to position [1065, 0]
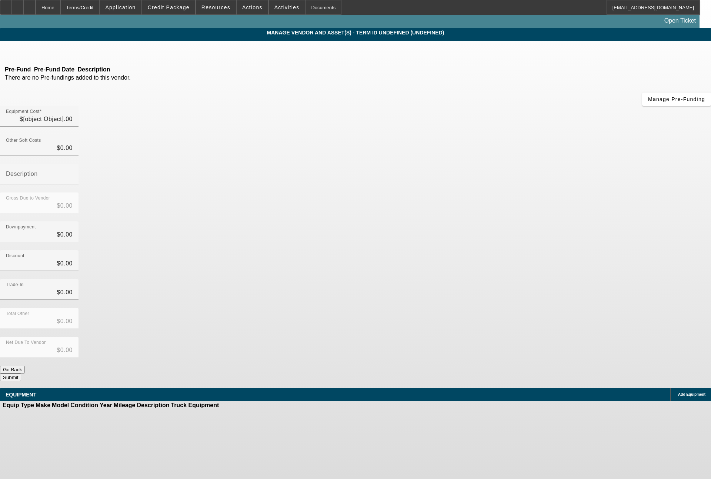
type input "$9,950.00"
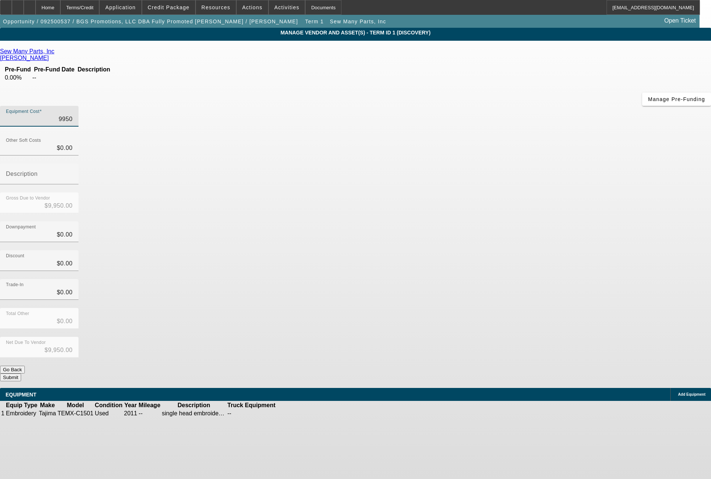
drag, startPoint x: 428, startPoint y: 63, endPoint x: 472, endPoint y: 67, distance: 43.9
click at [472, 106] on div "Equipment Cost 9950" at bounding box center [355, 120] width 711 height 29
type input "9"
type input "$9.00"
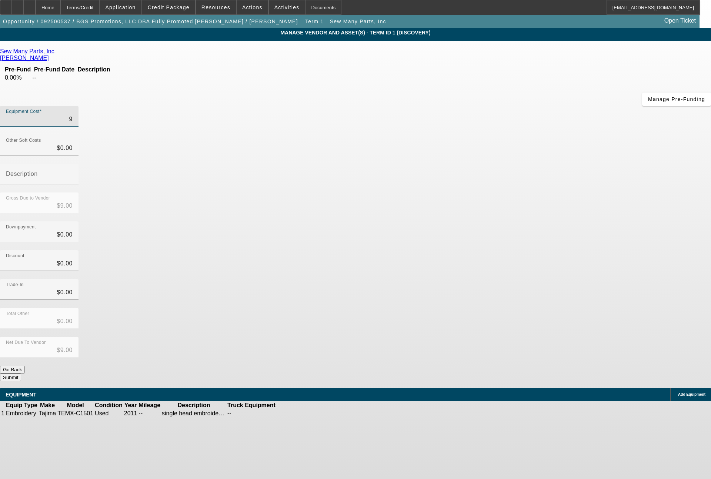
type input "99"
type input "$99.00"
type input "994"
type input "$994.00"
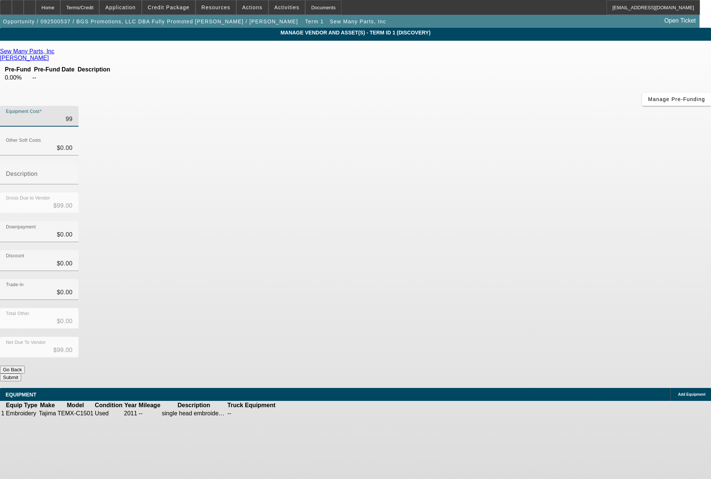
type input "$994.00"
type input "9945"
type input "$9,945.00"
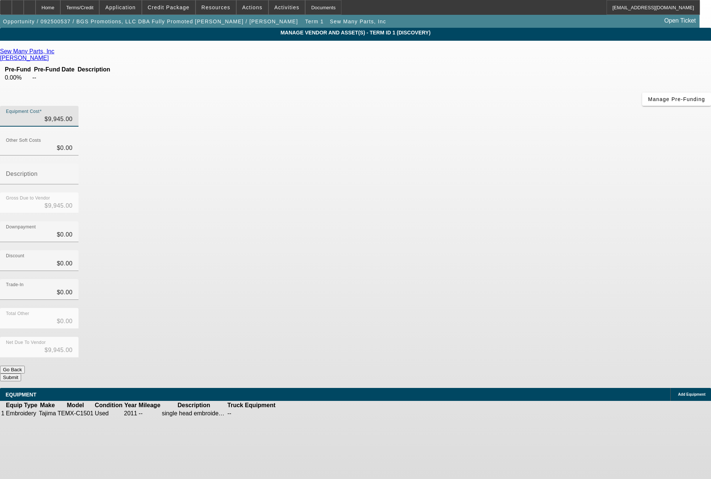
click at [299, 414] on icon at bounding box center [299, 414] width 0 height 0
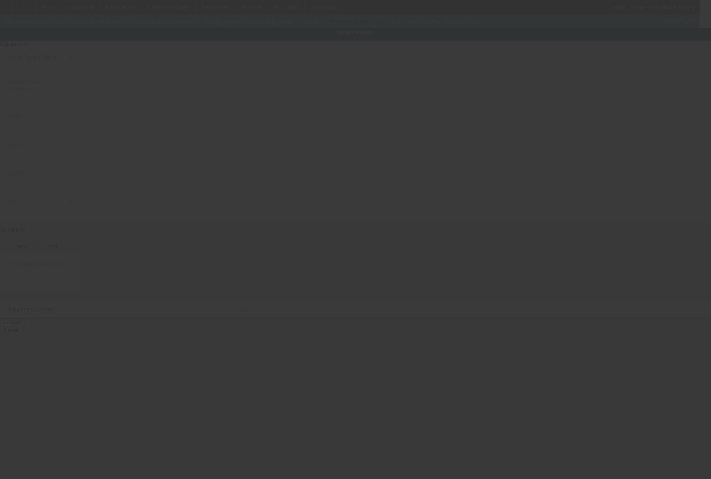
type input "Tajima"
type input "TEMX-C1501"
radio input "true"
type textarea "single head embroidery machine"
type input "1220 East Joppa Road"
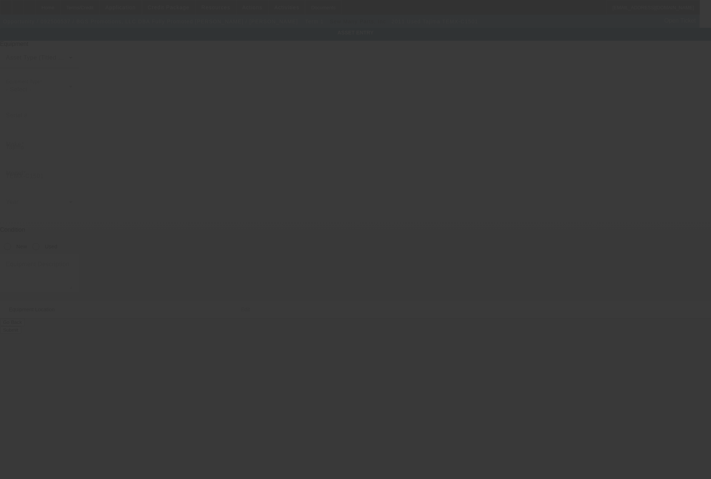
type input "Suite 112"
type input "Towson"
type input "21286"
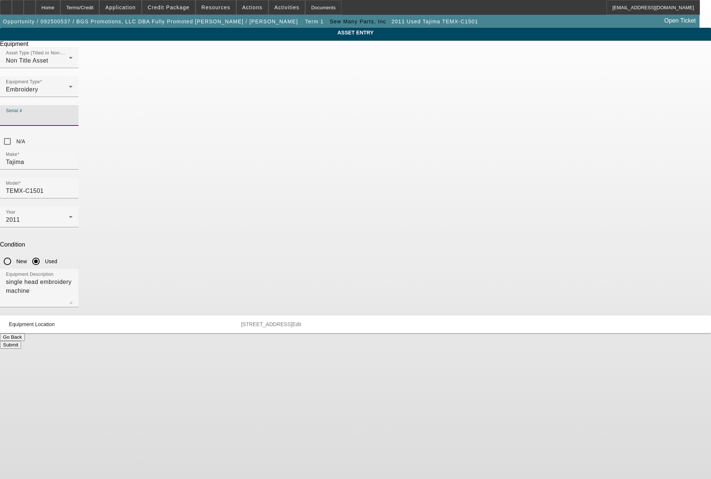
click at [73, 114] on input "Serial #" at bounding box center [39, 118] width 67 height 9
type input "6383"
click at [21, 341] on button "Submit" at bounding box center [10, 345] width 21 height 8
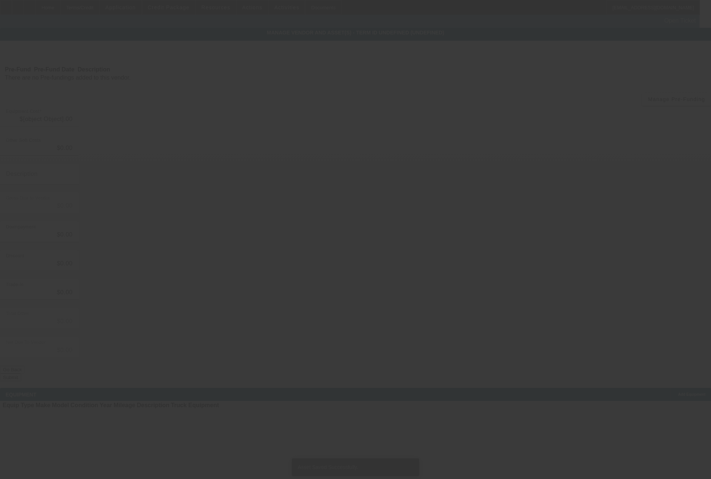
type input "$9,945.00"
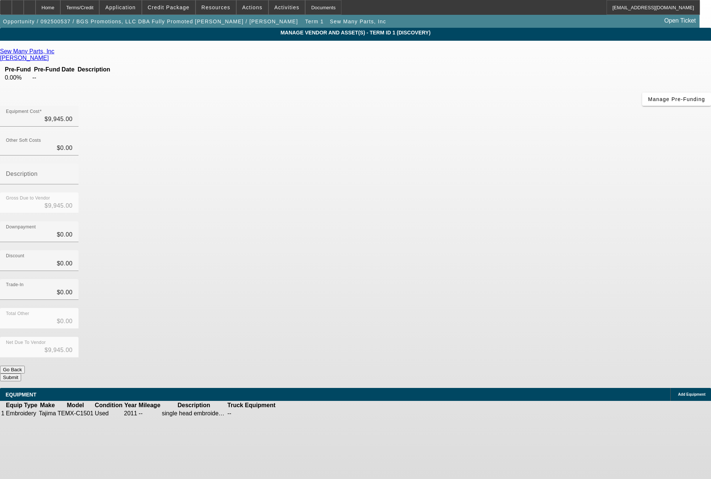
click at [21, 374] on button "Submit" at bounding box center [10, 378] width 21 height 8
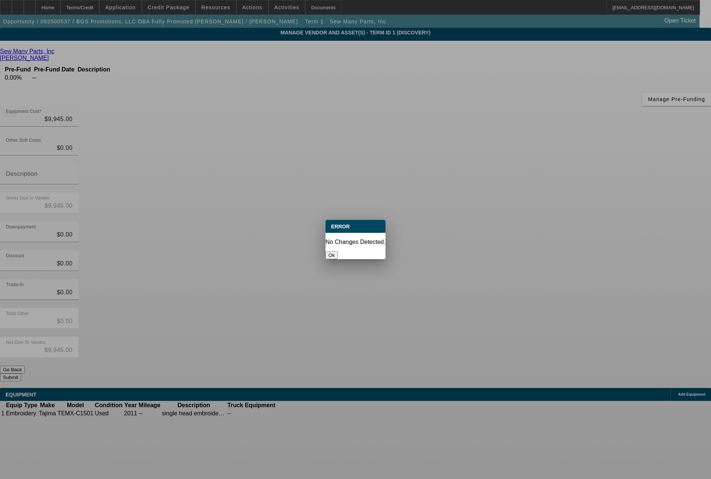
click at [338, 252] on button "Ok" at bounding box center [332, 256] width 12 height 8
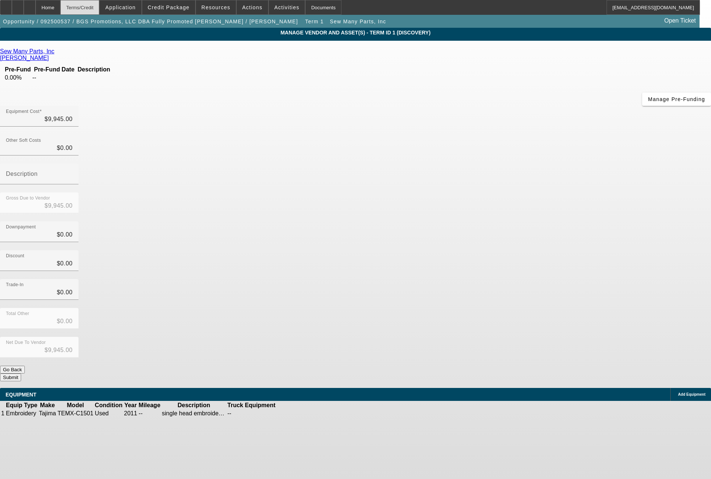
click at [100, 9] on div "Terms/Credit" at bounding box center [79, 7] width 39 height 15
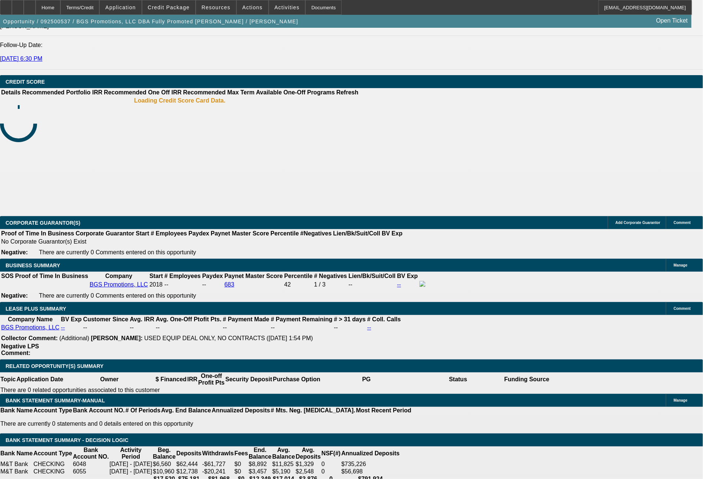
select select "0"
select select "2"
select select "0.1"
select select "4"
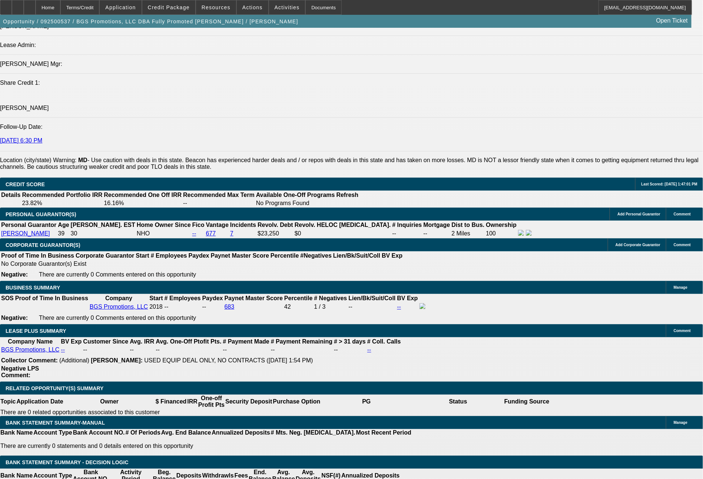
scroll to position [1012, 0]
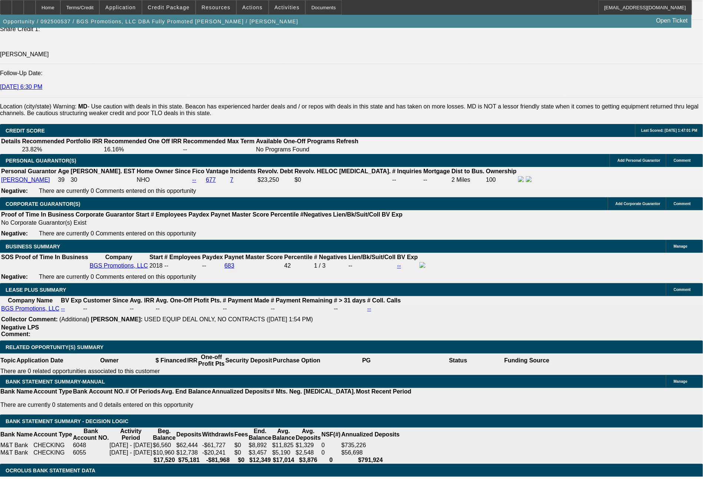
type input "$0.00"
type input "UNKNOWN"
type input "48"
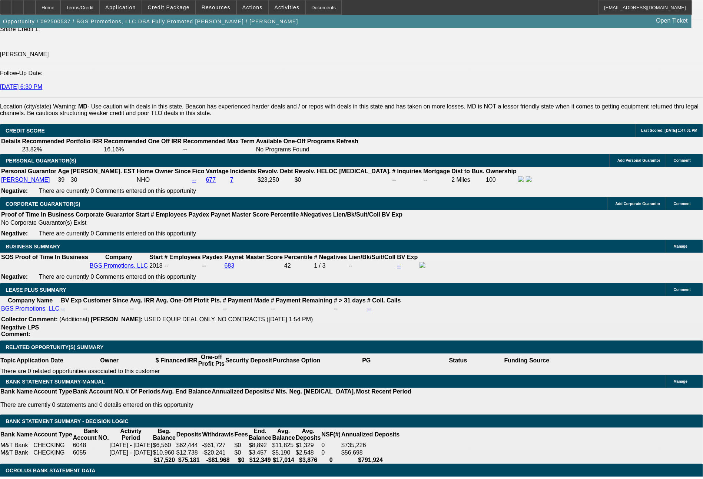
type input "233"
type input "$466.00"
type input "5.9"
type input "23"
type input "$46.00"
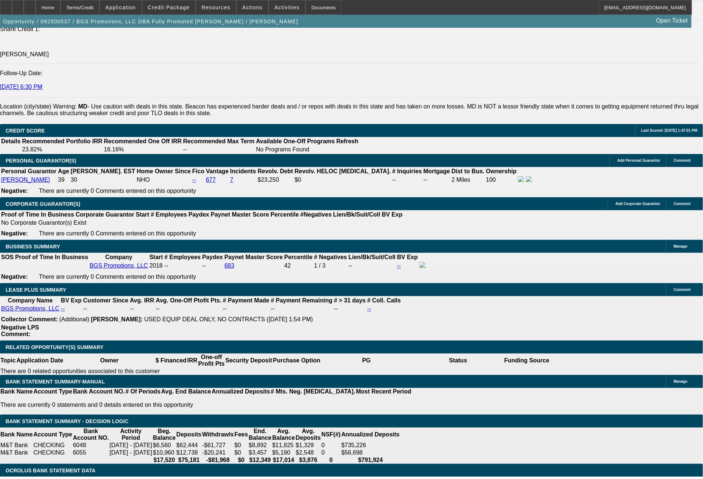
type input "274"
type input "$548.00"
type input "14.4"
drag, startPoint x: 125, startPoint y: 281, endPoint x: 137, endPoint y: 283, distance: 12.4
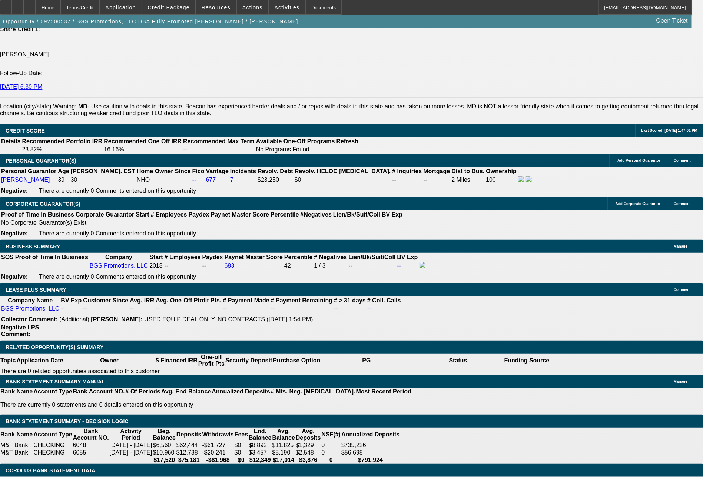
type input "2"
type input "$4.00"
type input "26"
type input "263"
type input "$526.00"
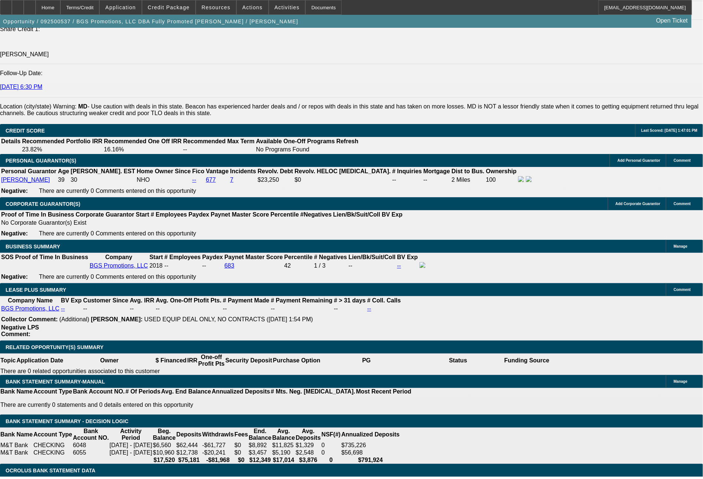
type input "12.2"
type input "26"
type input "$52.00"
type input "269"
type input "$538.00"
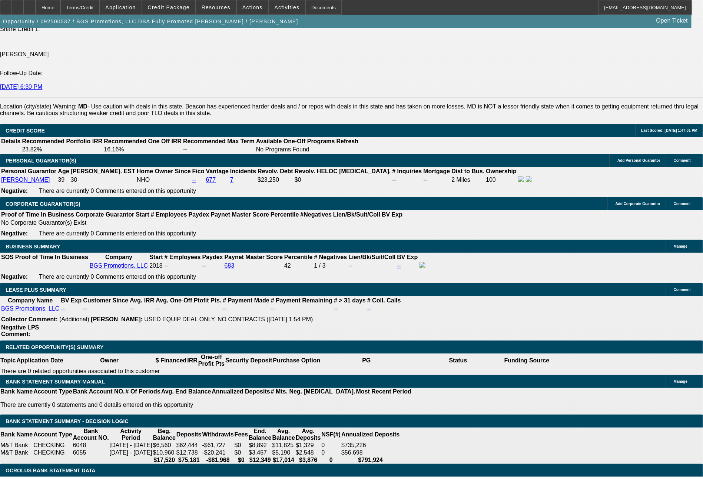
type input "13.4"
type input "$269.00"
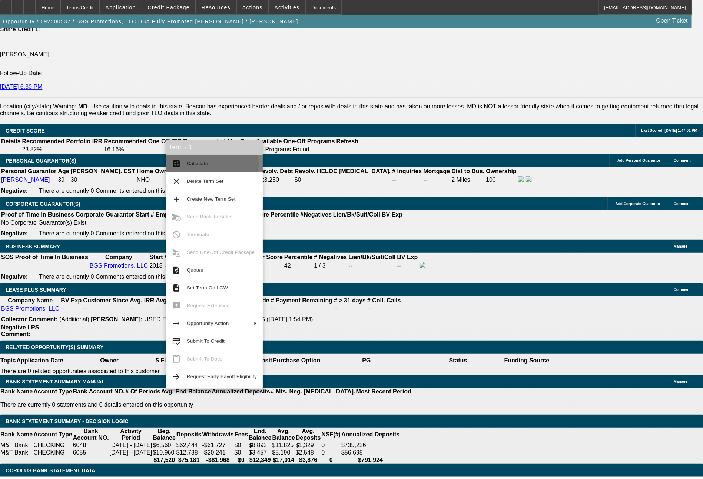
click at [187, 165] on span "Calculate" at bounding box center [197, 164] width 21 height 6
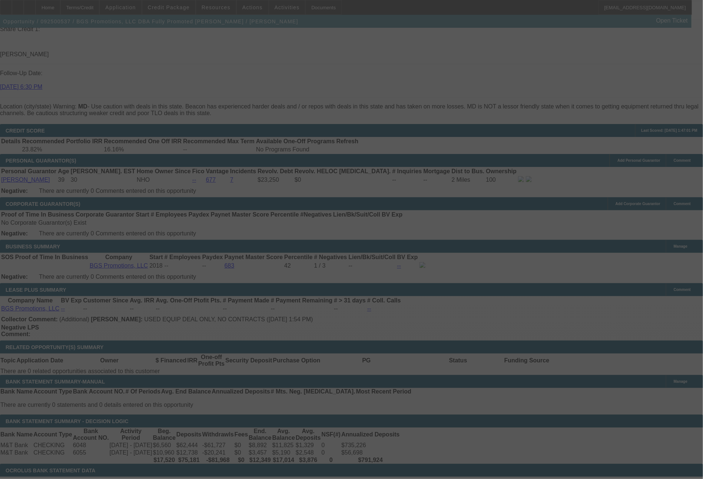
select select "0"
select select "2"
select select "0.1"
select select "4"
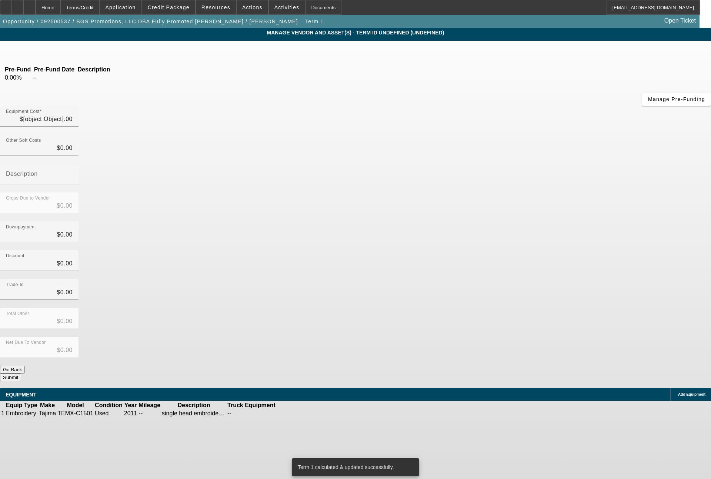
type input "$9,945.00"
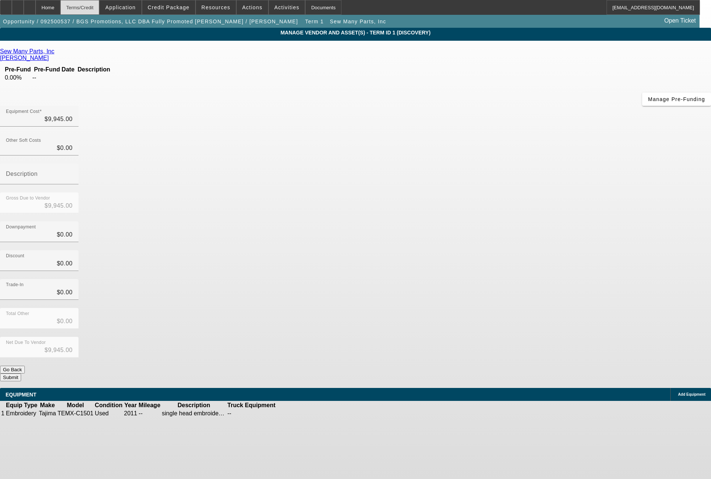
click at [97, 5] on div "Terms/Credit" at bounding box center [79, 7] width 39 height 15
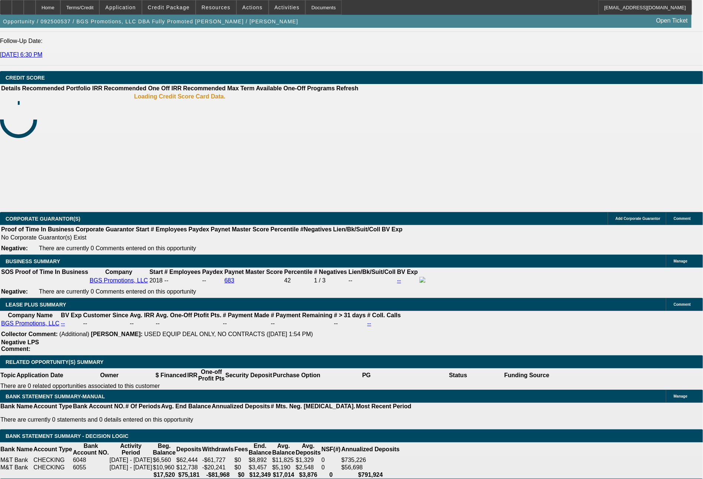
select select "0"
select select "2"
select select "0.1"
select select "4"
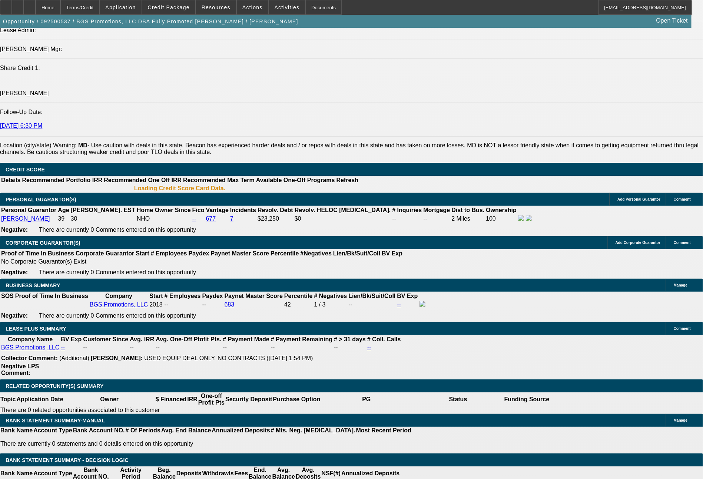
scroll to position [1013, 0]
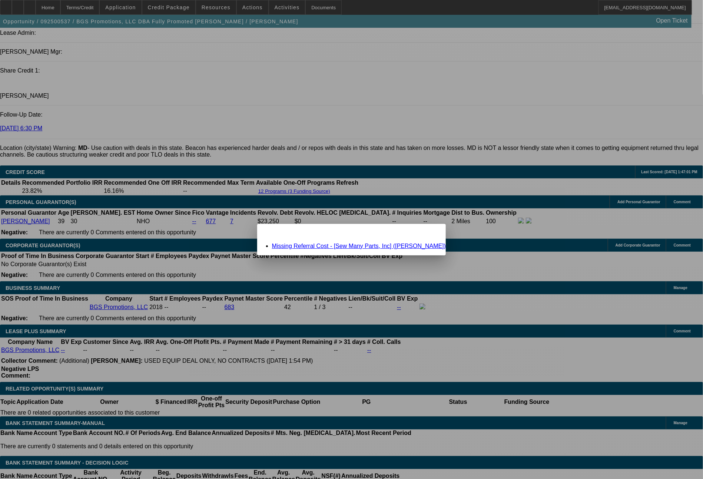
click at [431, 233] on span "Close" at bounding box center [436, 231] width 10 height 4
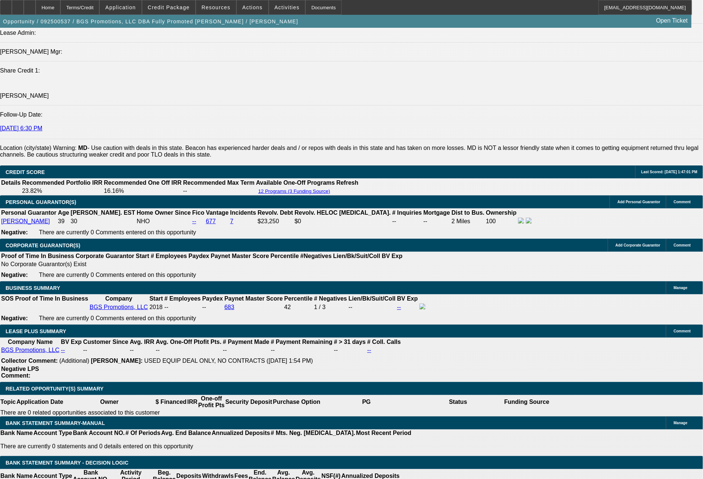
scroll to position [1013, 0]
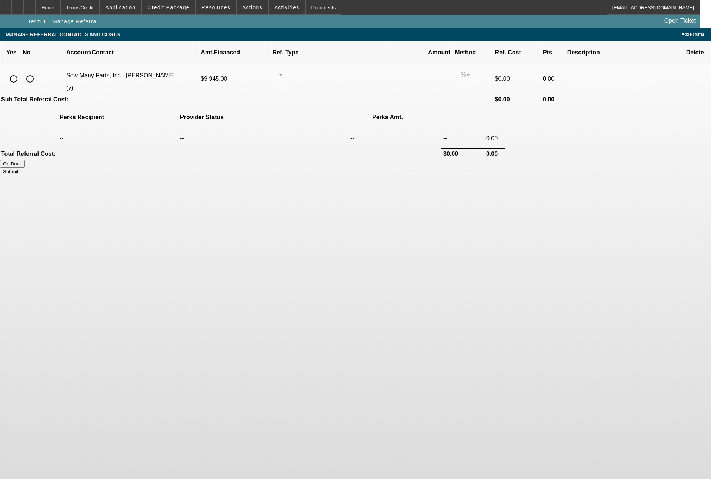
click at [37, 71] on input "radio" at bounding box center [30, 78] width 15 height 15
radio input "true"
click at [21, 168] on button "Submit" at bounding box center [10, 172] width 21 height 8
type input "0.000"
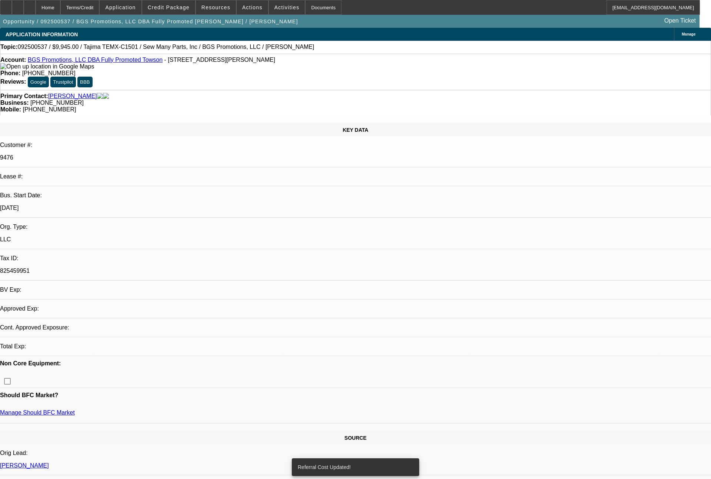
select select "0"
select select "2"
select select "0.1"
select select "4"
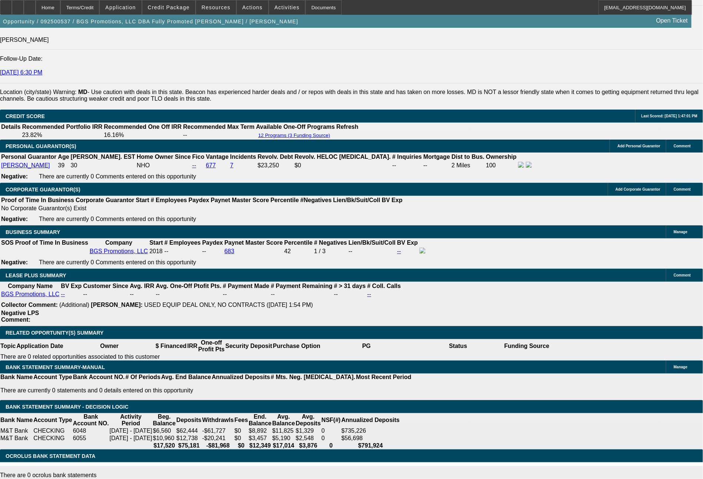
scroll to position [1100, 0]
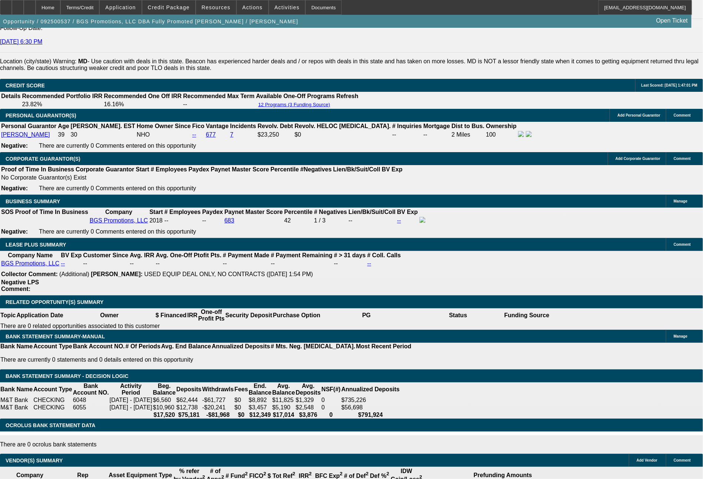
drag, startPoint x: 114, startPoint y: 239, endPoint x: 157, endPoint y: 239, distance: 42.2
type input "266"
type input "$532.00"
type input "UNKNOWN"
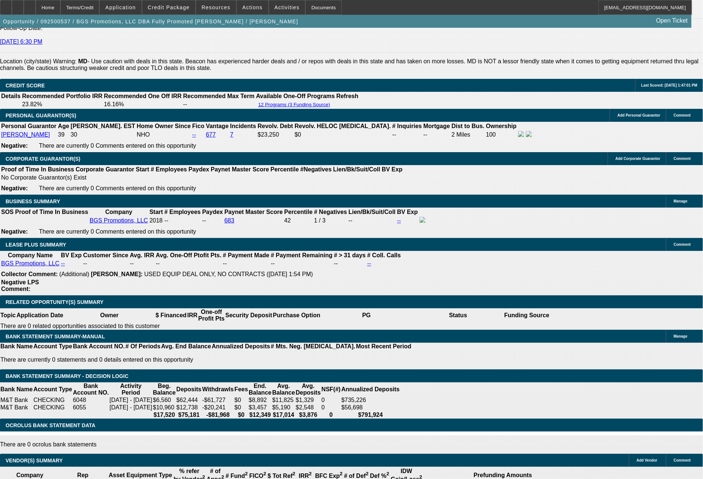
type input "12.8"
type input "$266.00"
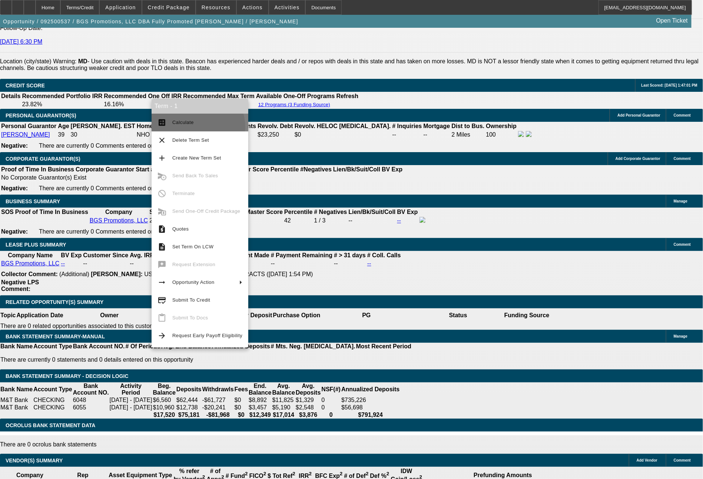
click at [190, 127] on button "calculate Calculate" at bounding box center [200, 123] width 97 height 18
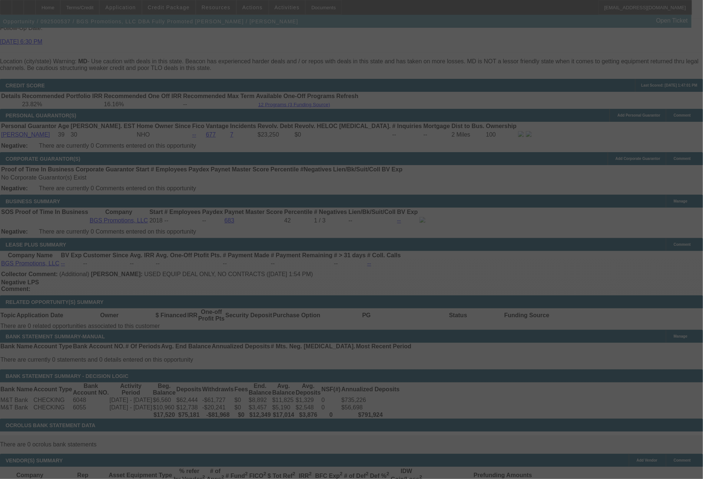
select select "0"
select select "2"
select select "0.1"
select select "4"
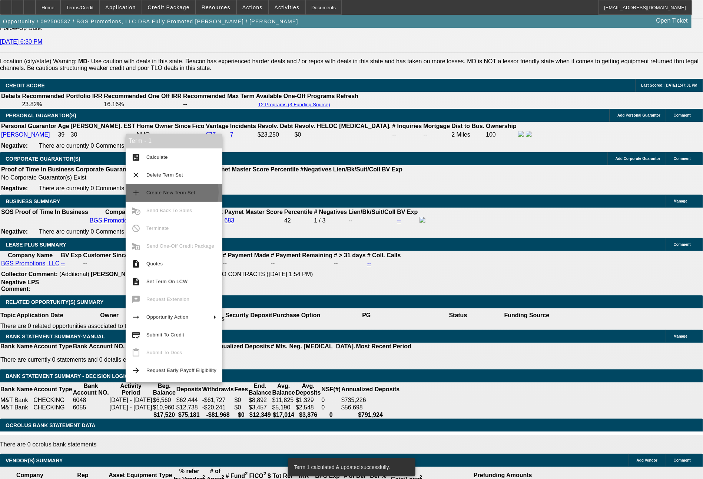
click at [172, 192] on span "Create New Term Set" at bounding box center [170, 193] width 49 height 6
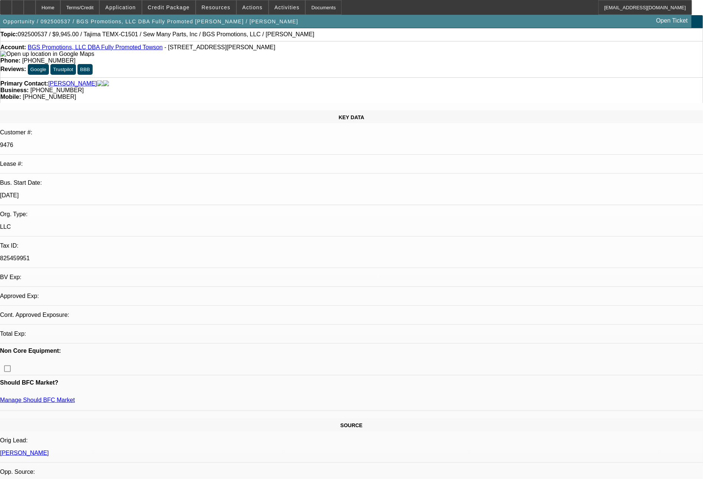
select select "0"
select select "2"
select select "0.1"
select select "4"
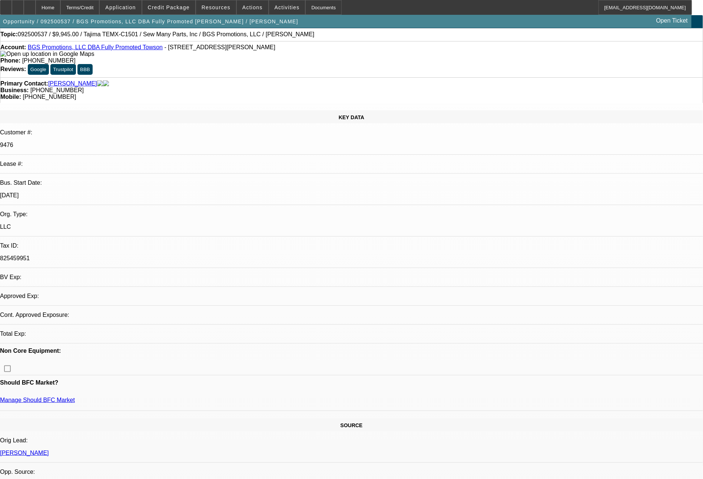
select select "0"
select select "2"
select select "0.1"
select select "4"
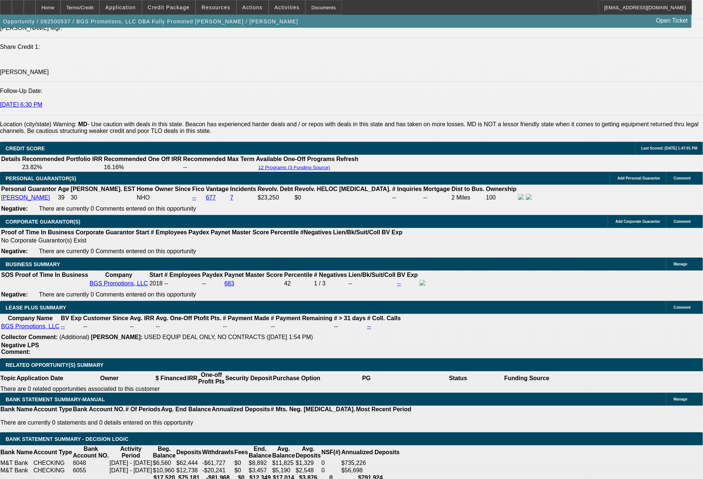
scroll to position [1080, 0]
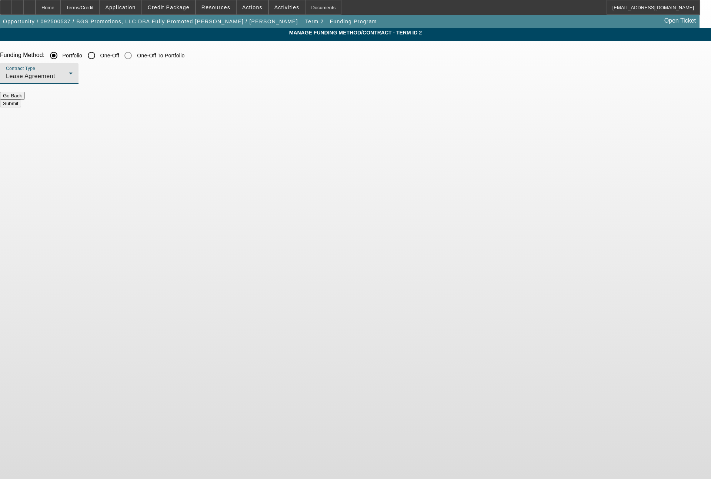
click at [69, 76] on div "Lease Agreement" at bounding box center [37, 76] width 63 height 9
click at [187, 114] on span "Equipment Finance Agreement" at bounding box center [193, 115] width 85 height 18
click at [21, 100] on button "Submit" at bounding box center [10, 104] width 21 height 8
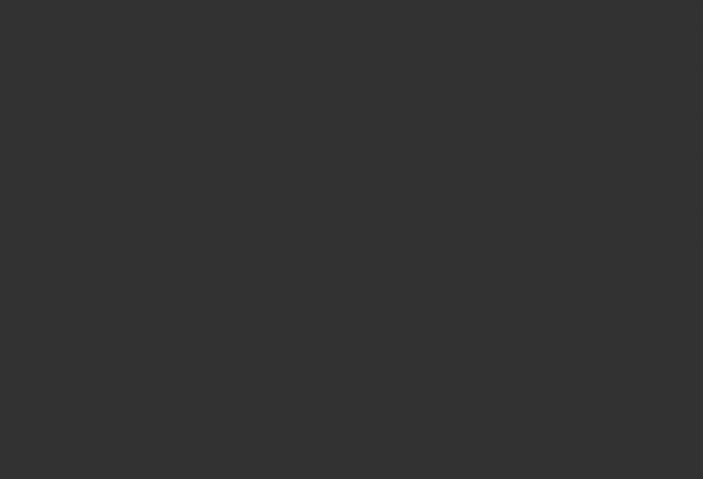
scroll to position [430, 0]
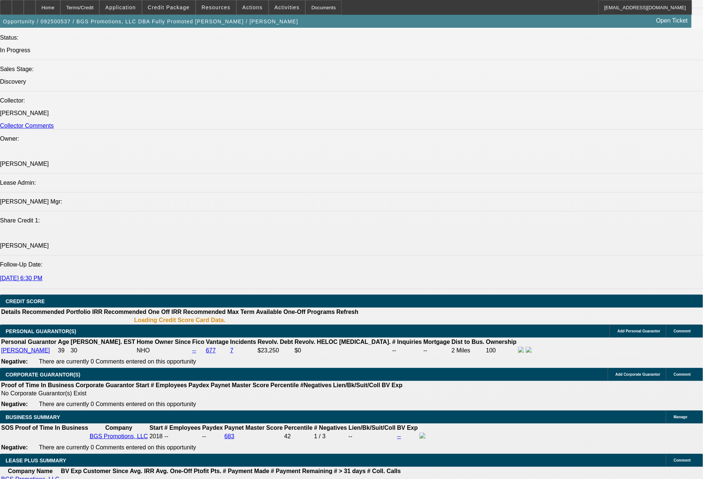
select select "0"
select select "2"
select select "0"
select select "6"
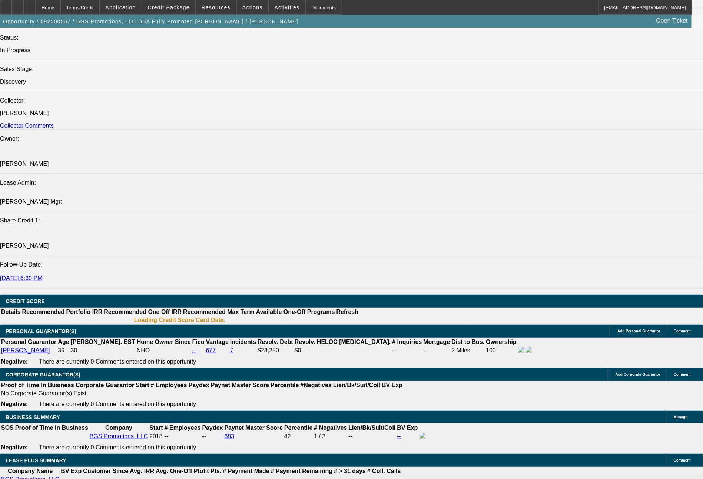
select select "0"
select select "2"
select select "0.1"
select select "4"
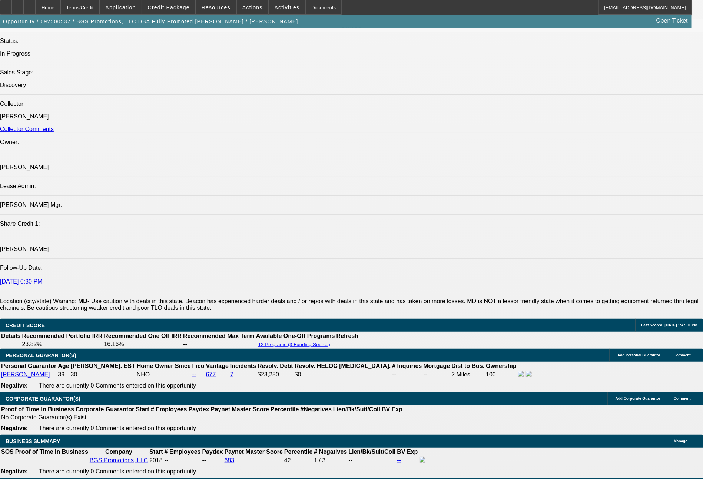
scroll to position [893, 0]
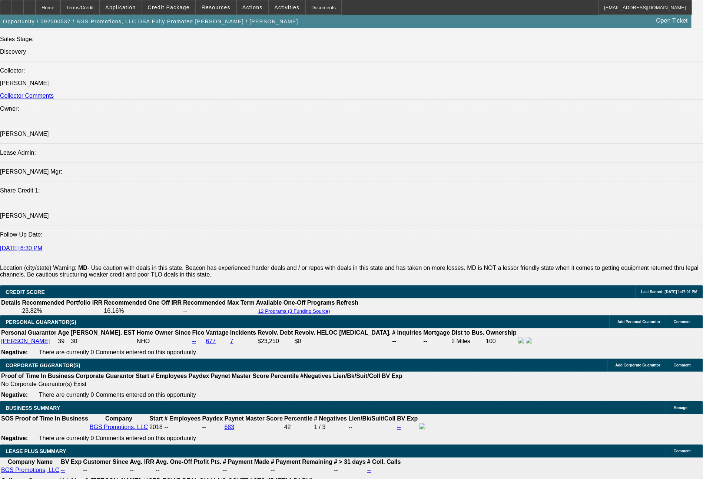
drag, startPoint x: 116, startPoint y: 402, endPoint x: 147, endPoint y: 403, distance: 31.5
type input "28"
type input "$56.00"
type input "UNKNOWN"
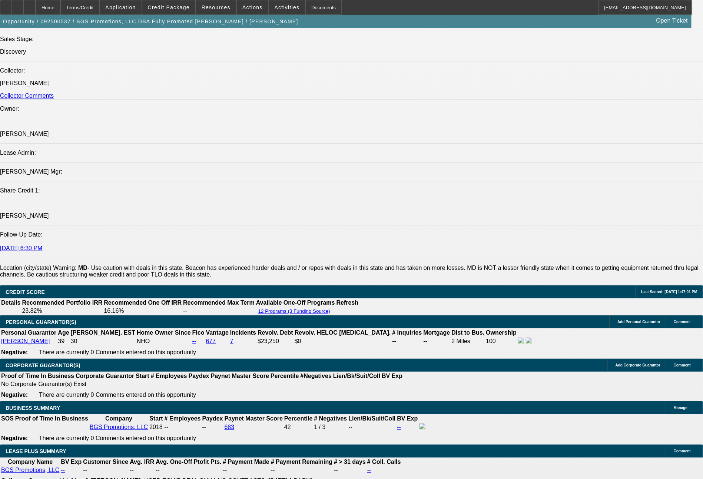
type input "283"
type input "$566.00"
type input "16.2"
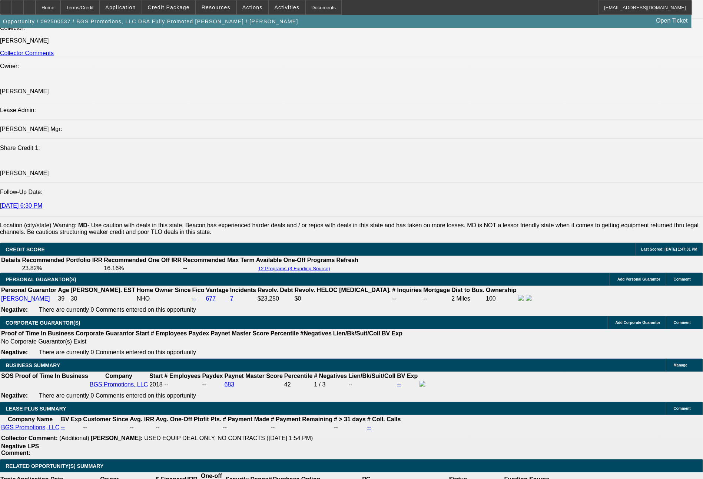
type input "21"
type input "$42.00"
type input "281"
type input "$562.00"
type input "15.8"
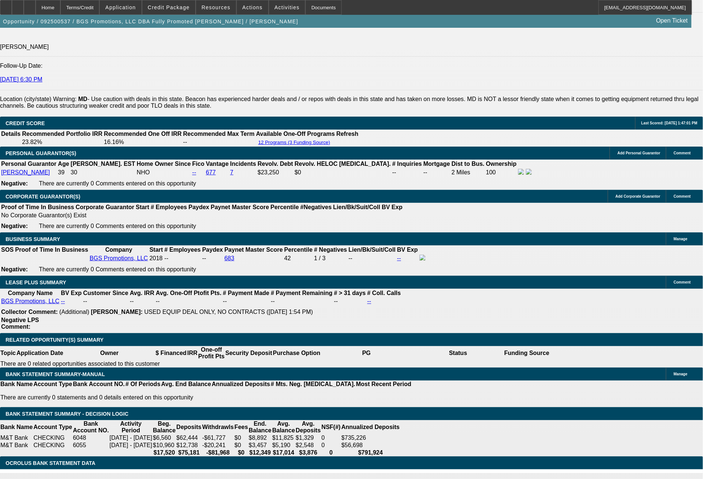
scroll to position [1092, 0]
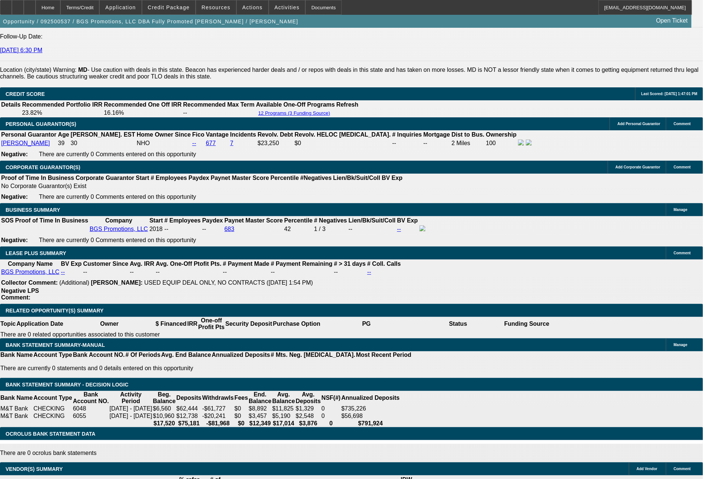
type input "$281.00"
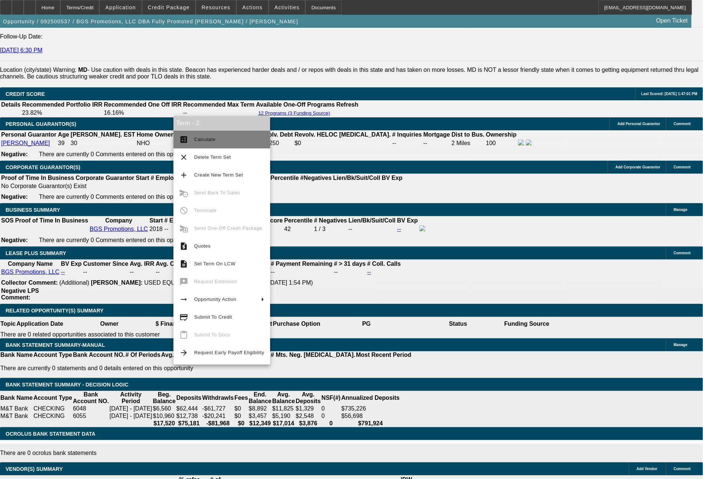
click at [214, 139] on span "Calculate" at bounding box center [229, 139] width 70 height 9
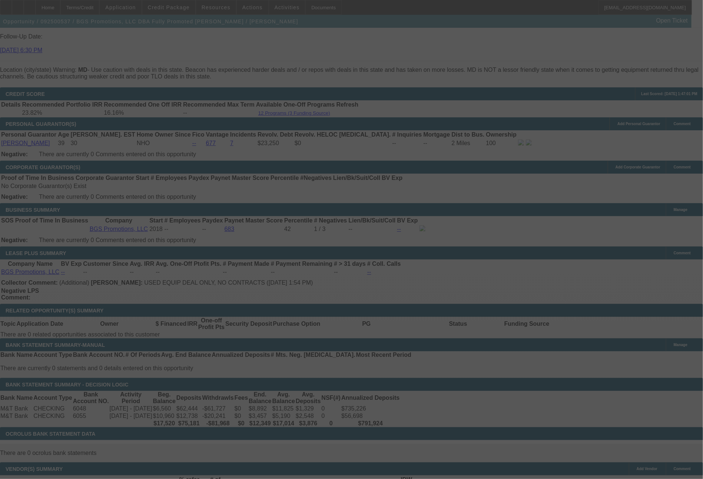
select select "0"
select select "2"
select select "0"
select select "6"
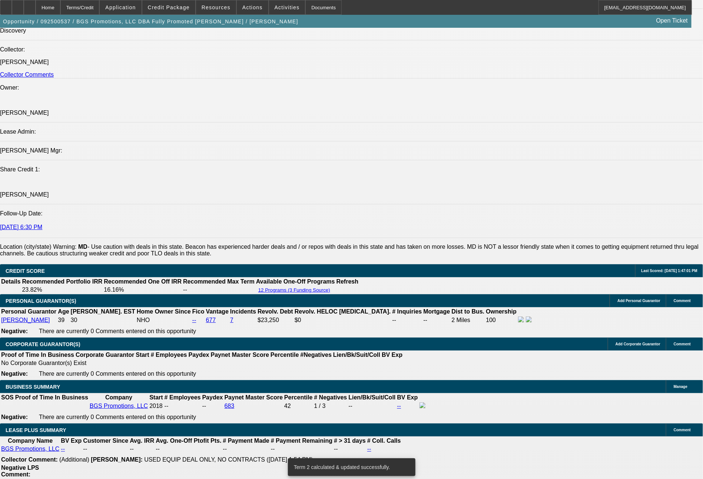
scroll to position [914, 0]
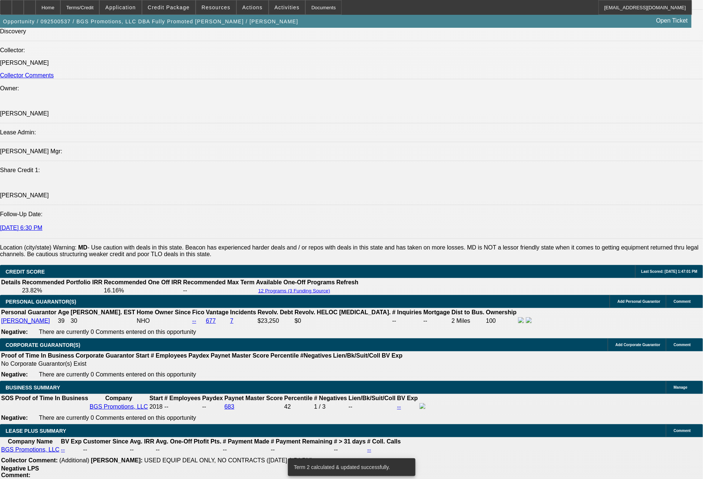
click at [255, 7] on span "Actions" at bounding box center [252, 7] width 20 height 6
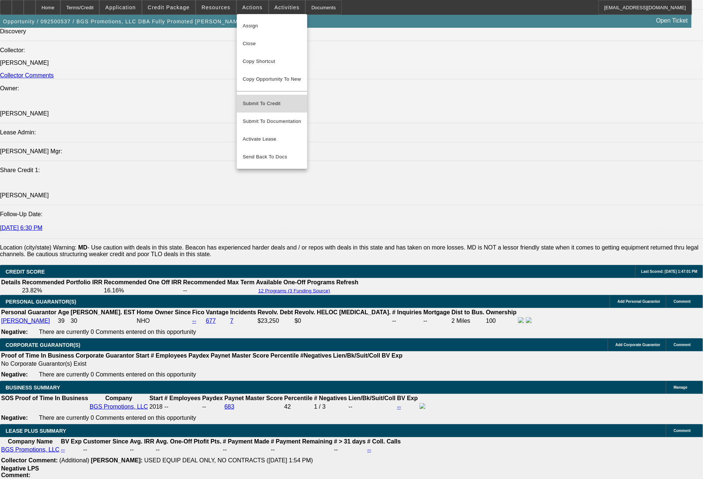
click at [283, 99] on span "Submit To Credit" at bounding box center [272, 103] width 59 height 9
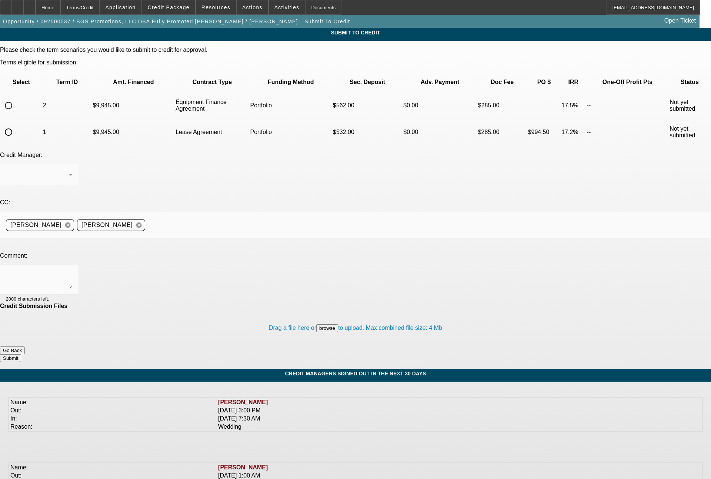
click at [16, 125] on input "radio" at bounding box center [8, 132] width 15 height 15
radio input "true"
click at [57, 172] on span "[PERSON_NAME]" at bounding box center [31, 175] width 51 height 6
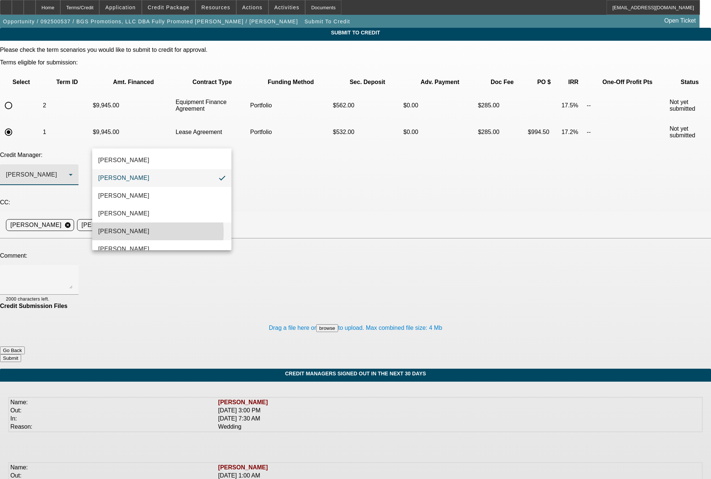
click at [129, 232] on span "[PERSON_NAME]" at bounding box center [123, 231] width 51 height 9
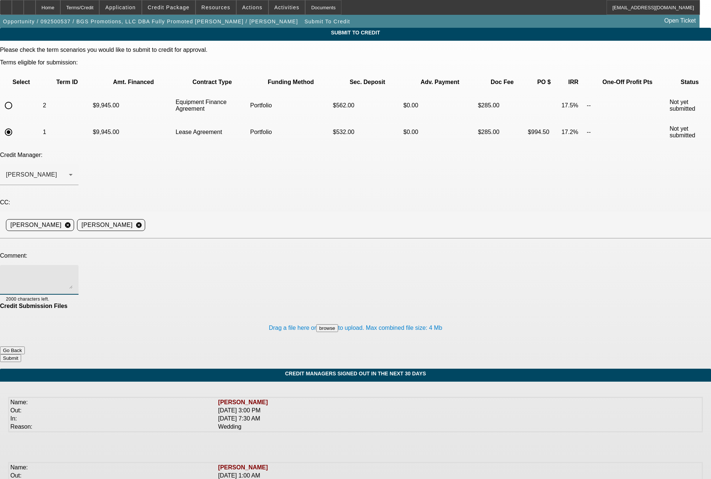
click at [73, 271] on textarea at bounding box center [39, 280] width 67 height 18
click at [73, 271] on textarea "please advise on both term sets, thanks" at bounding box center [39, 280] width 67 height 18
type textarea "please advise on both 48 month term sets, thanks"
click at [21, 355] on button "Submit" at bounding box center [10, 359] width 21 height 8
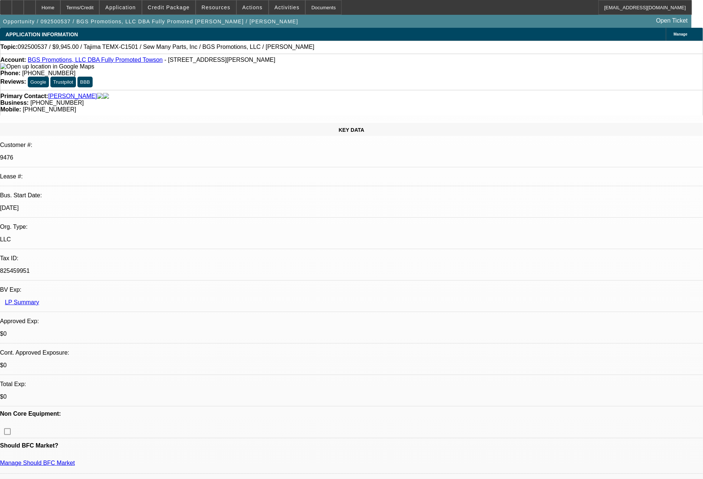
select select "0"
select select "2"
select select "0"
select select "6"
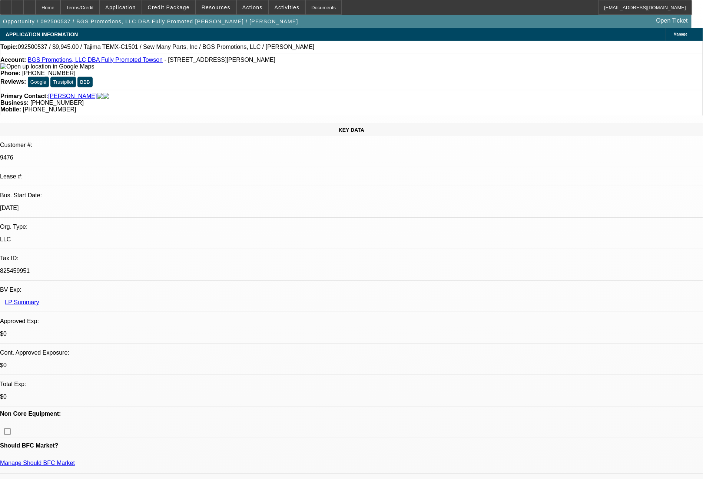
select select "0"
select select "2"
select select "0.1"
select select "4"
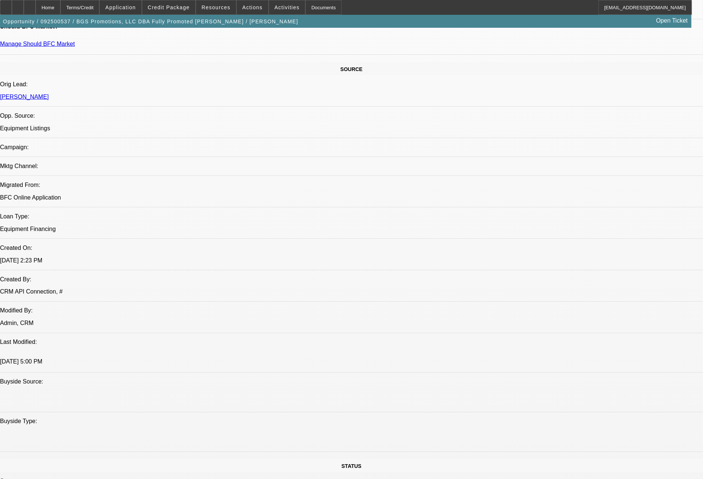
scroll to position [839, 0]
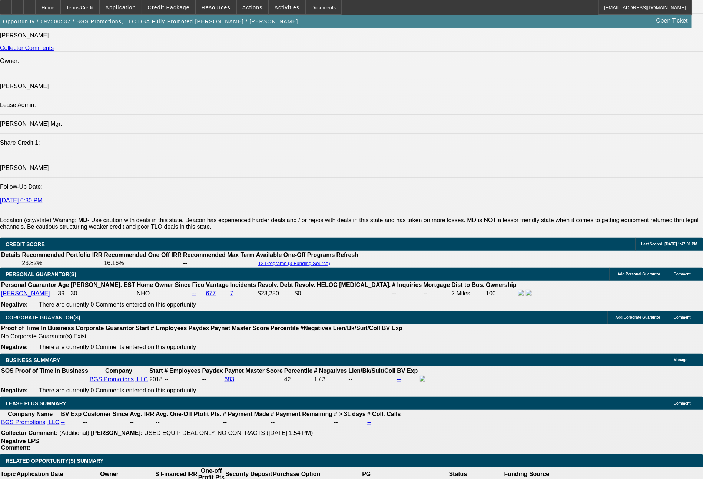
scroll to position [962, 0]
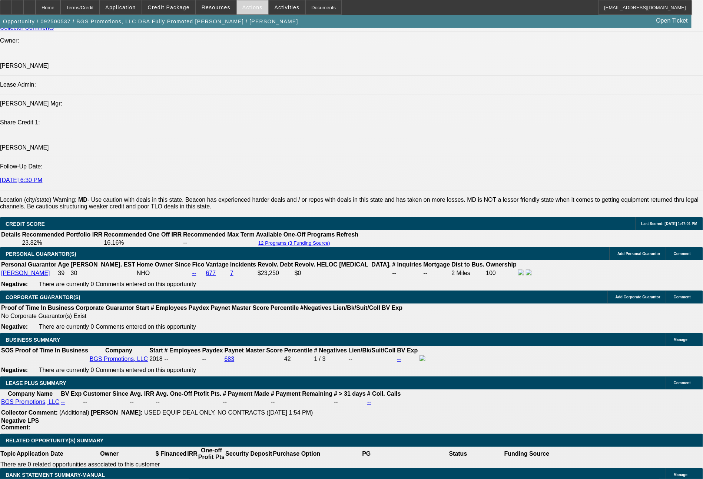
click at [256, 13] on span at bounding box center [252, 8] width 31 height 18
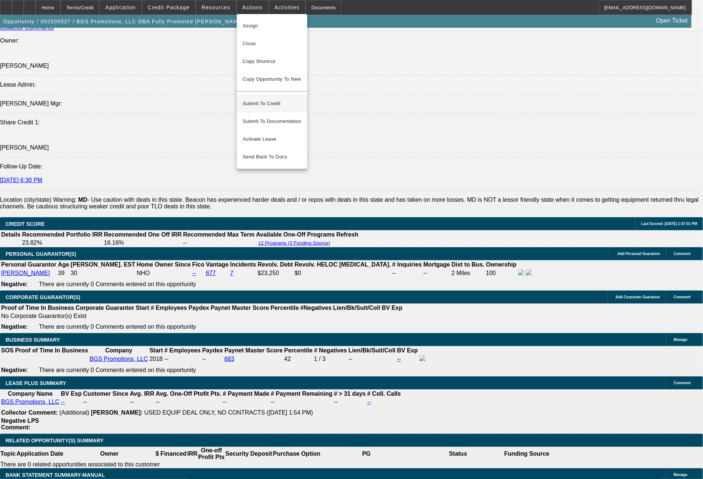
click at [269, 95] on button "Submit To Credit" at bounding box center [272, 104] width 70 height 18
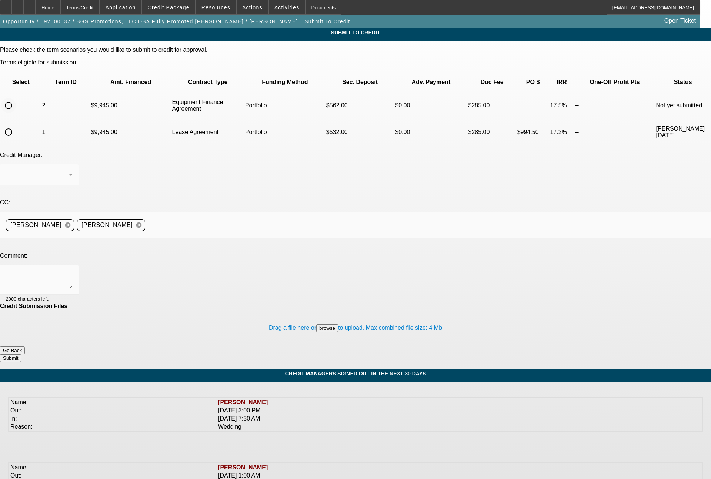
click at [16, 98] on input "radio" at bounding box center [8, 105] width 15 height 15
radio input "true"
click at [69, 170] on div "[PERSON_NAME]" at bounding box center [37, 174] width 63 height 9
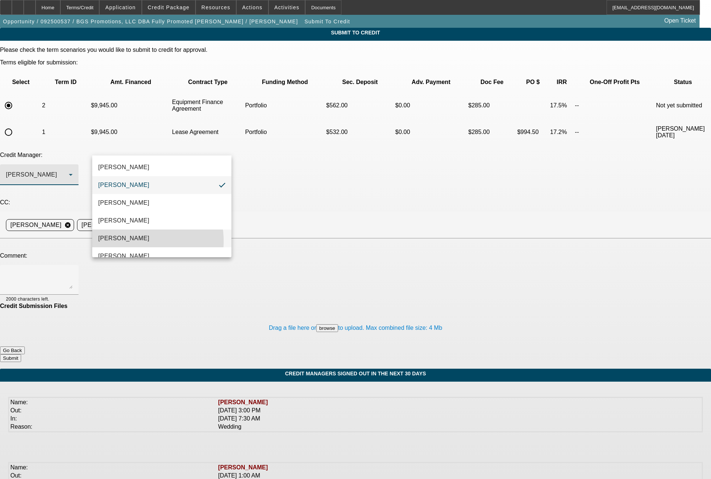
click at [133, 241] on mat-option "[PERSON_NAME]" at bounding box center [161, 239] width 139 height 18
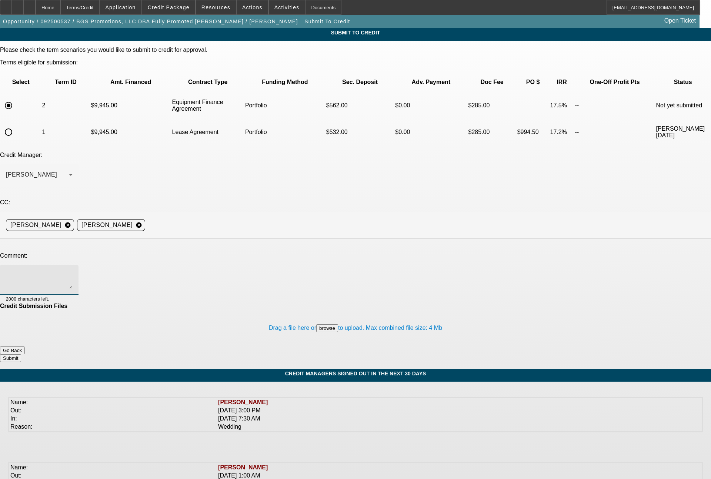
click at [73, 271] on textarea at bounding box center [39, 280] width 67 height 18
type textarea "48 month EFA term set"
click at [21, 355] on button "Submit" at bounding box center [10, 359] width 21 height 8
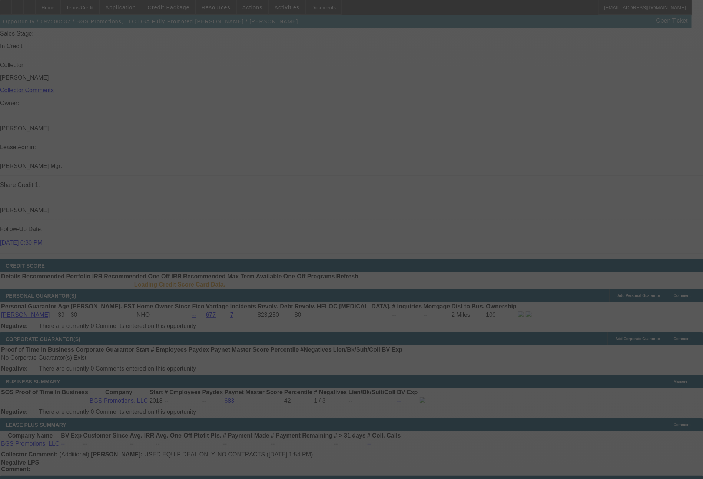
scroll to position [932, 0]
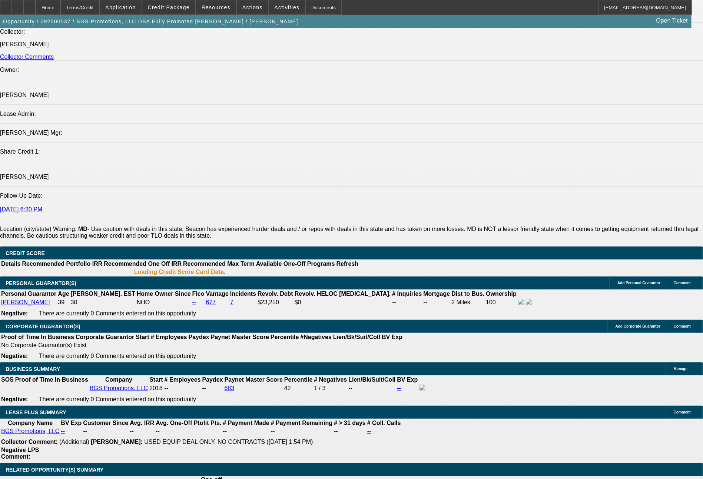
select select "0"
select select "2"
select select "0"
select select "6"
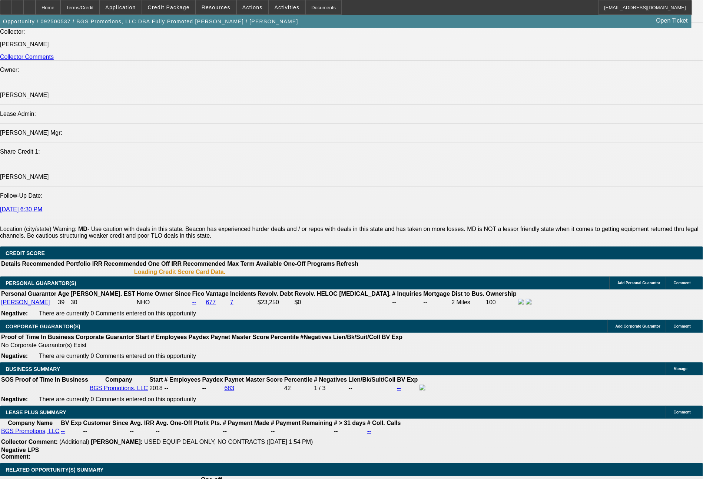
select select "0"
select select "2"
select select "0.1"
select select "4"
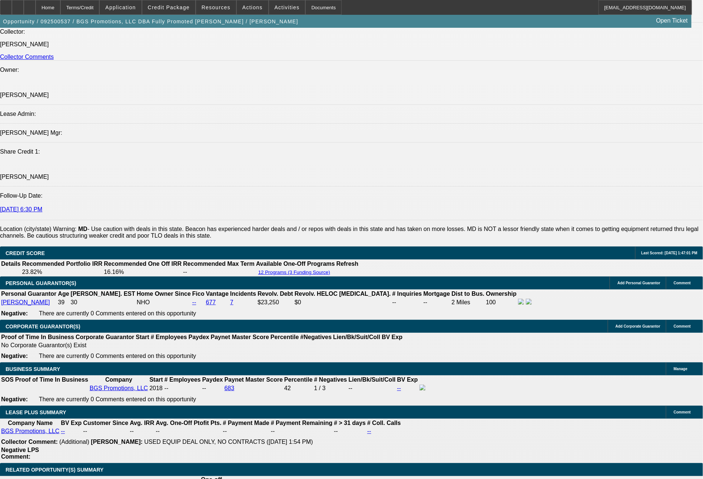
scroll to position [929, 0]
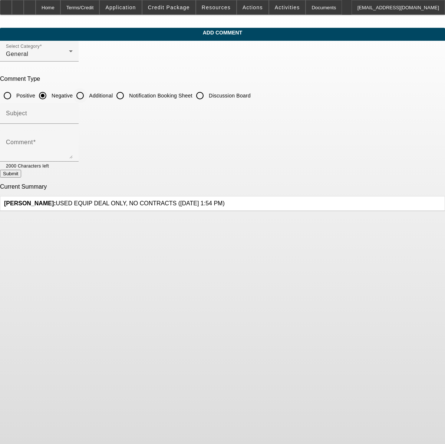
click at [87, 91] on input "Additional" at bounding box center [80, 95] width 15 height 15
radio input "true"
click at [73, 146] on textarea "Comment" at bounding box center [39, 150] width 67 height 18
type textarea "7+ years in business now, has (2) Tajima TMBP-SC single head machines now, and …"
click at [21, 177] on button "Submit" at bounding box center [10, 174] width 21 height 8
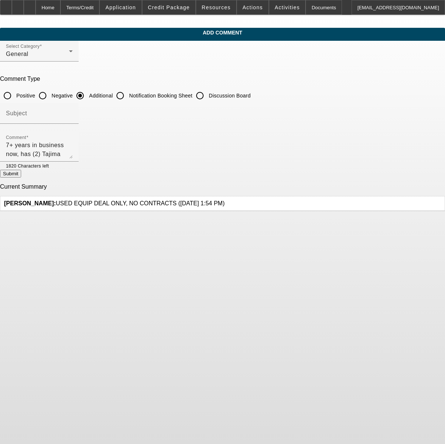
radio input "true"
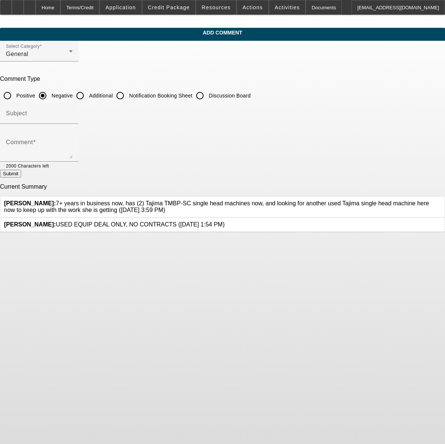
click at [87, 93] on input "Additional" at bounding box center [80, 95] width 15 height 15
radio input "true"
click at [73, 147] on textarea "Comment" at bounding box center [39, 150] width 67 height 18
type textarea "ok personal credit, homeowner, carrying some credit card debt."
click at [21, 177] on button "Submit" at bounding box center [10, 174] width 21 height 8
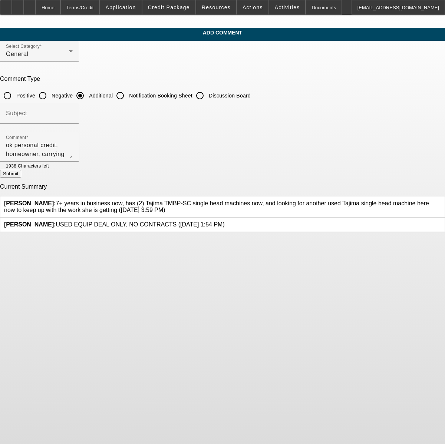
radio input "true"
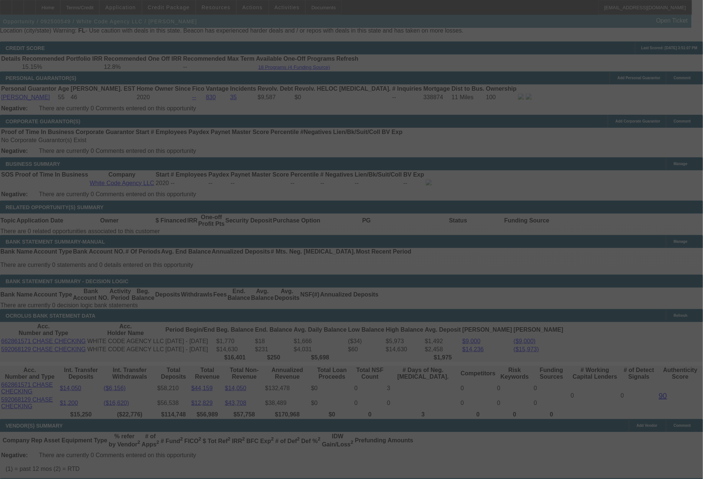
scroll to position [1112, 0]
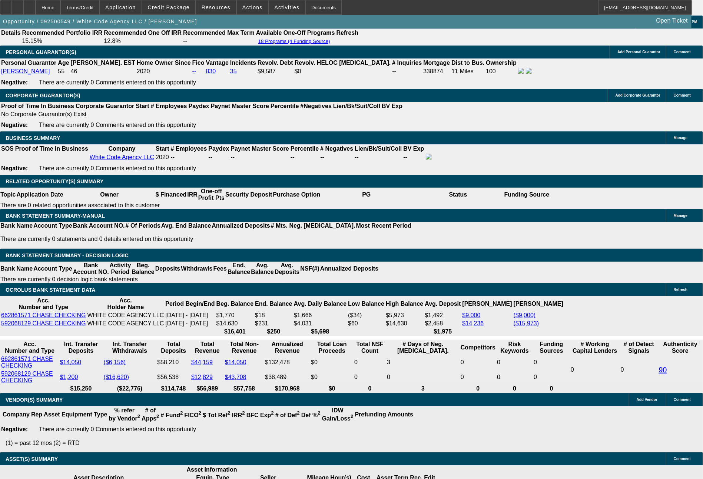
select select "0"
select select "2"
select select "0.1"
select select "4"
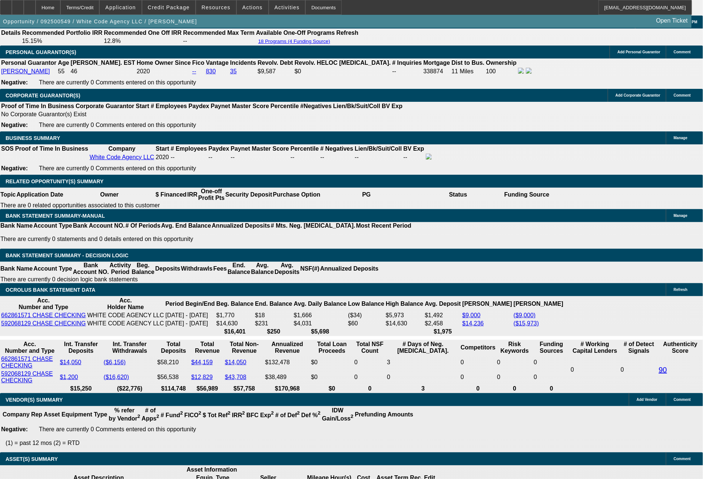
select select "0"
select select "2"
select select "0"
select select "6"
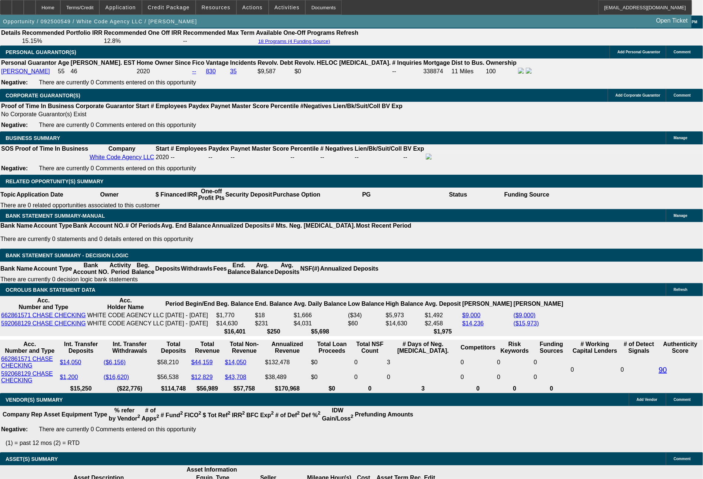
select select "0"
select select "0.1"
select select "4"
select select "0"
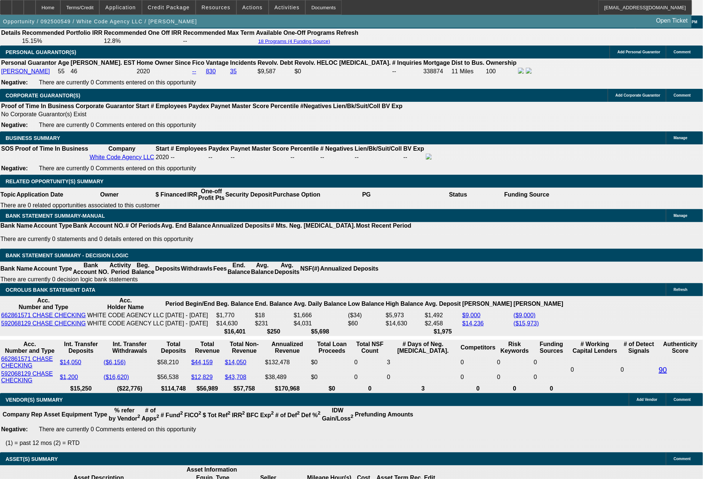
select select "0"
select select "0.1"
select select "4"
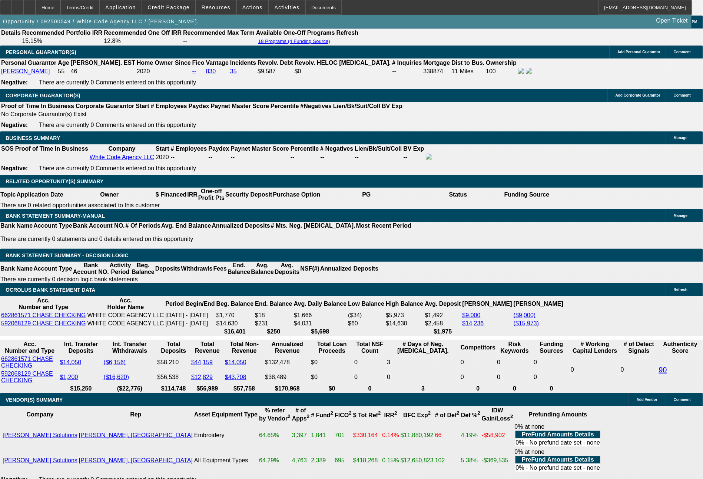
scroll to position [1155, 0]
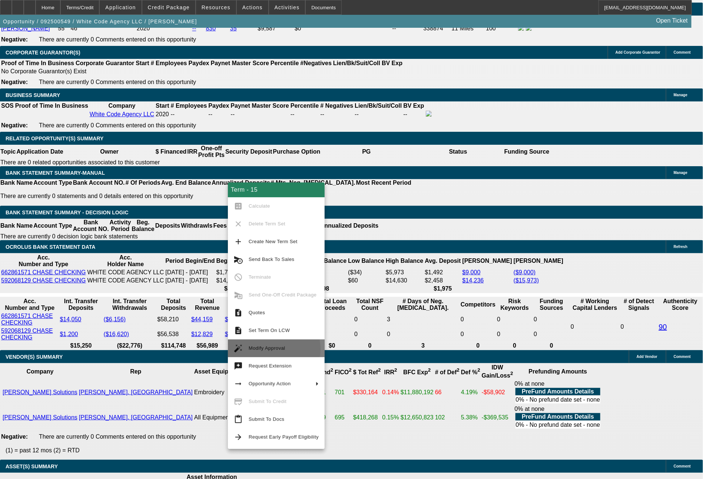
click at [268, 349] on span "Modify Approval" at bounding box center [267, 349] width 37 height 6
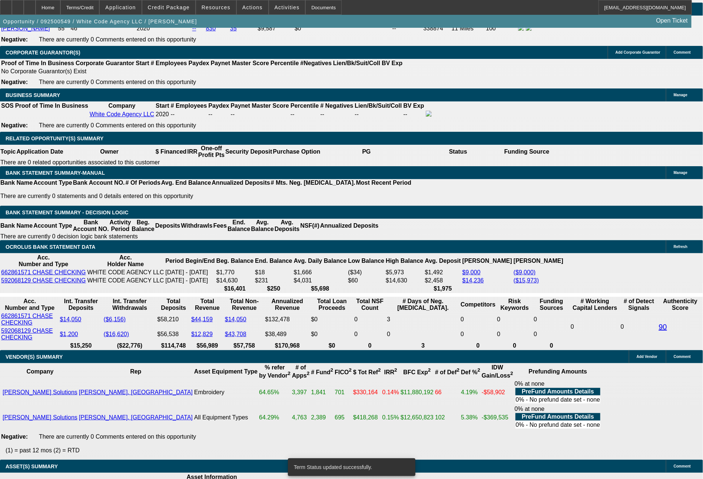
select select "0"
select select "2"
select select "0"
select select "6"
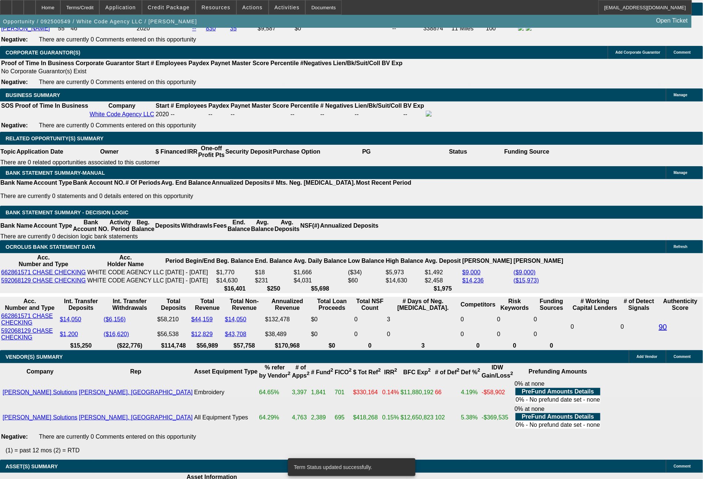
select select "0"
select select "2"
select select "0.1"
select select "4"
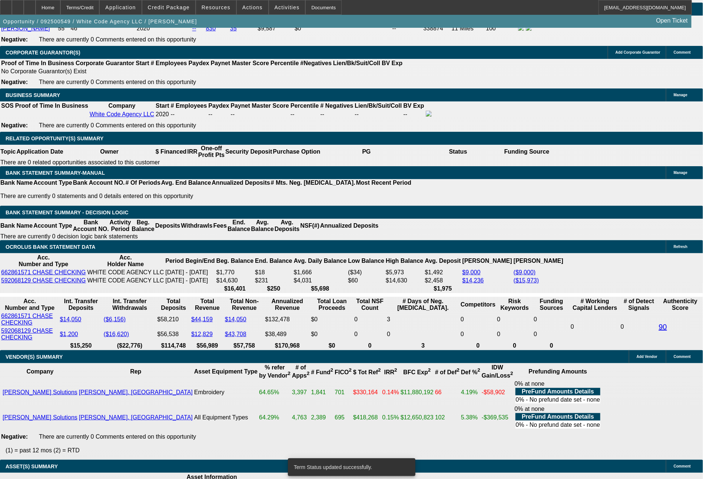
select select "0"
select select "2"
select select "0"
select select "6"
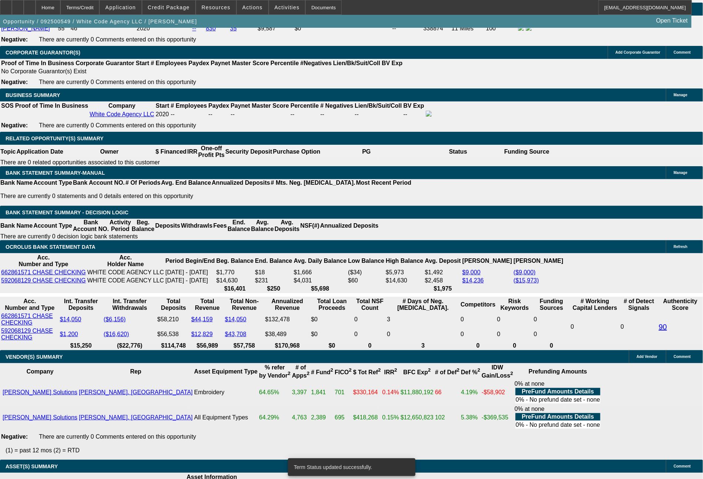
select select "0"
select select "0.1"
select select "4"
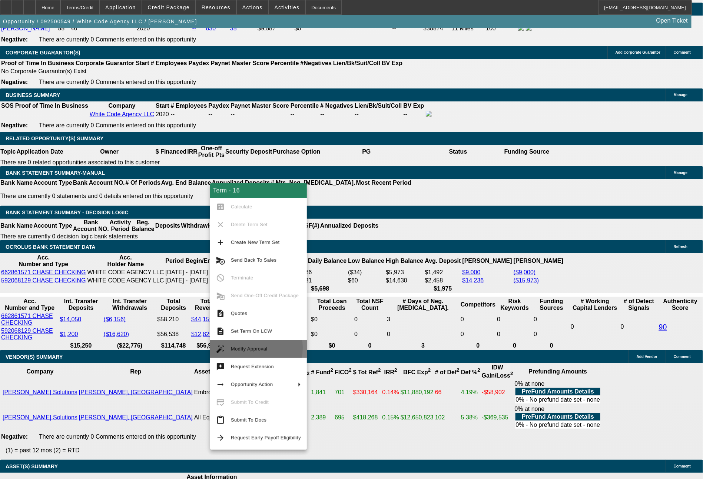
click at [247, 348] on span "Modify Approval" at bounding box center [249, 349] width 37 height 6
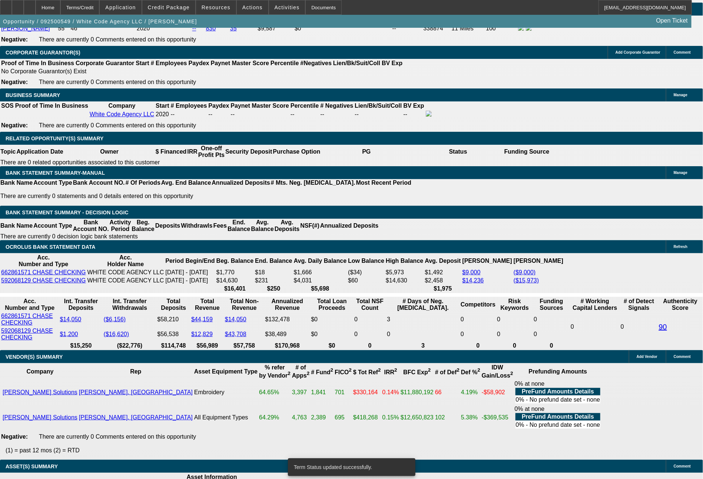
select select "0"
select select "2"
select select "0.1"
select select "4"
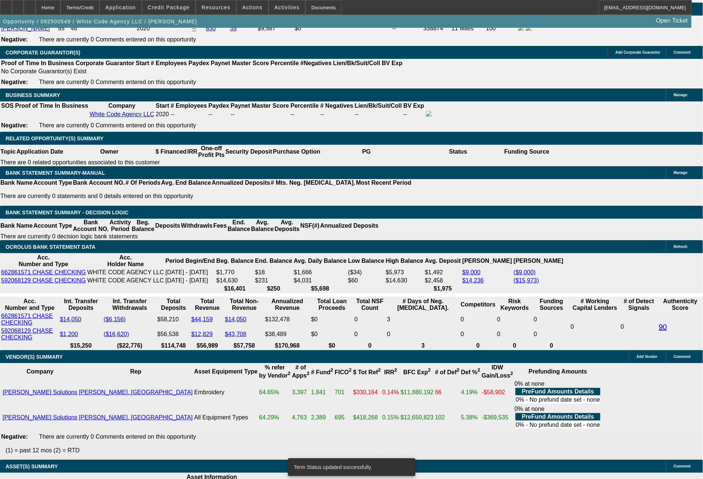
select select "0"
select select "2"
select select "0"
select select "6"
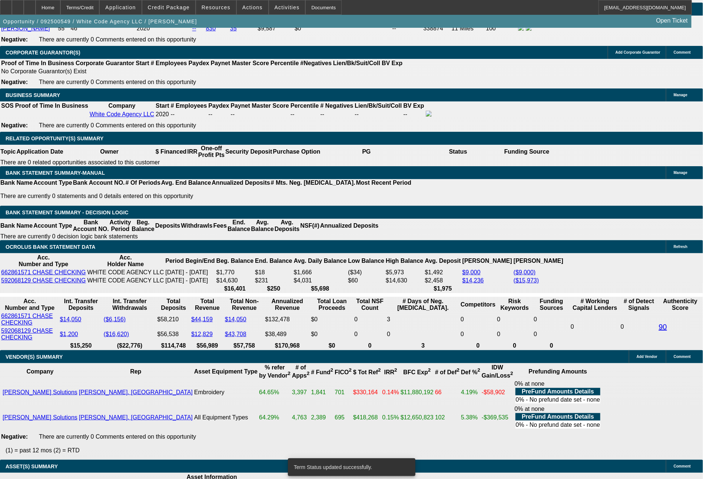
select select "0"
select select "2"
select select "0.1"
select select "4"
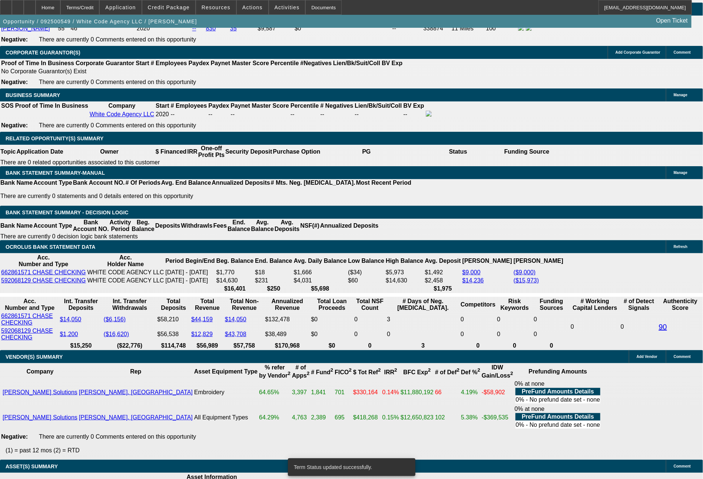
select select "0"
select select "2"
select select "0"
select select "6"
